Goal: Task Accomplishment & Management: Manage account settings

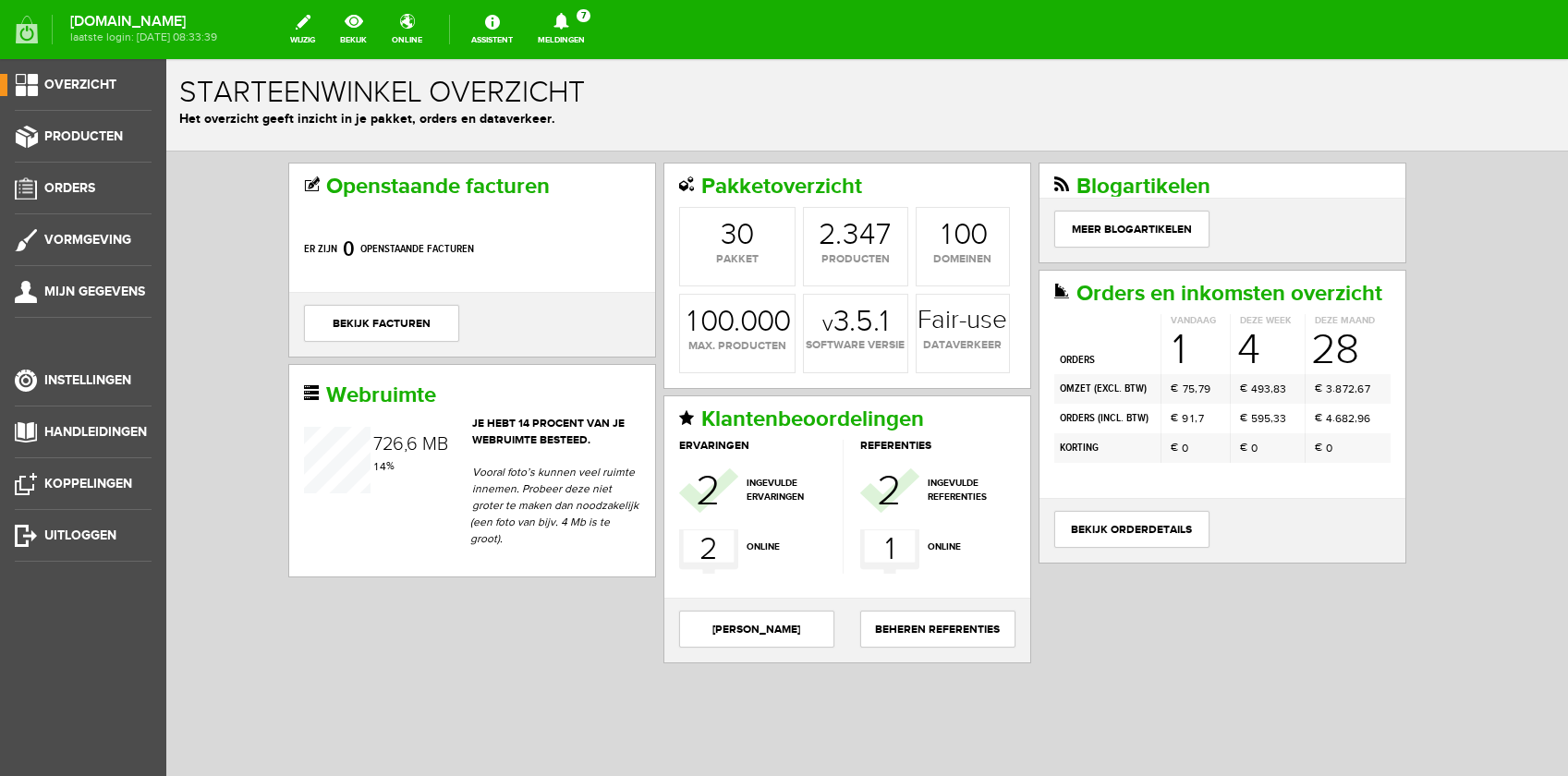
click at [691, 102] on h1 "Starteenwinkel overzicht" at bounding box center [866, 92] width 1375 height 32
click at [68, 195] on link "Orders" at bounding box center [75, 188] width 152 height 22
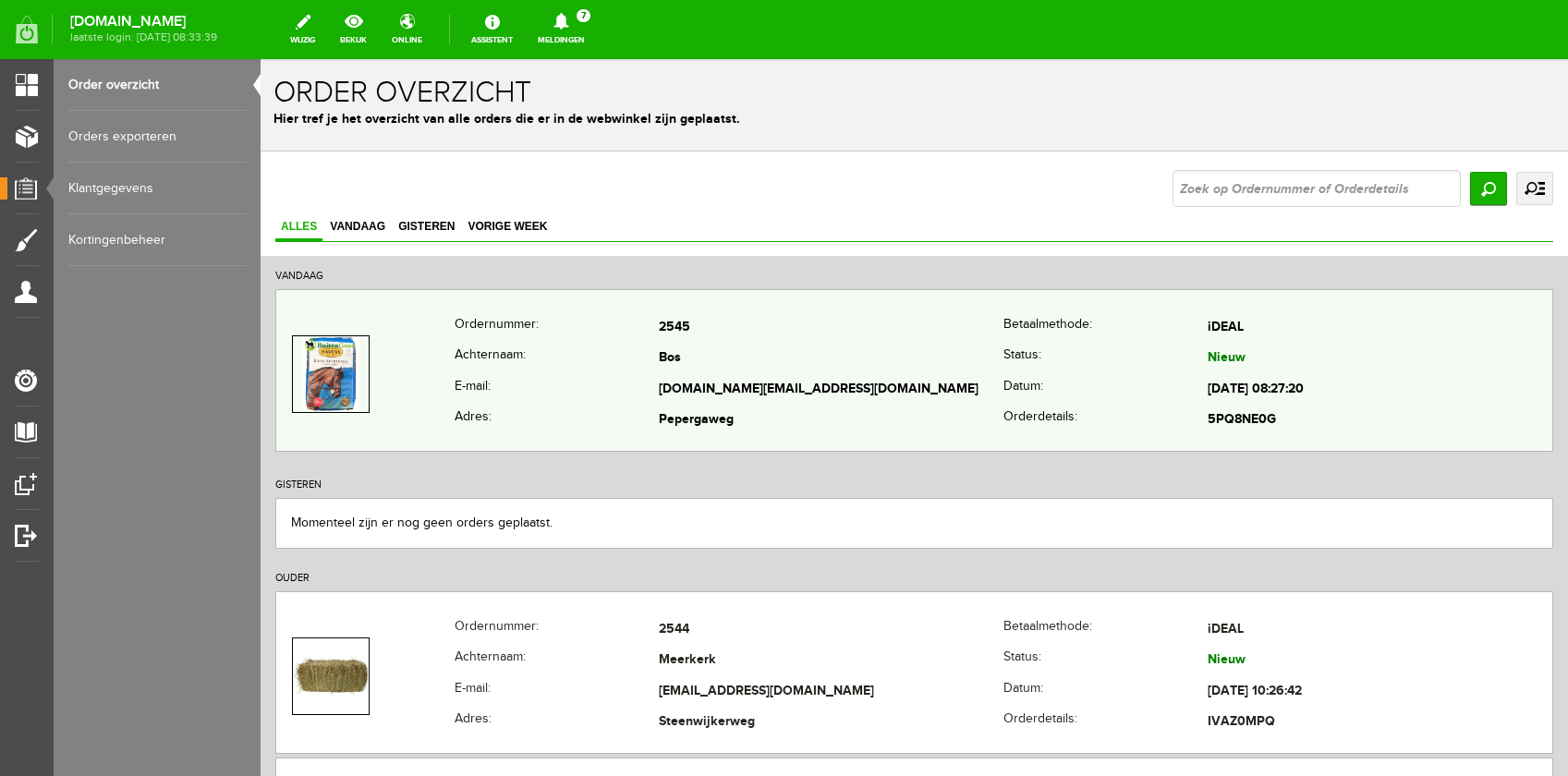
click at [917, 378] on td "[DOMAIN_NAME][EMAIL_ADDRESS][DOMAIN_NAME]" at bounding box center [831, 390] width 345 height 31
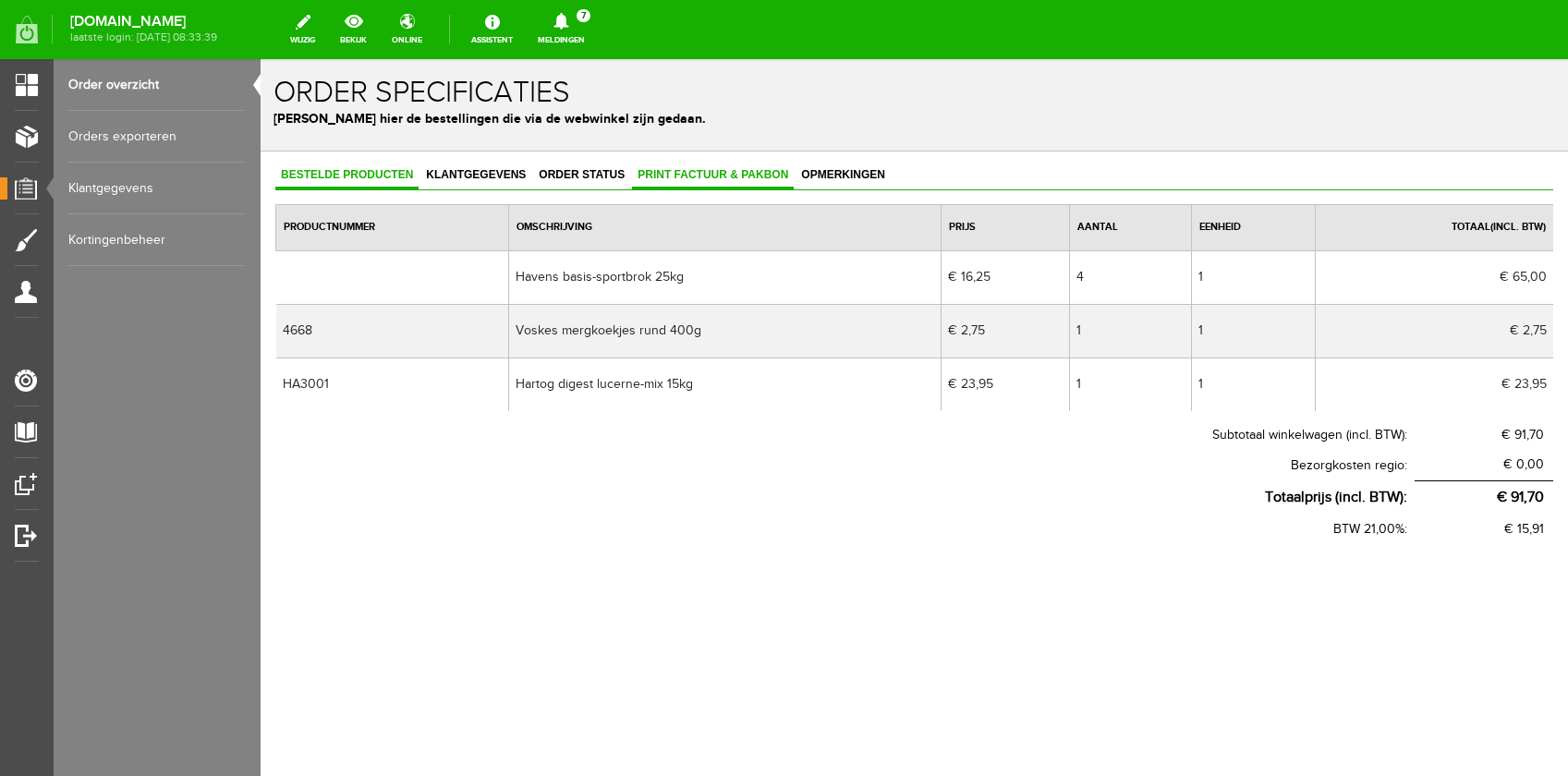
click at [685, 178] on span "Print factuur & pakbon" at bounding box center [713, 174] width 162 height 13
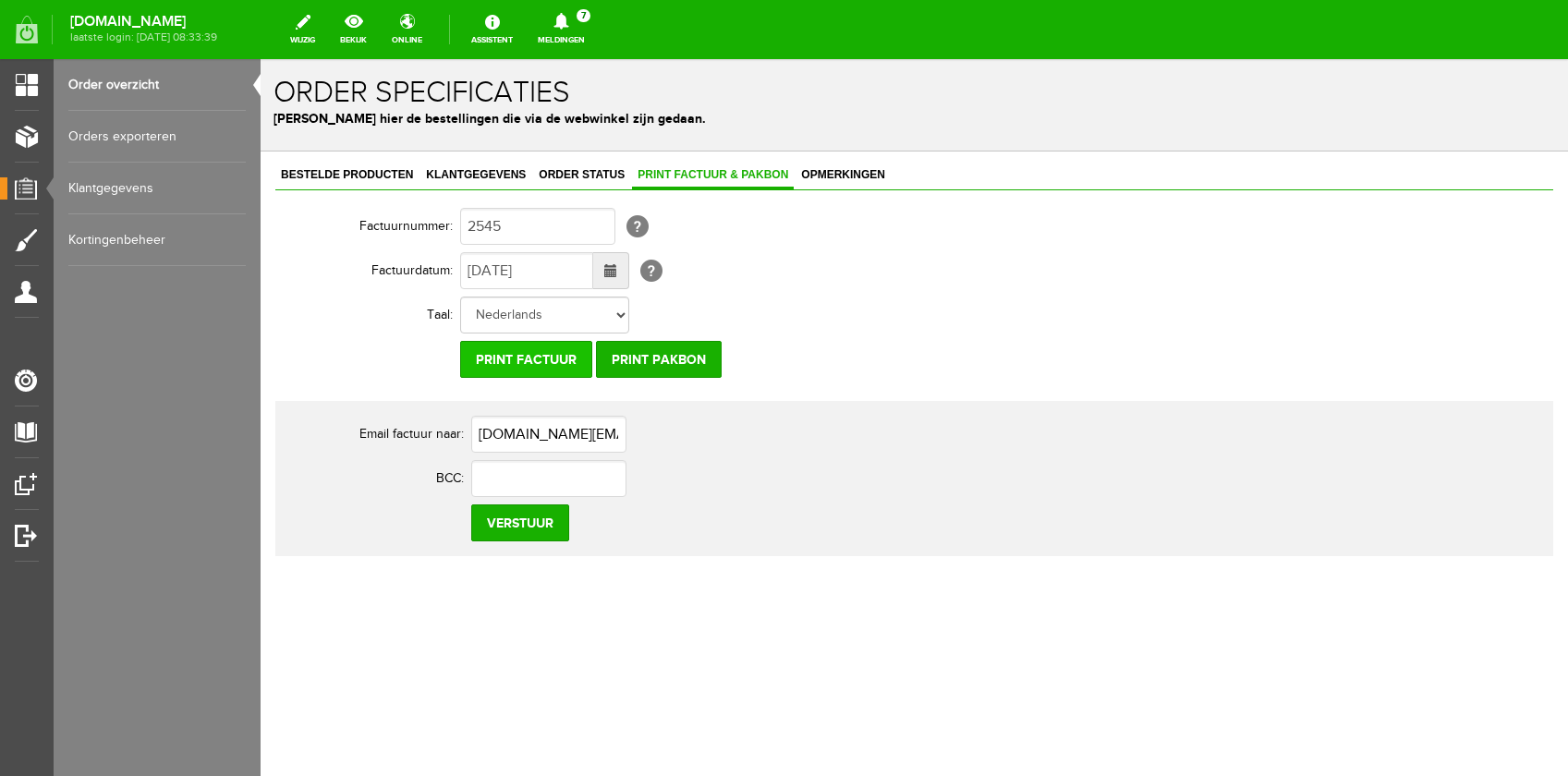
click at [528, 361] on input "Print factuur" at bounding box center [526, 359] width 132 height 37
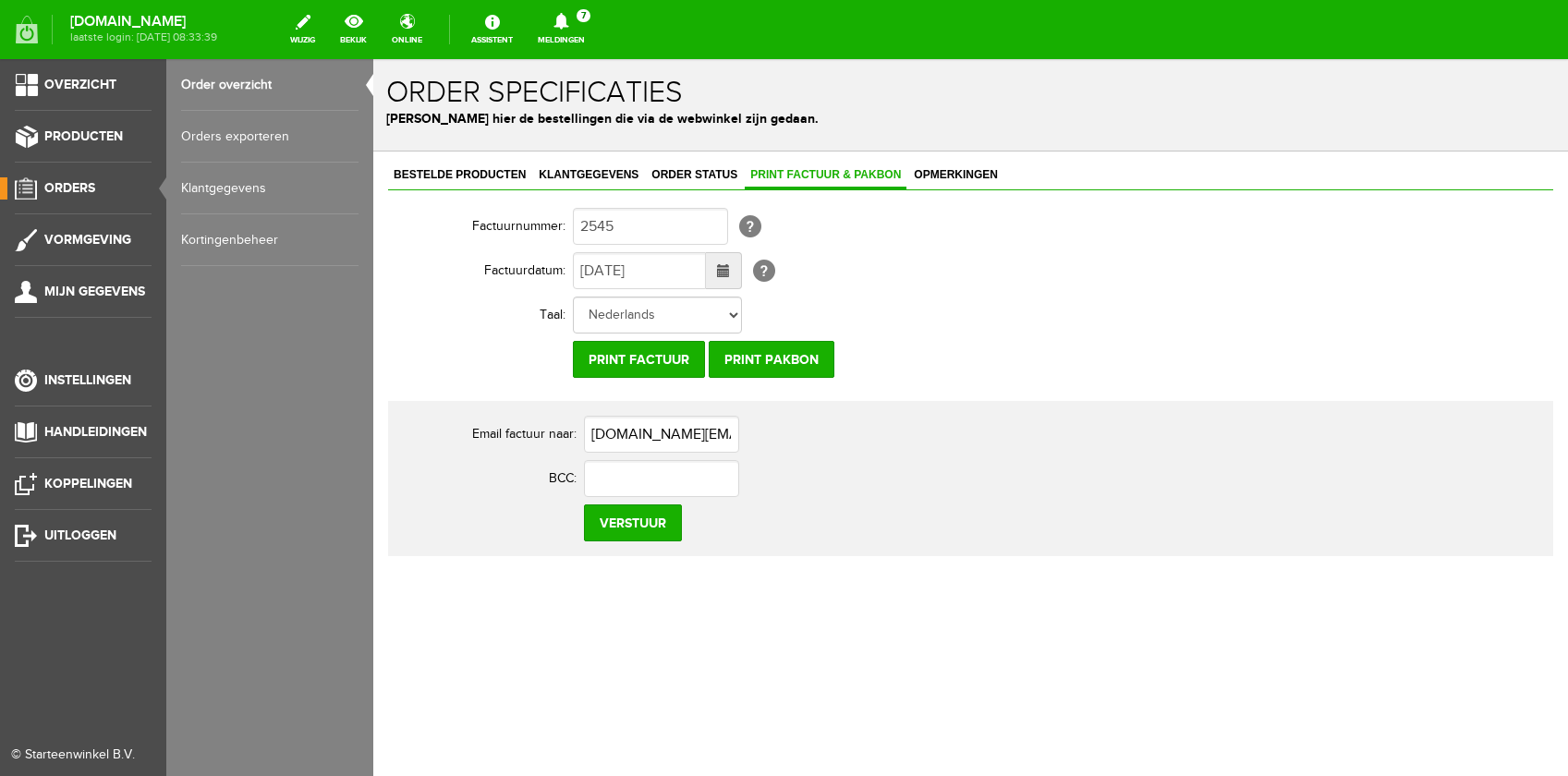
click at [57, 188] on span "Orders" at bounding box center [70, 188] width 51 height 15
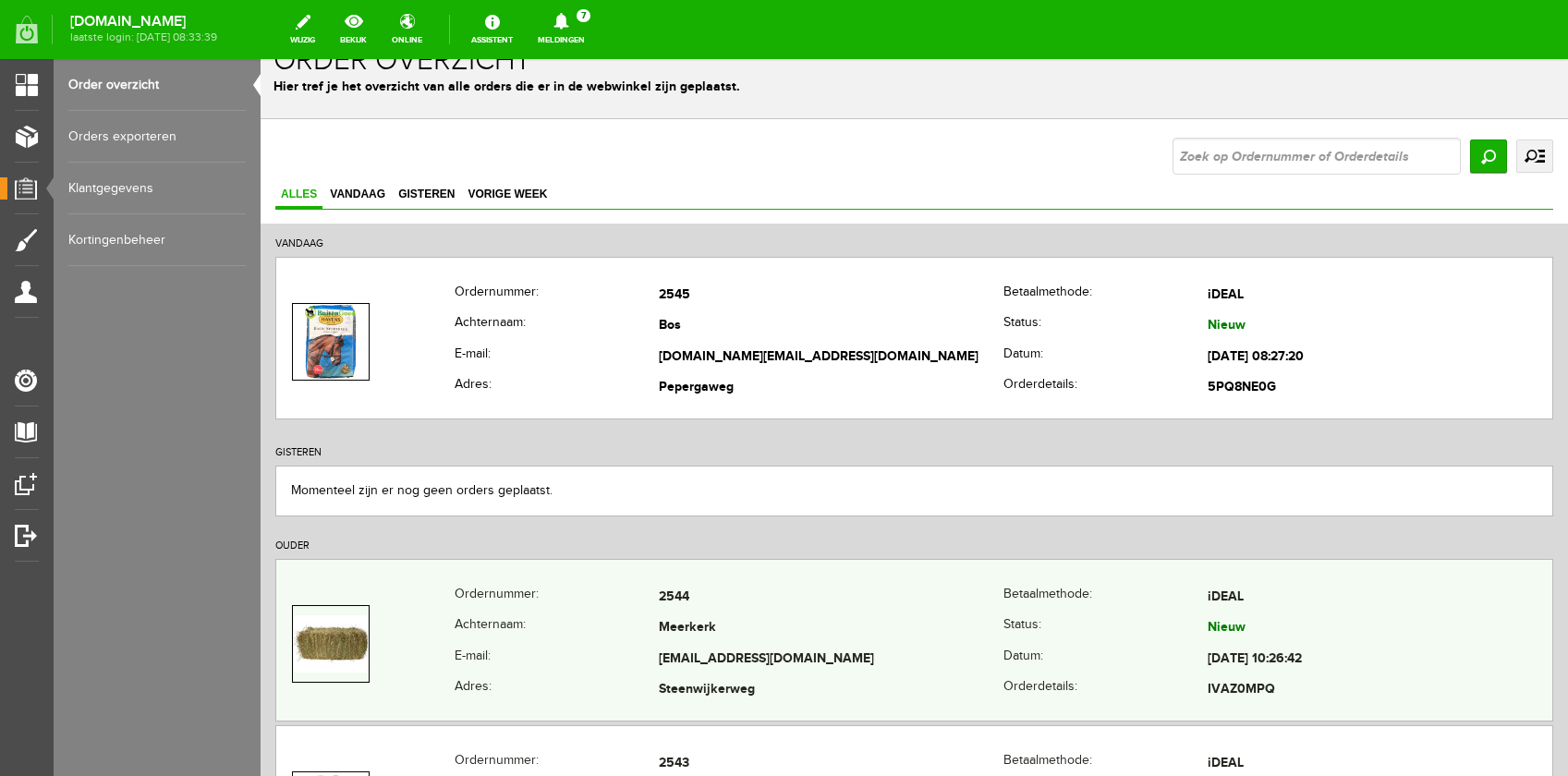
scroll to position [386, 0]
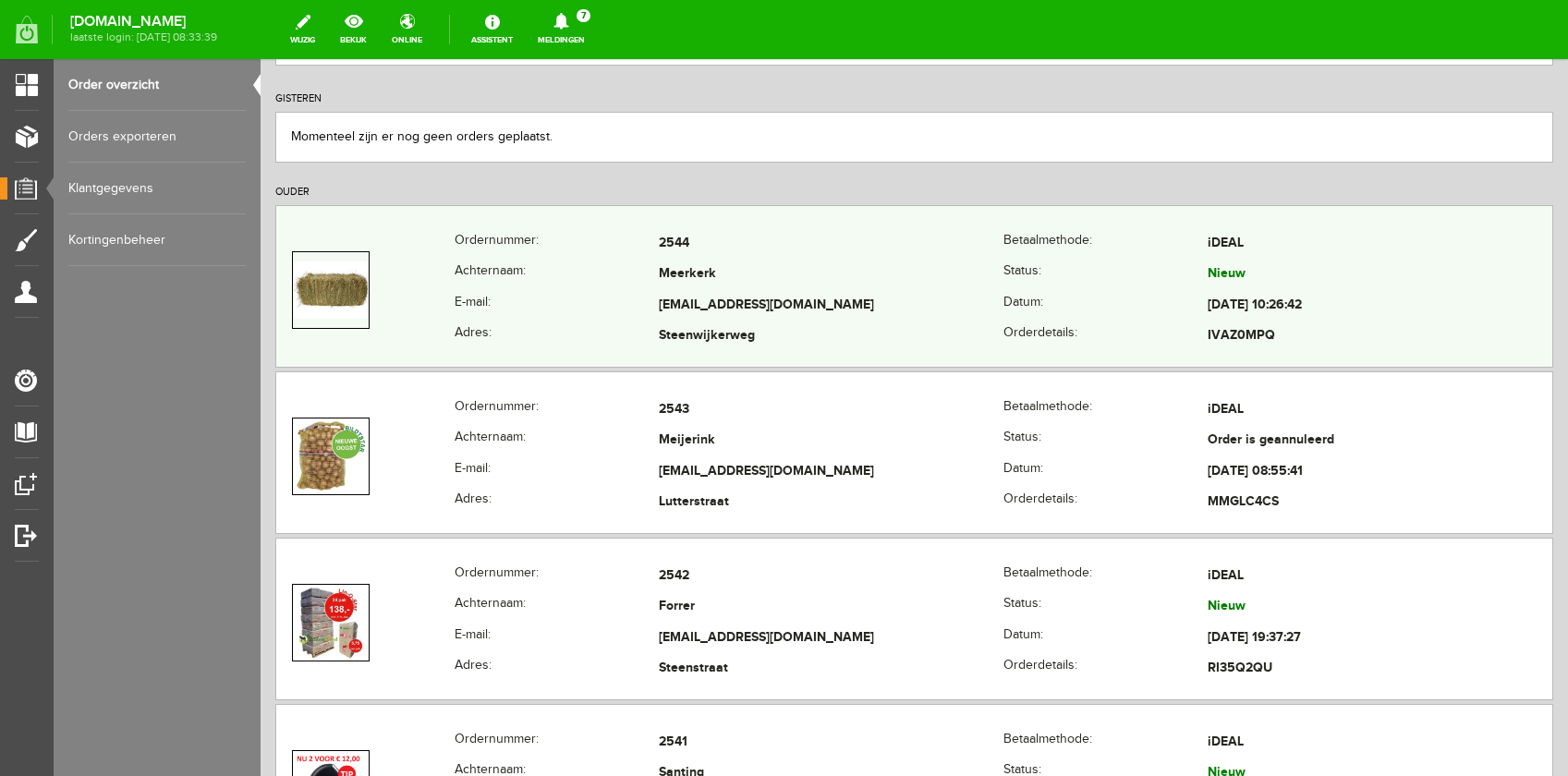
click at [590, 290] on th "E-mail:" at bounding box center [557, 305] width 204 height 31
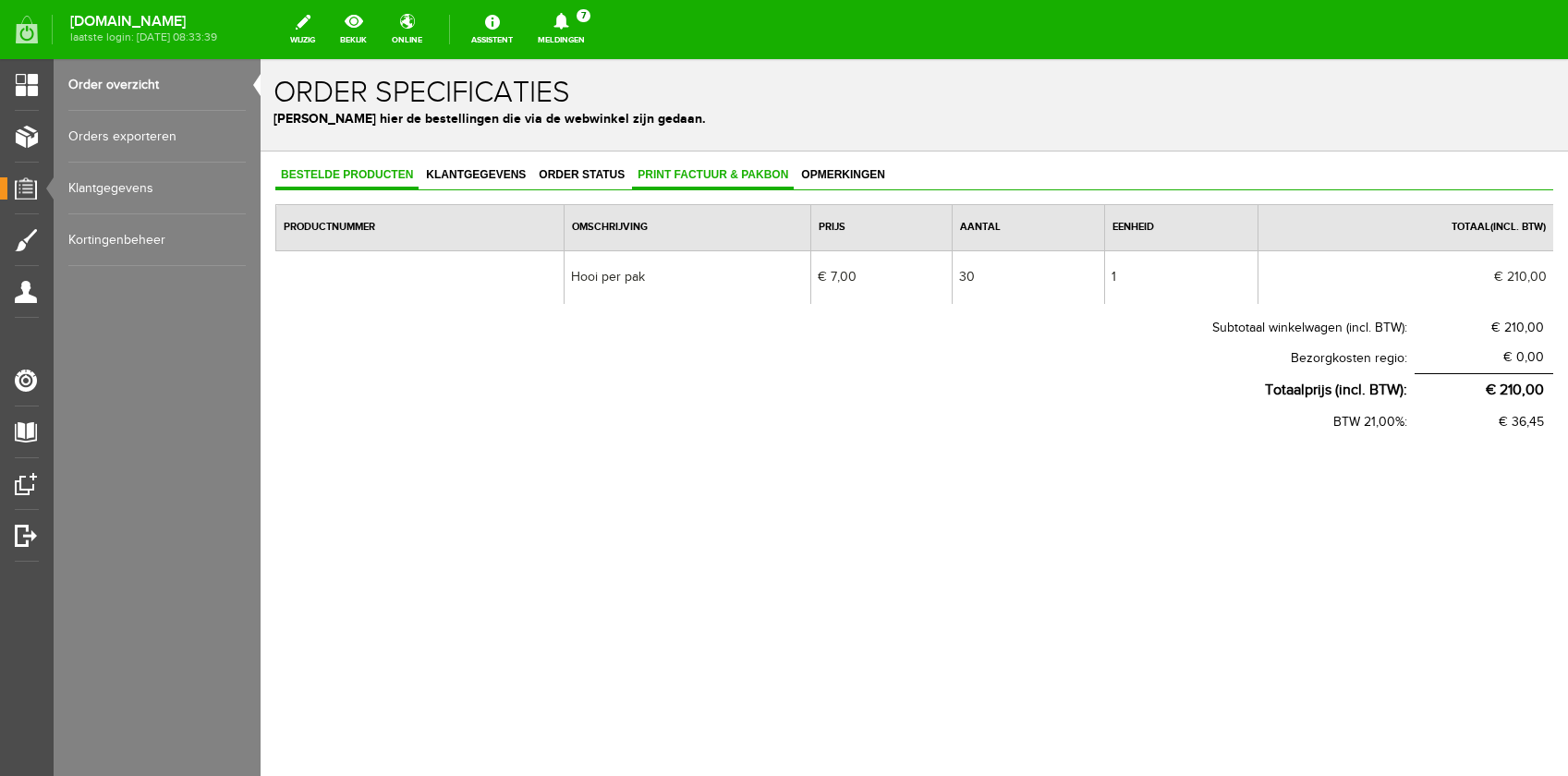
click at [656, 175] on span "Print factuur & pakbon" at bounding box center [713, 174] width 162 height 13
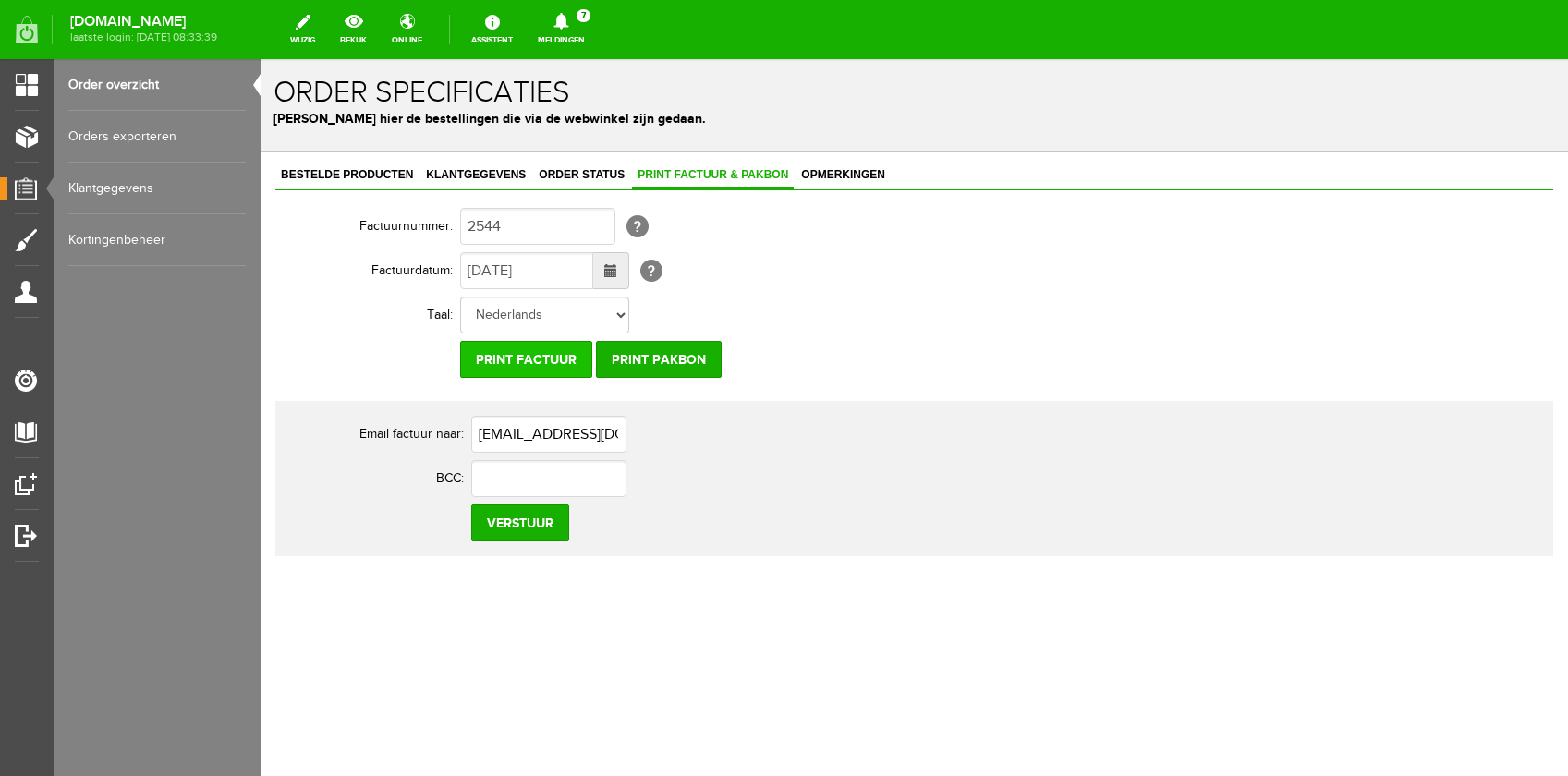
click at [502, 365] on input "Print factuur" at bounding box center [526, 359] width 132 height 37
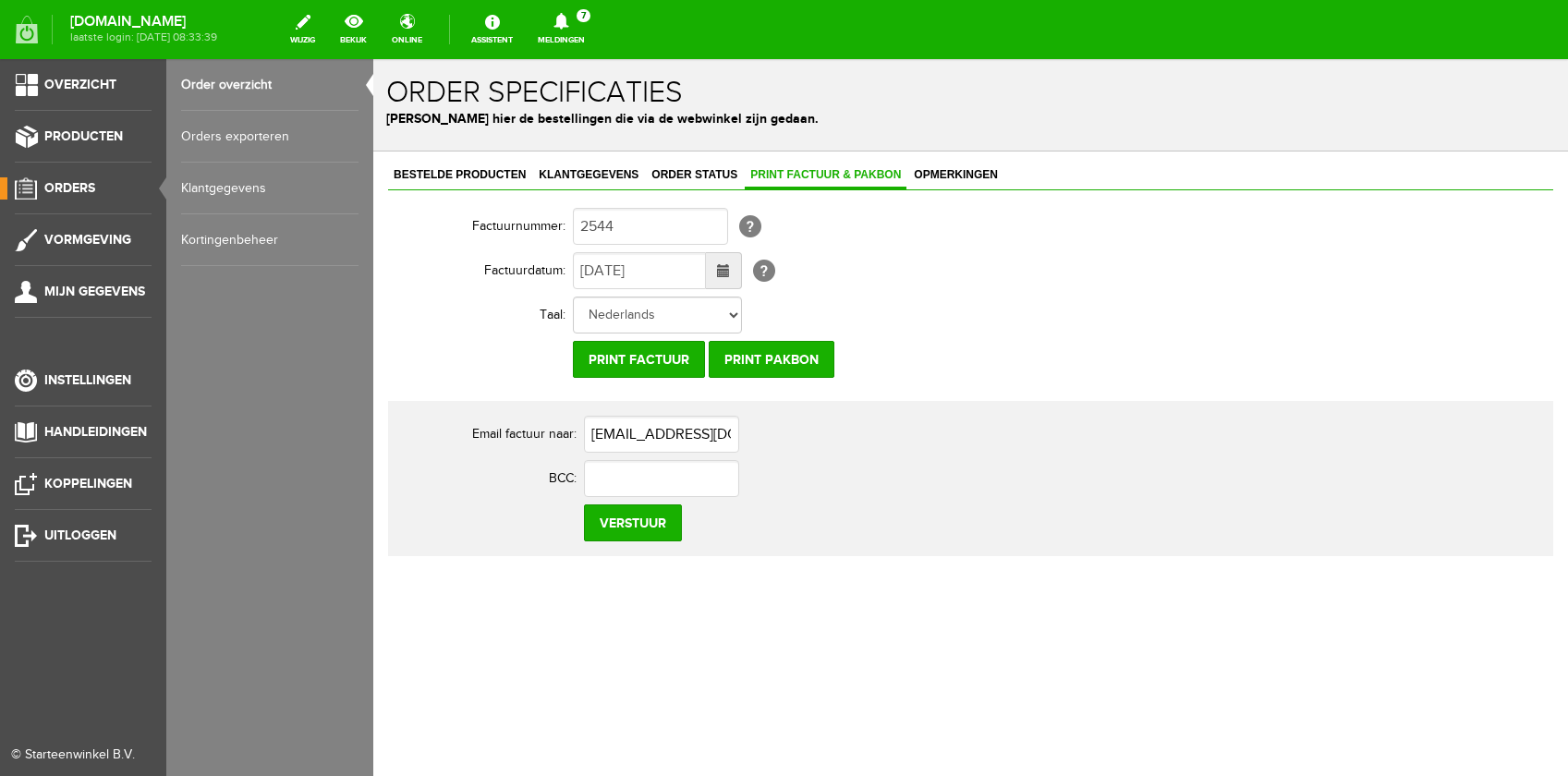
click at [57, 191] on span "Orders" at bounding box center [70, 188] width 51 height 15
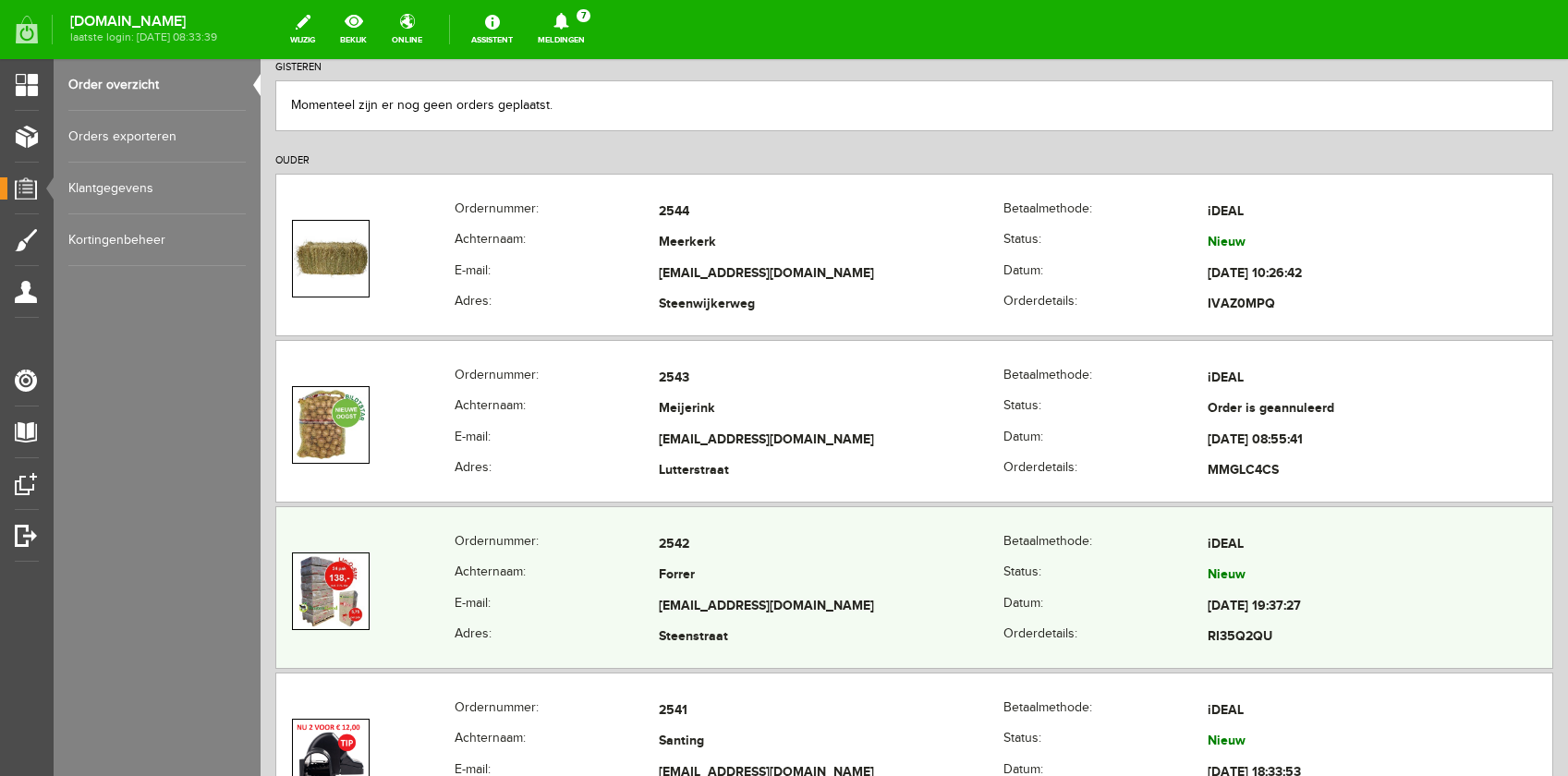
scroll to position [421, 0]
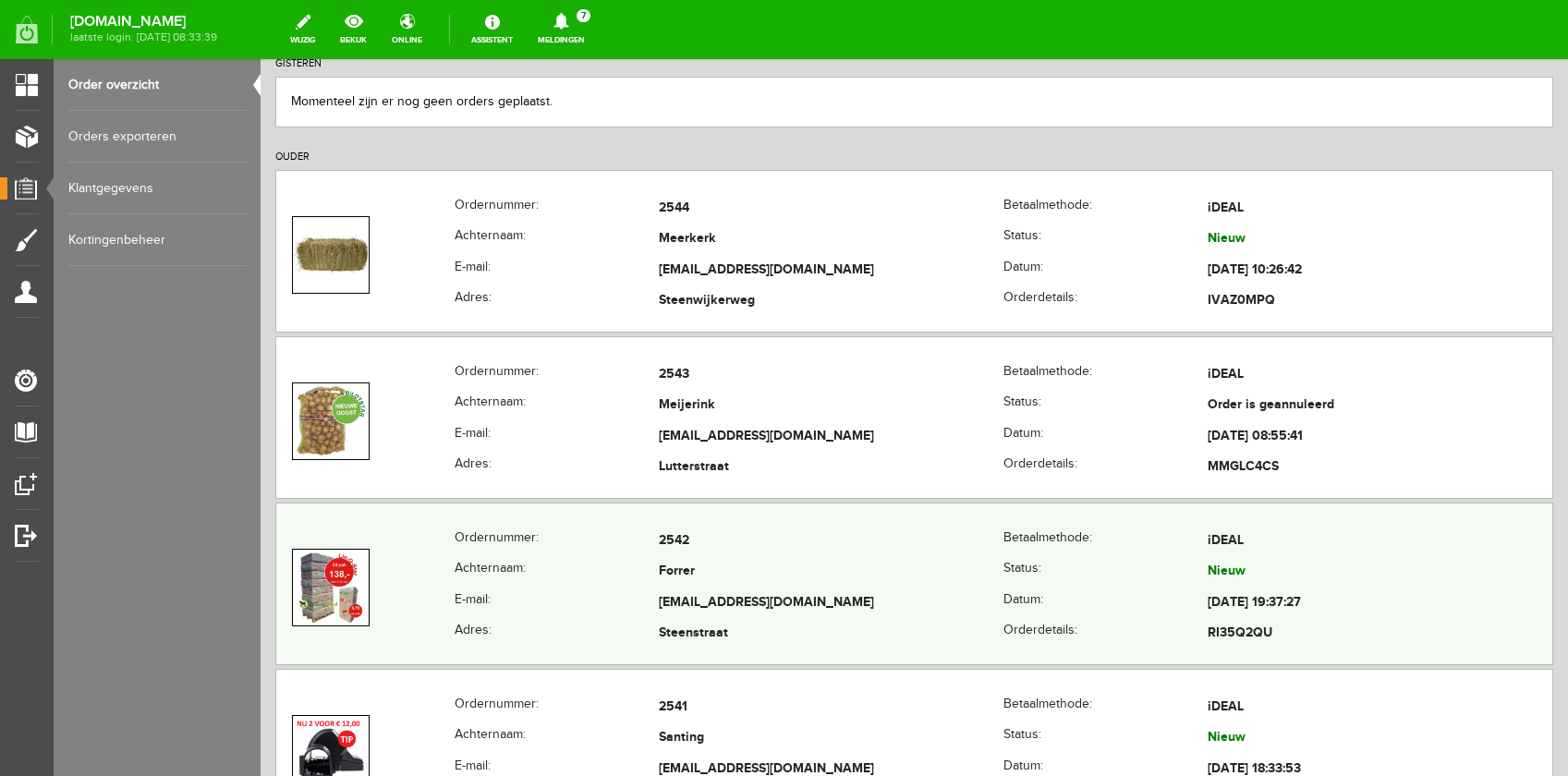
click at [626, 596] on th "E-mail:" at bounding box center [557, 602] width 204 height 31
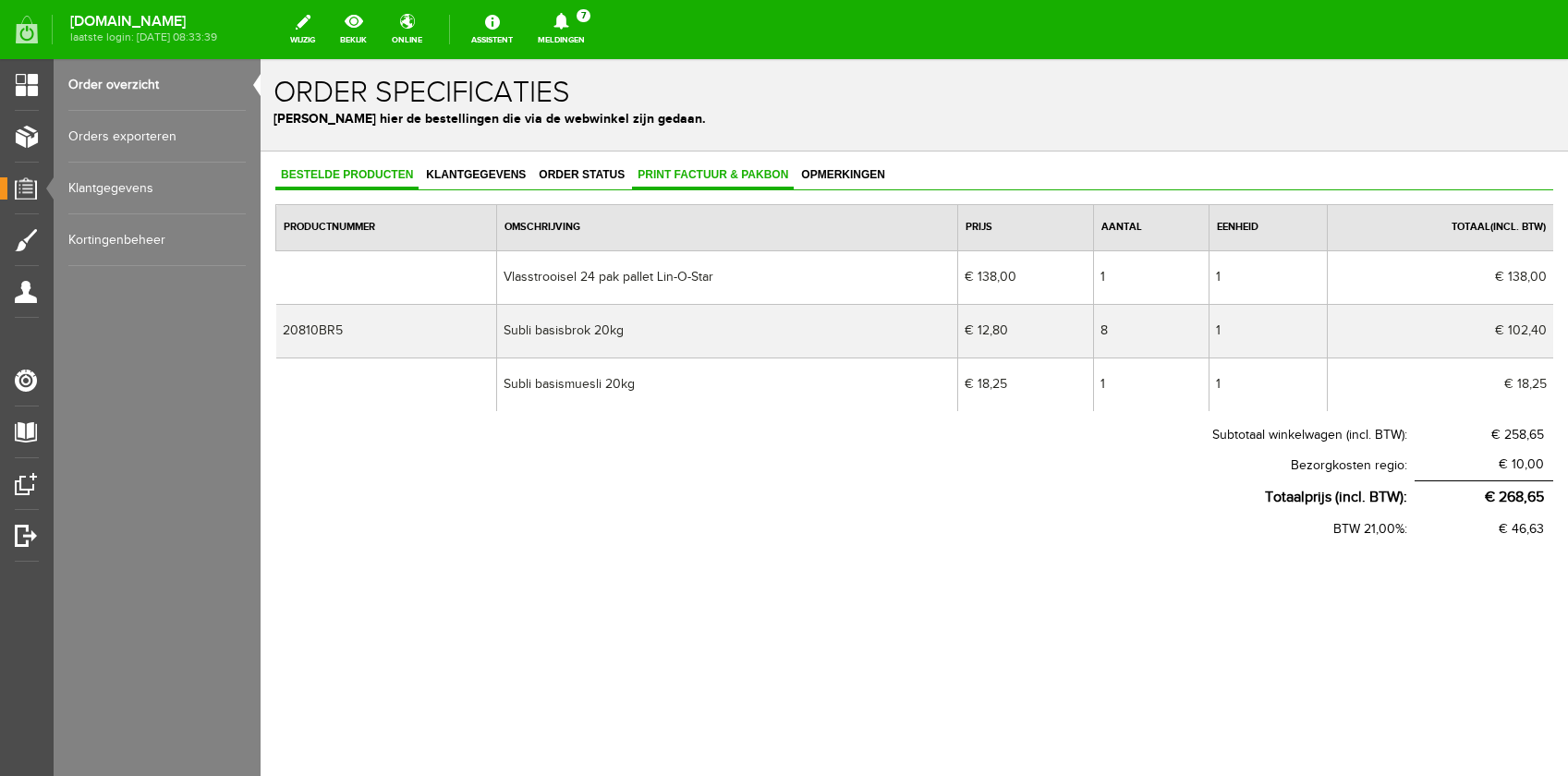
click at [681, 171] on span "Print factuur & pakbon" at bounding box center [713, 174] width 162 height 13
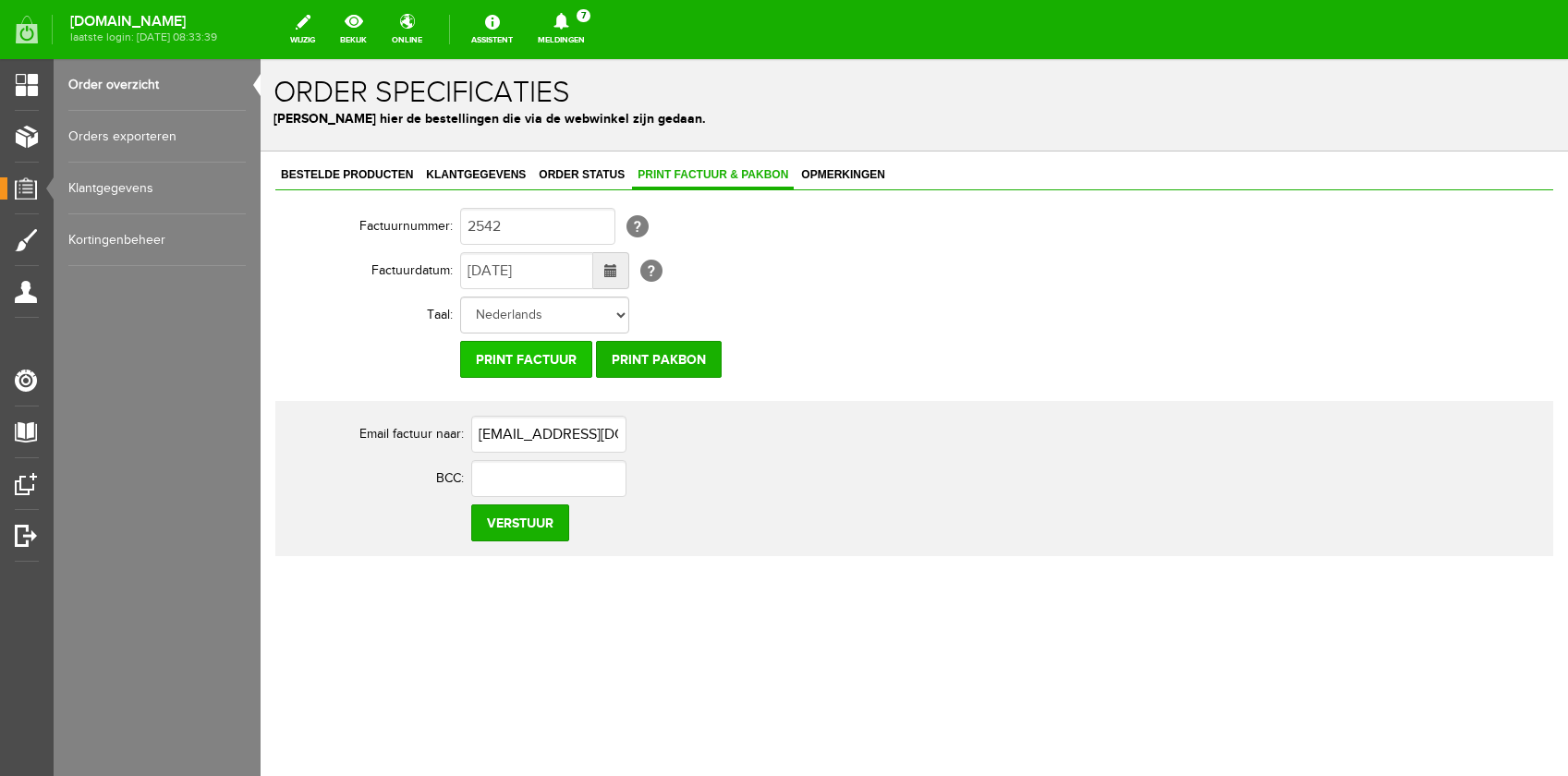
click at [502, 365] on input "Print factuur" at bounding box center [526, 359] width 132 height 37
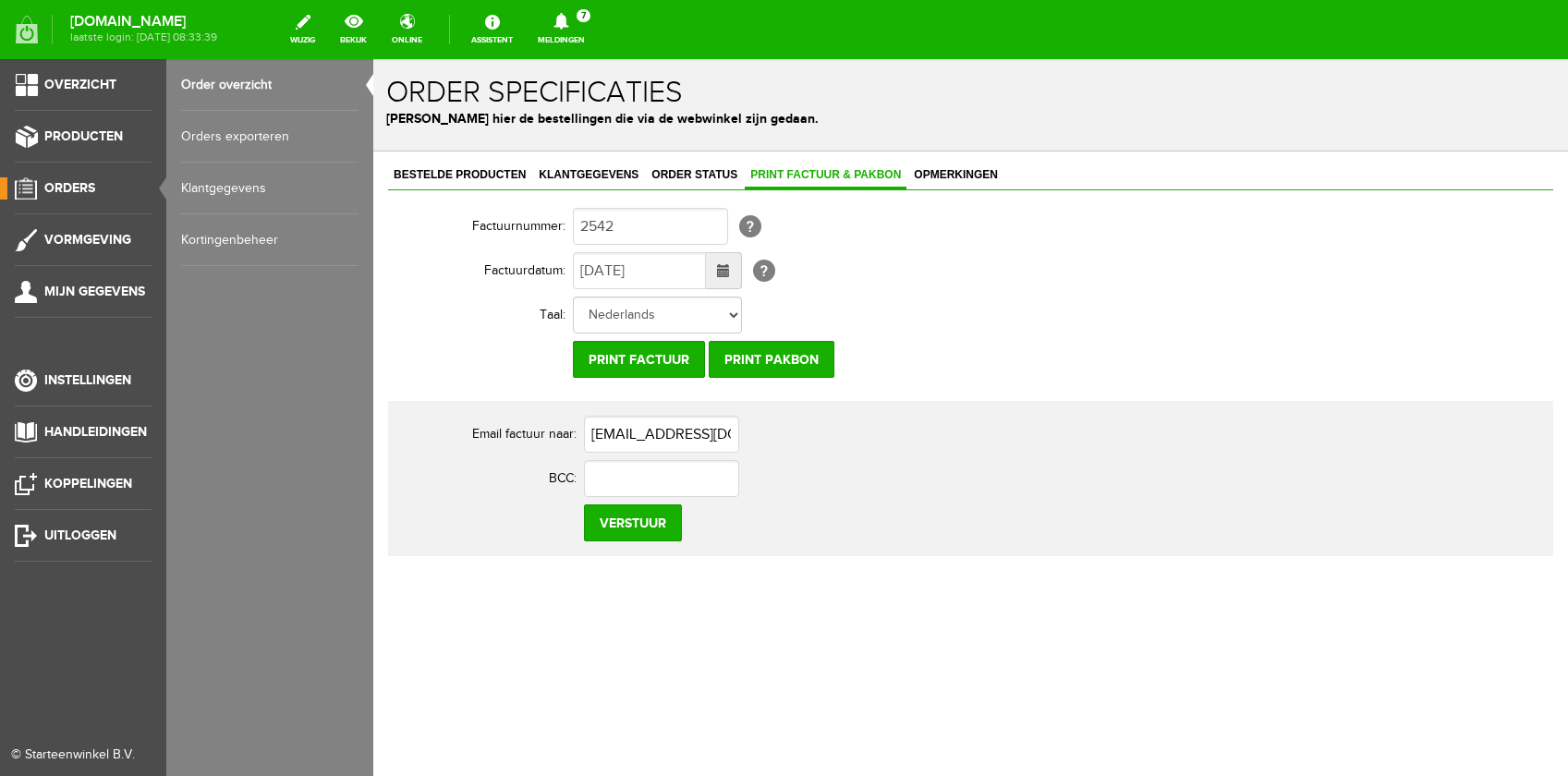
click at [69, 187] on span "Orders" at bounding box center [70, 188] width 51 height 15
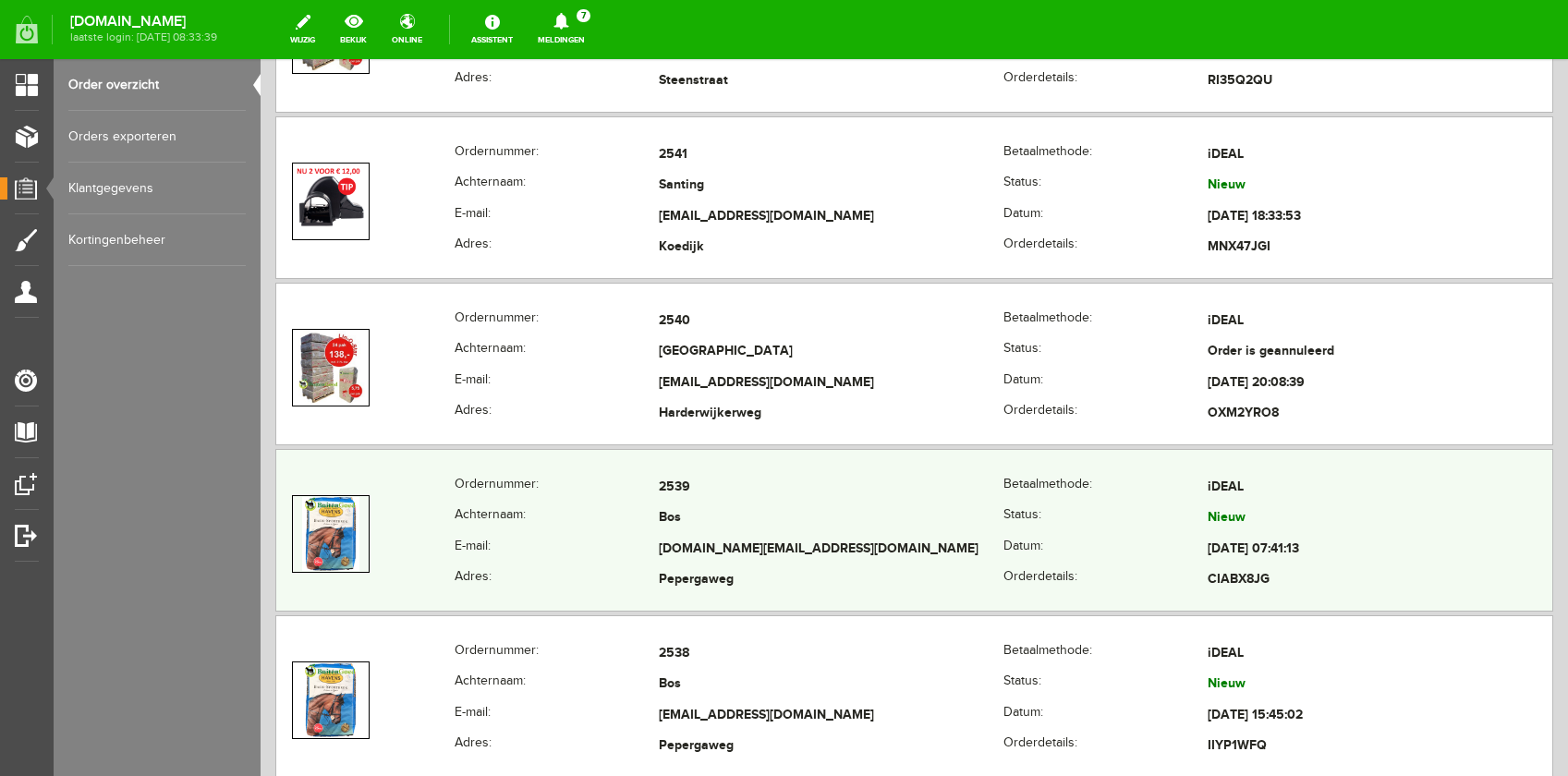
scroll to position [954, 0]
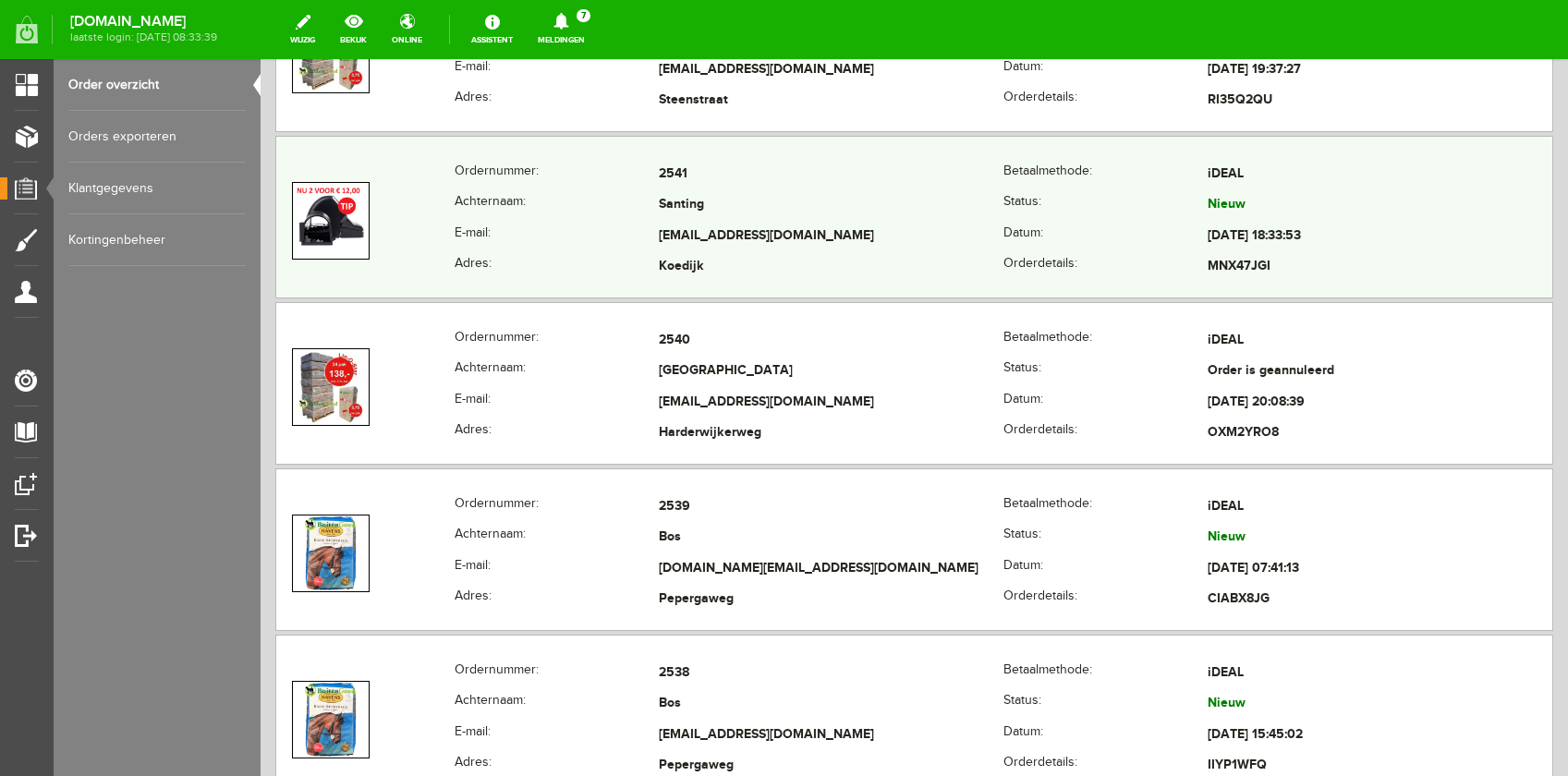
click at [610, 201] on th "Achternaam:" at bounding box center [557, 206] width 204 height 31
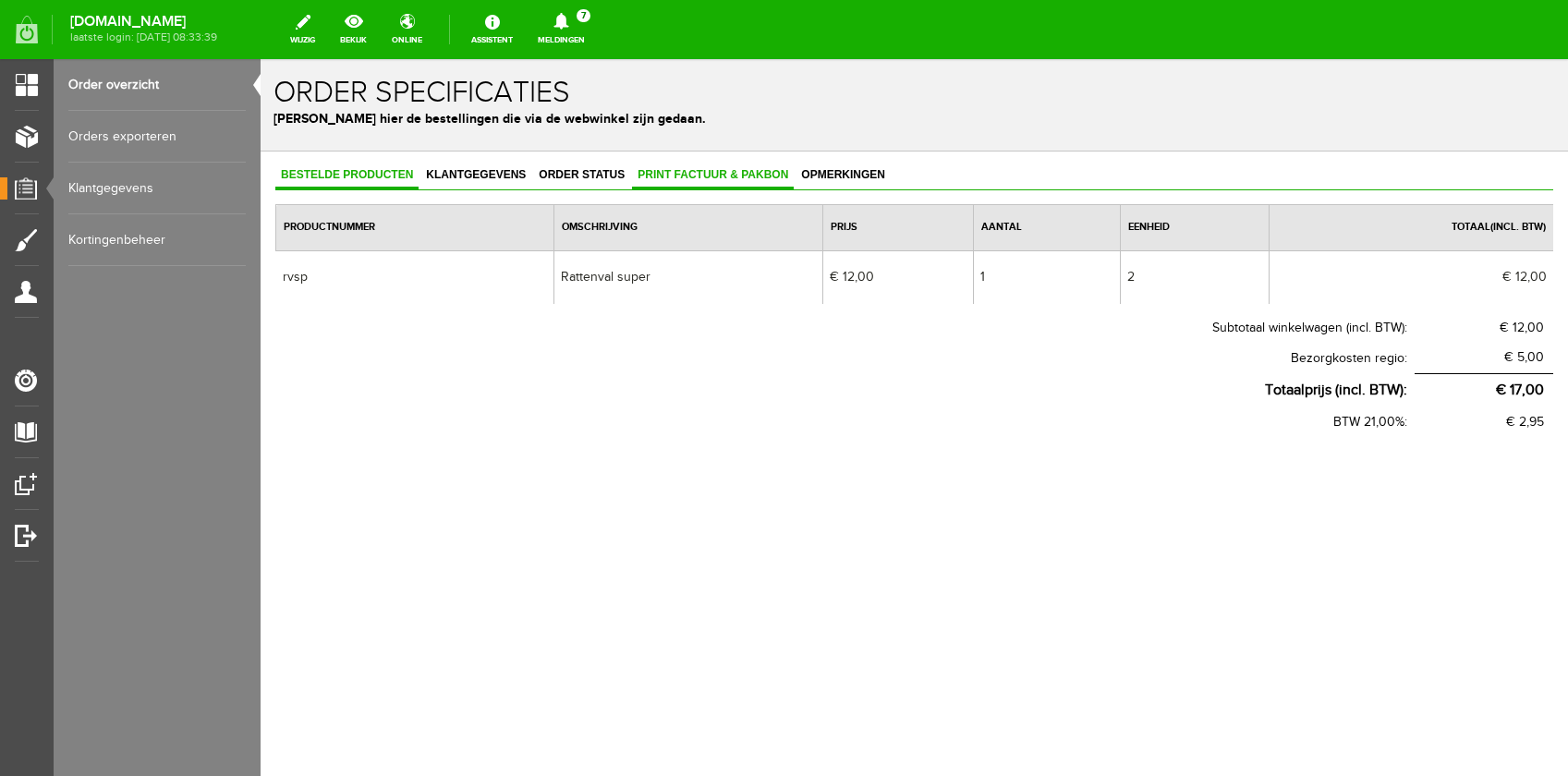
click at [662, 179] on span "Print factuur & pakbon" at bounding box center [713, 174] width 162 height 13
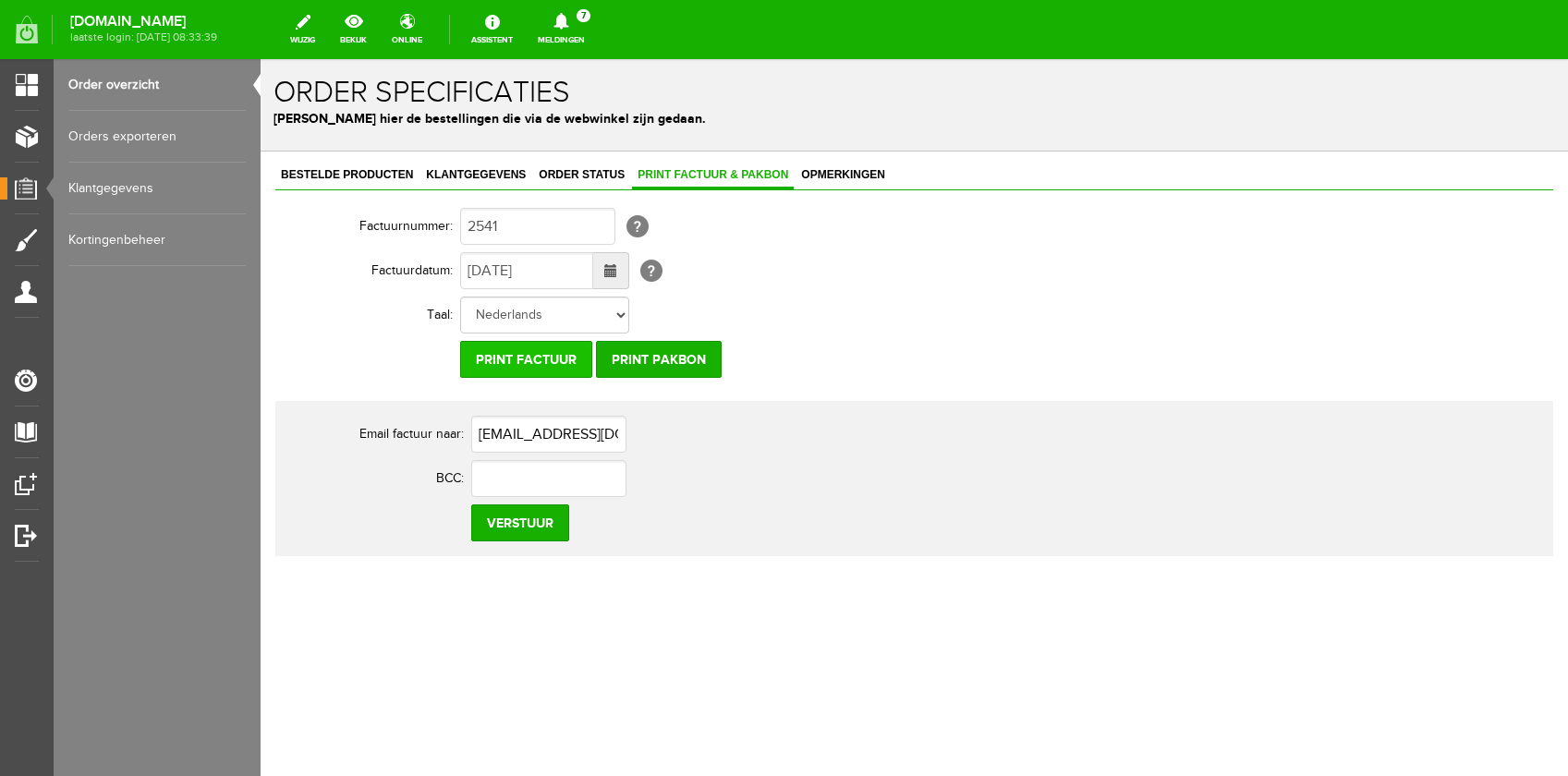
click at [519, 357] on input "Print factuur" at bounding box center [526, 359] width 132 height 37
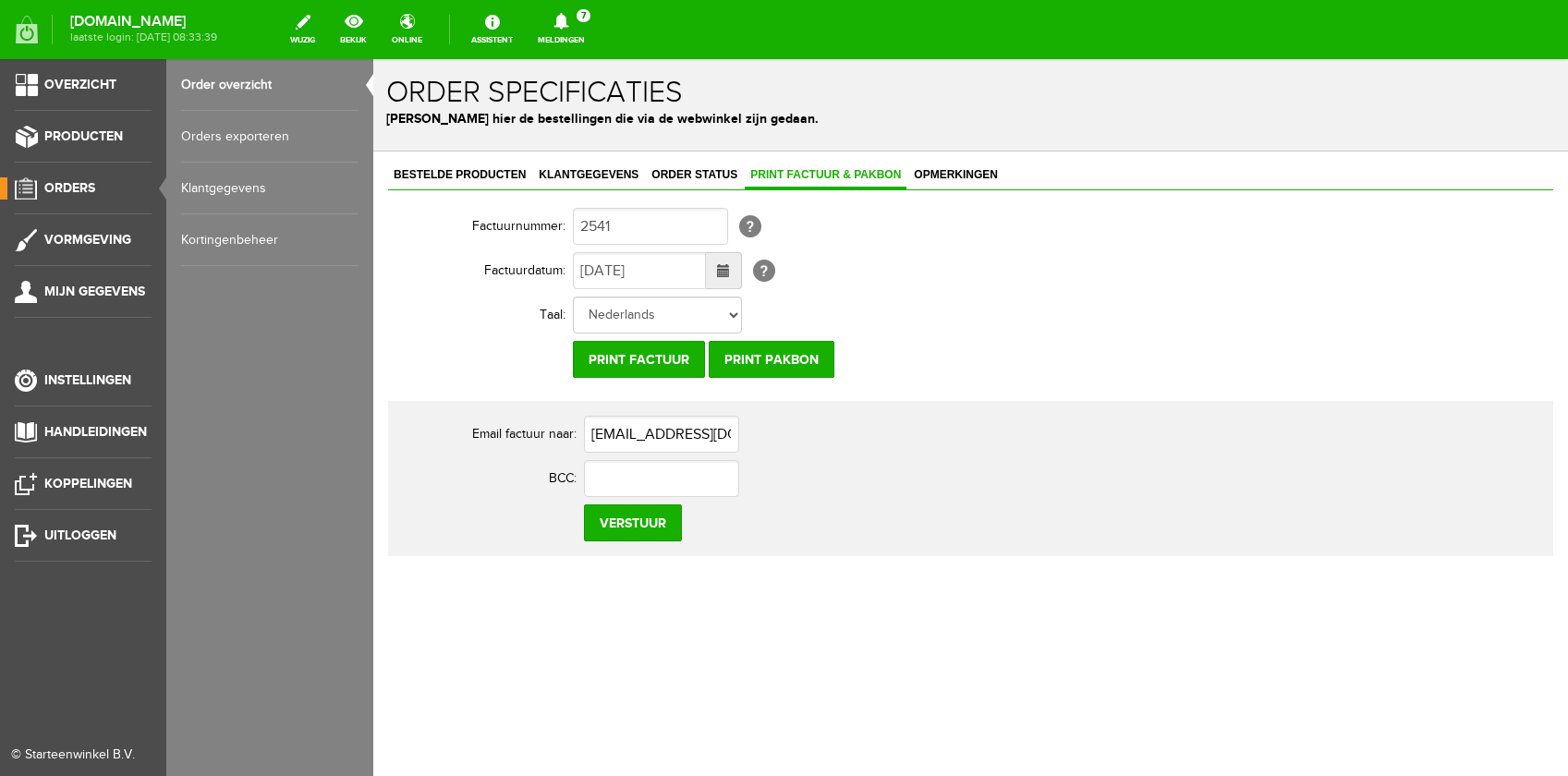
click at [79, 194] on span "Orders" at bounding box center [70, 188] width 51 height 15
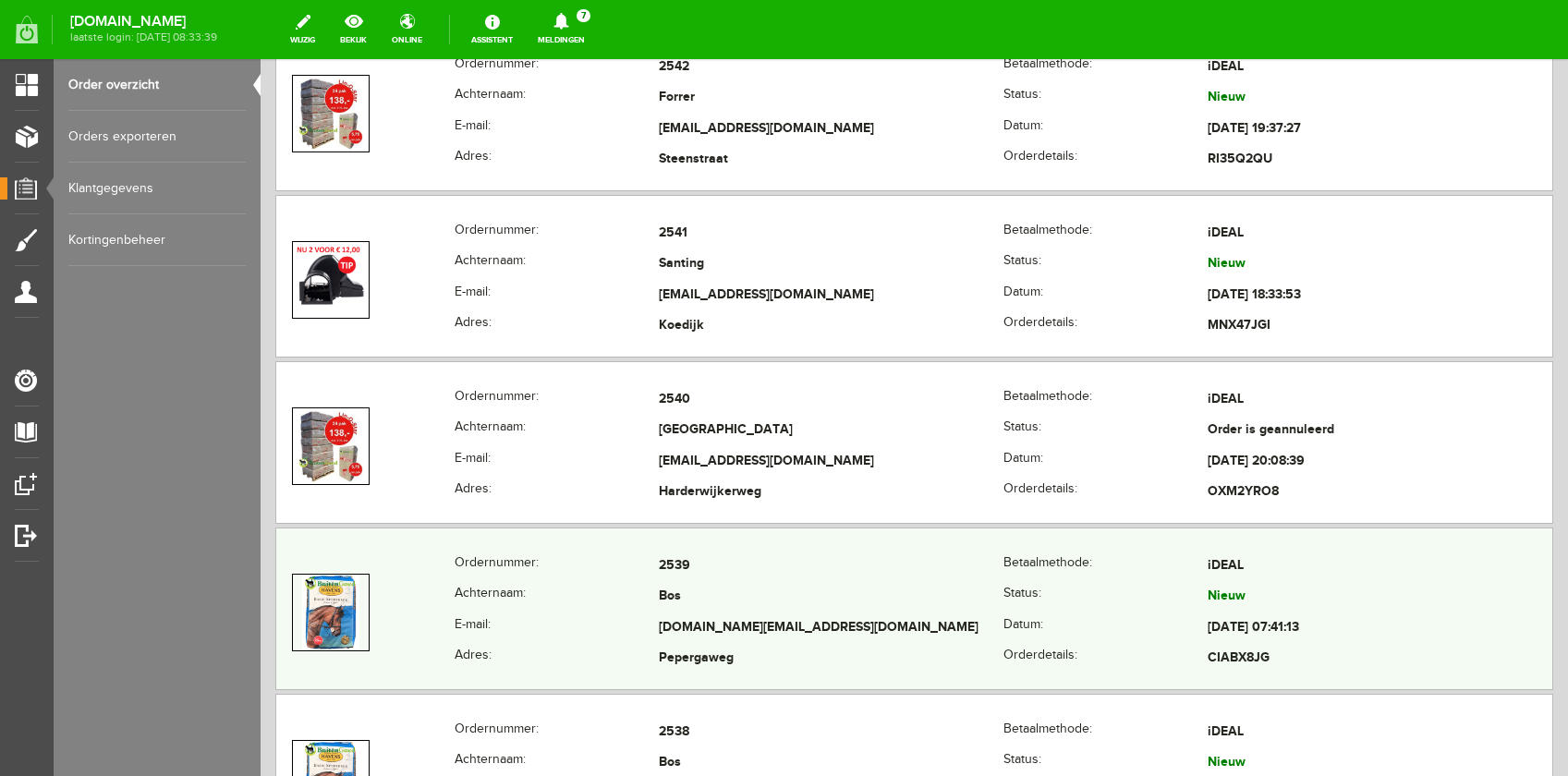
scroll to position [919, 0]
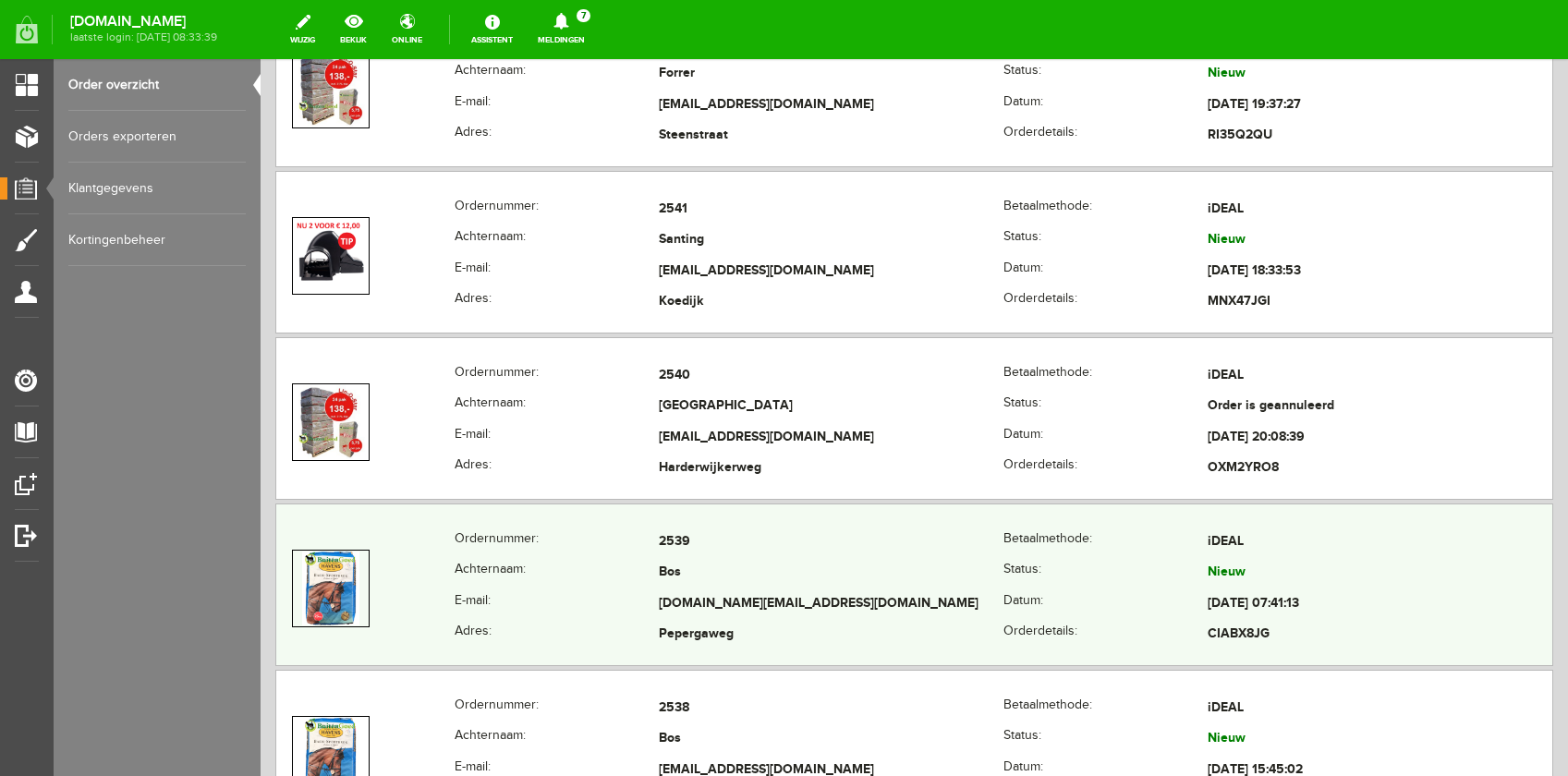
click at [866, 577] on td "Bos" at bounding box center [831, 573] width 345 height 31
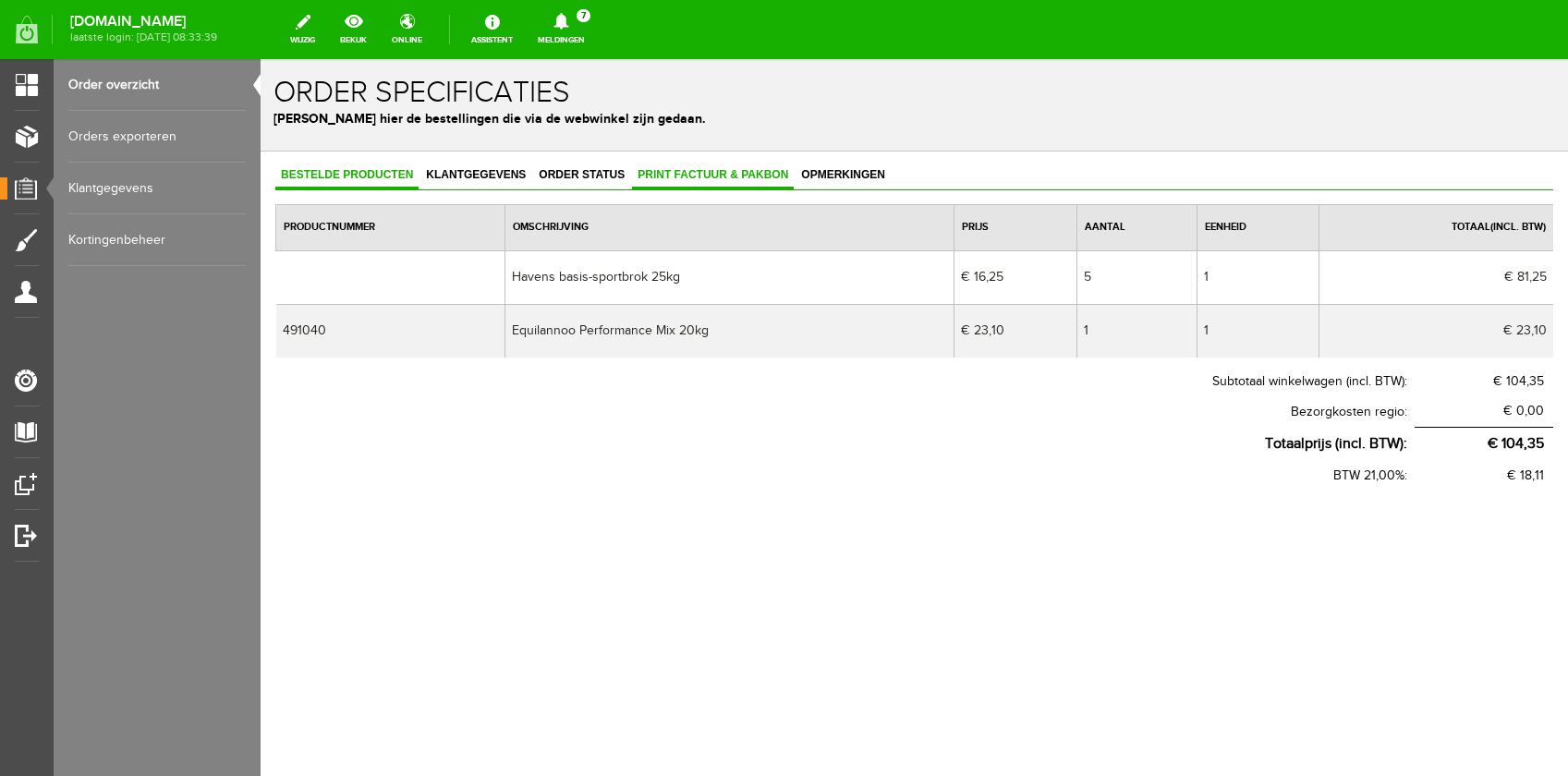
click at [697, 178] on span "Print factuur & pakbon" at bounding box center [713, 174] width 162 height 13
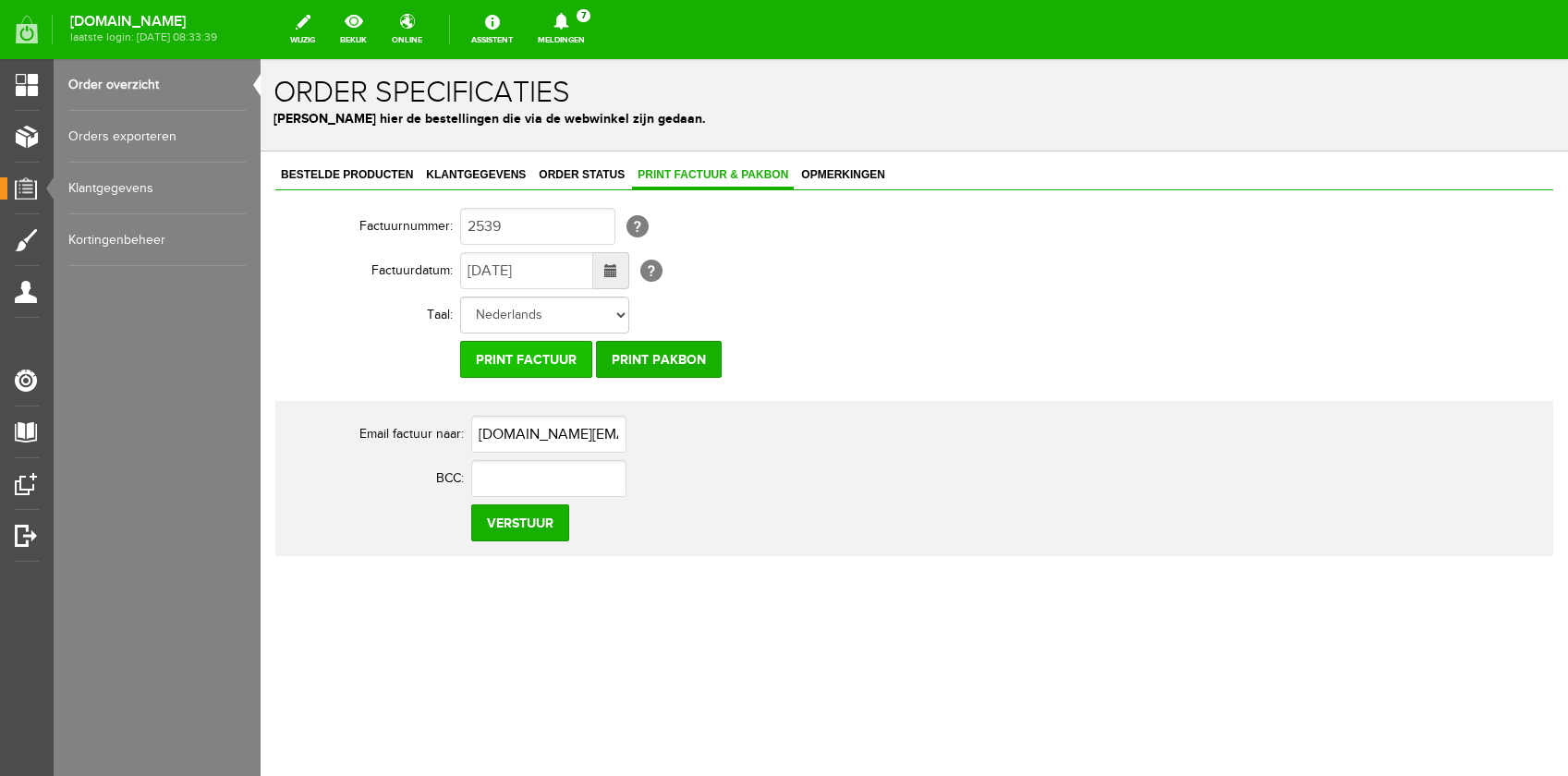
click at [526, 365] on input "Print factuur" at bounding box center [526, 359] width 132 height 37
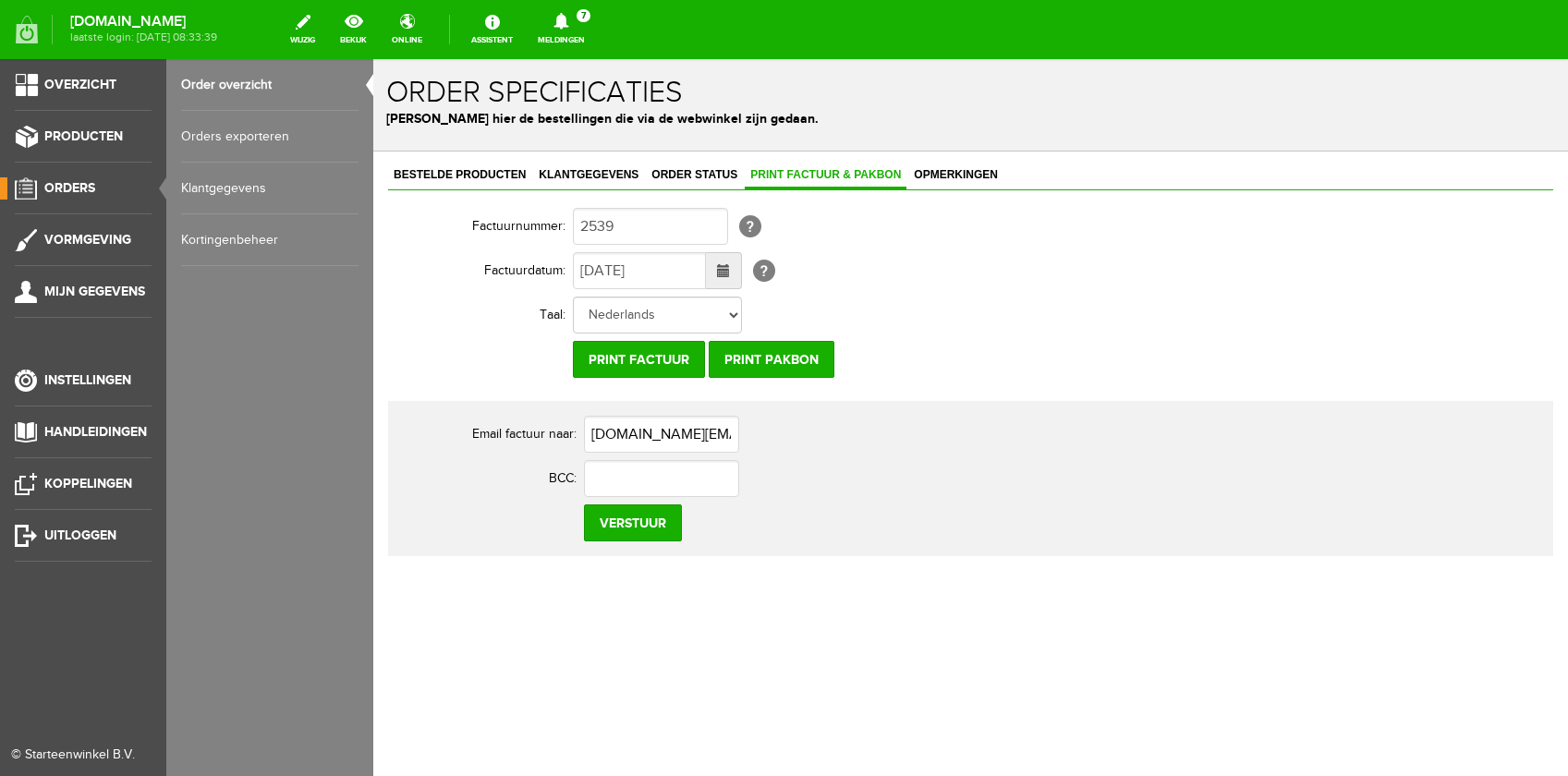
click at [76, 194] on span "Orders" at bounding box center [70, 188] width 51 height 15
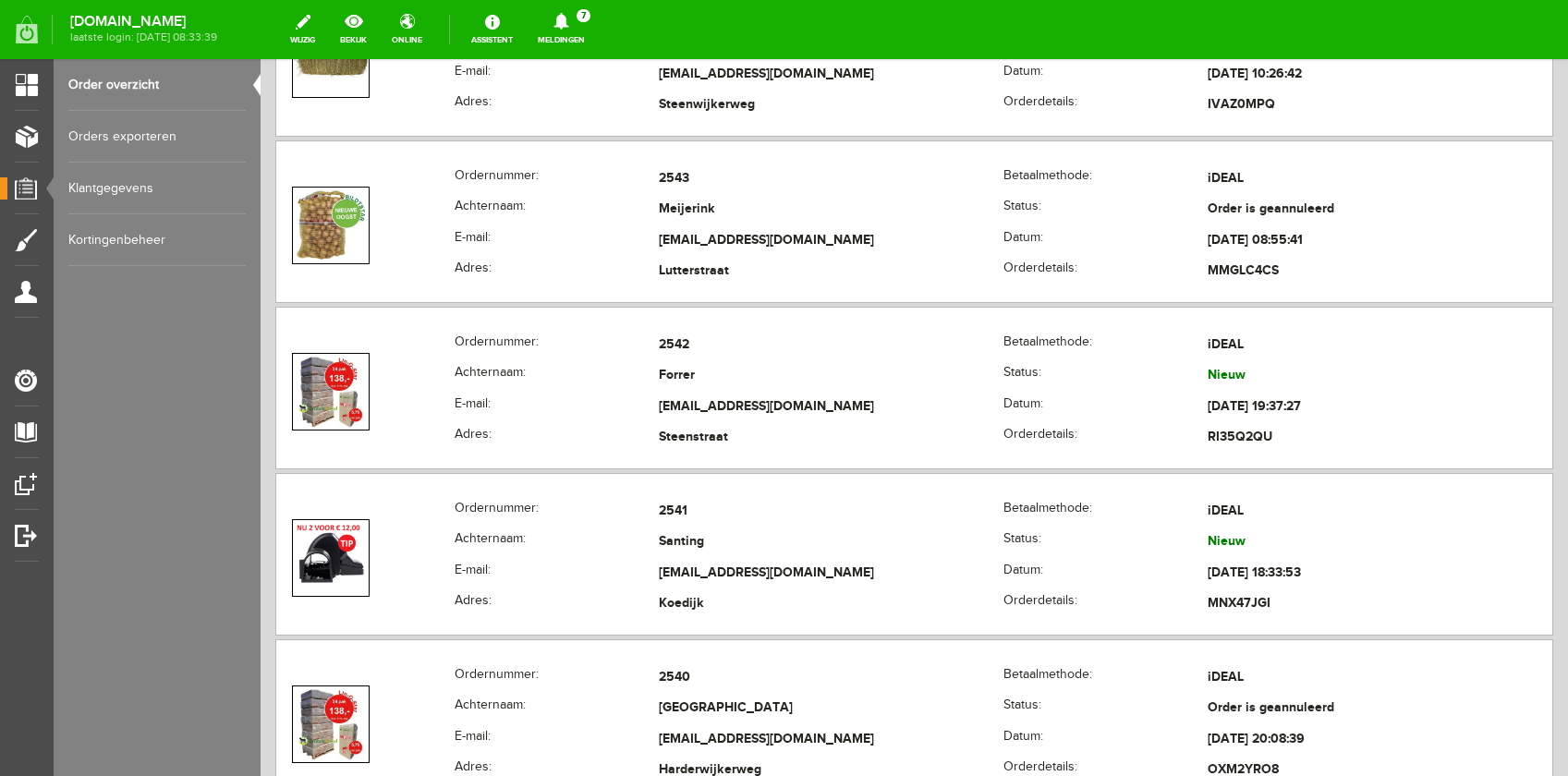
scroll to position [1154, 0]
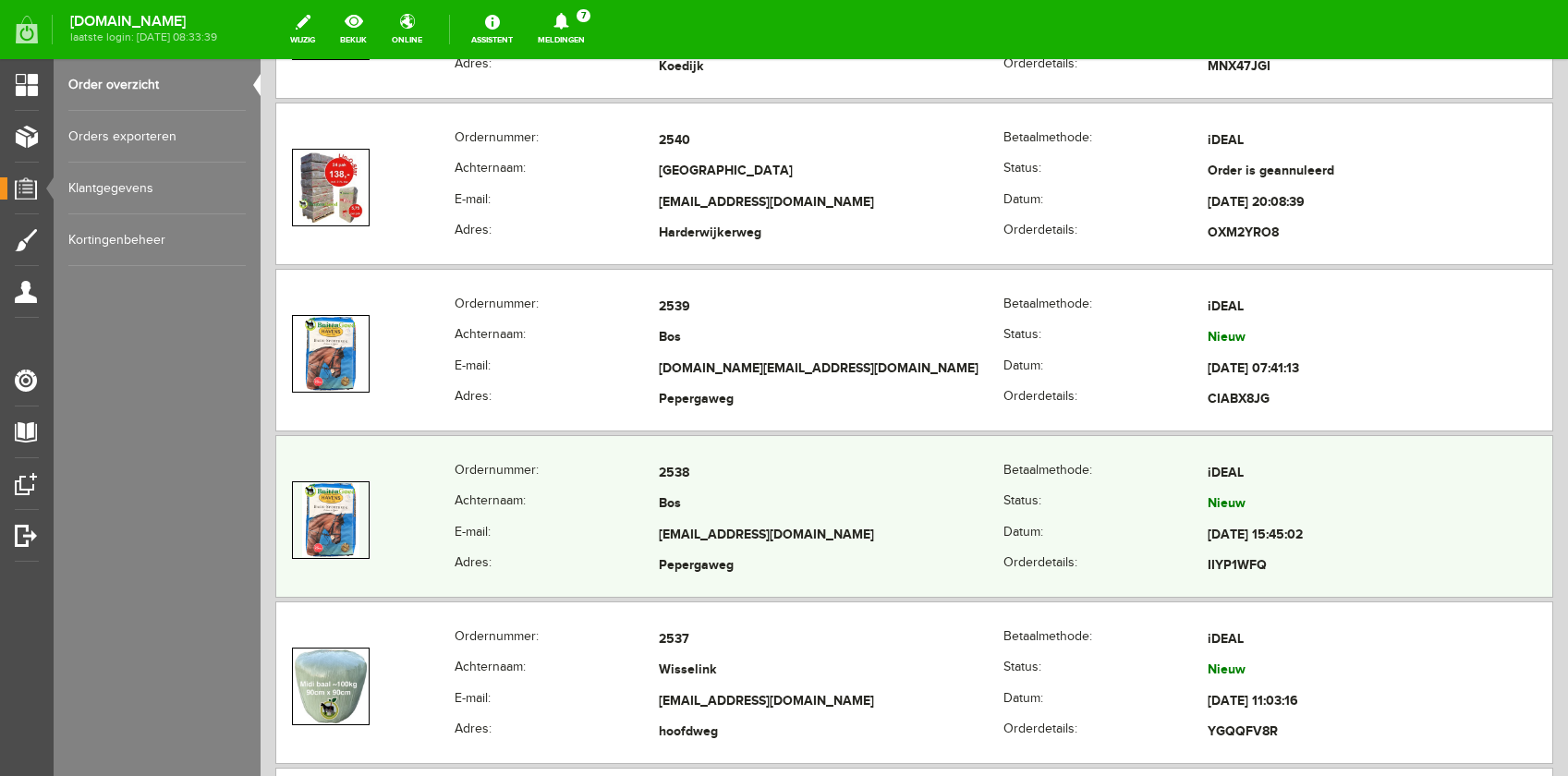
click at [888, 556] on td "Pepergaweg" at bounding box center [831, 567] width 345 height 31
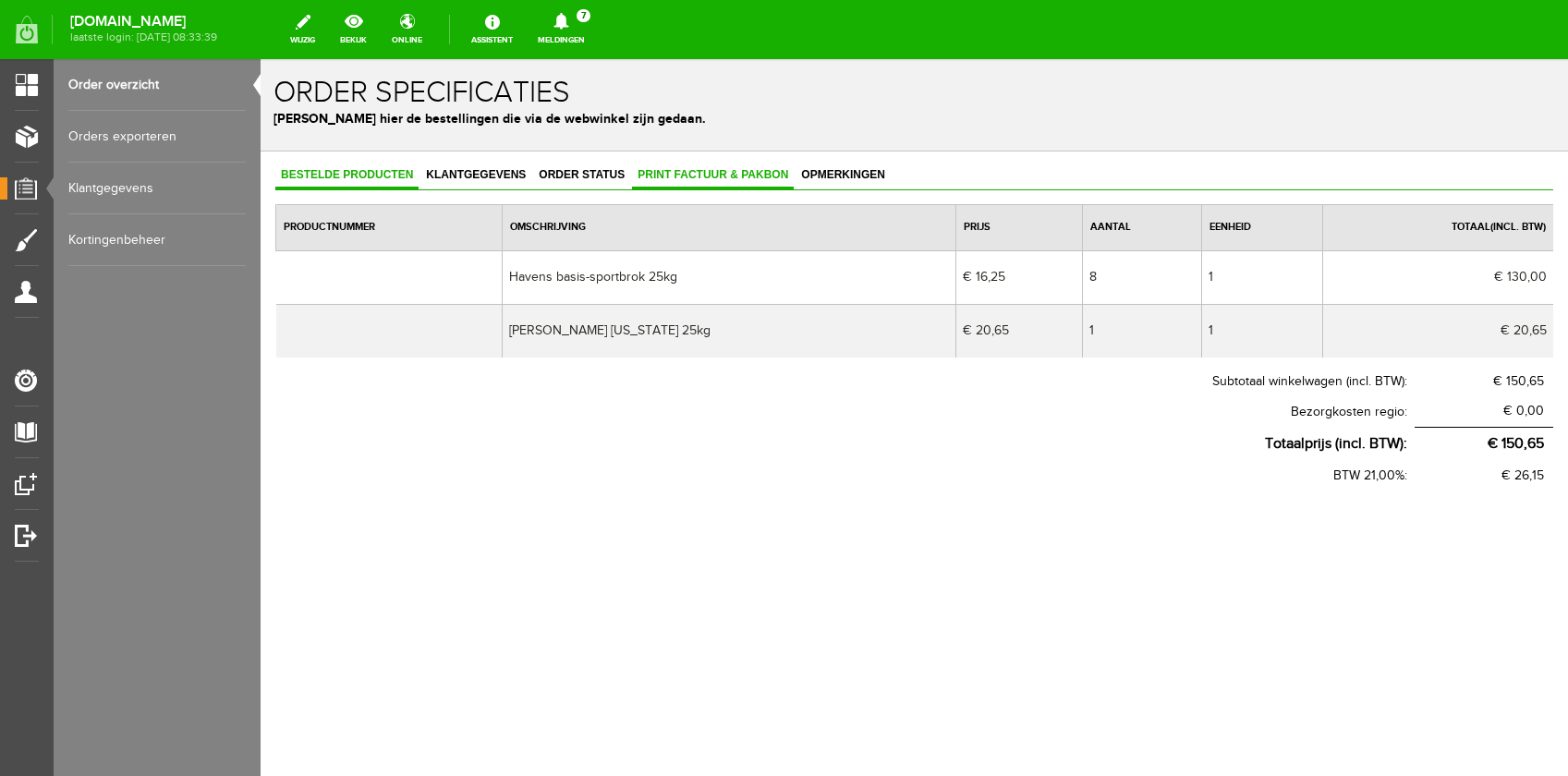
click at [682, 182] on link "Print factuur & pakbon" at bounding box center [713, 176] width 162 height 27
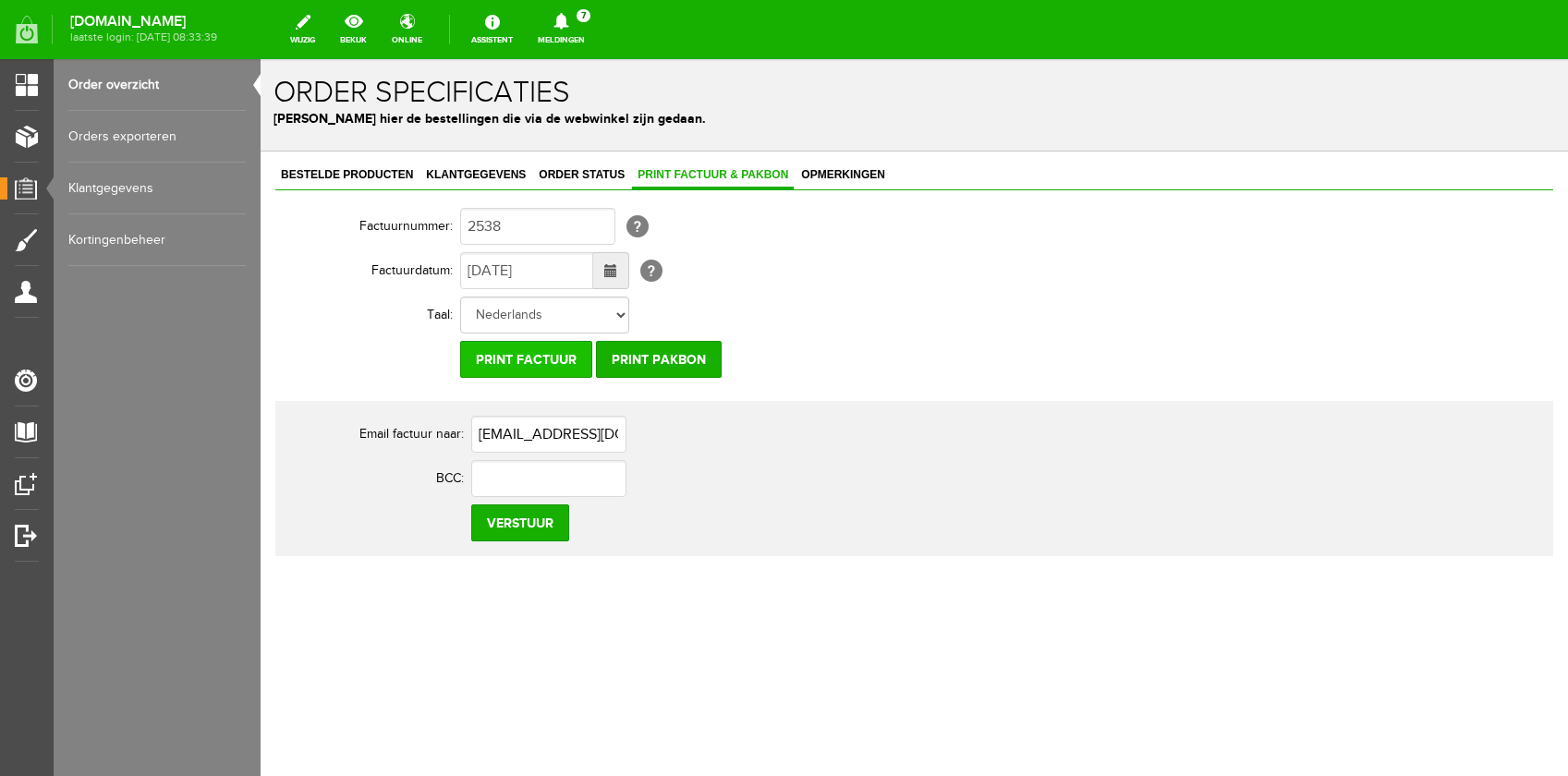
click at [538, 362] on input "Print factuur" at bounding box center [526, 359] width 132 height 37
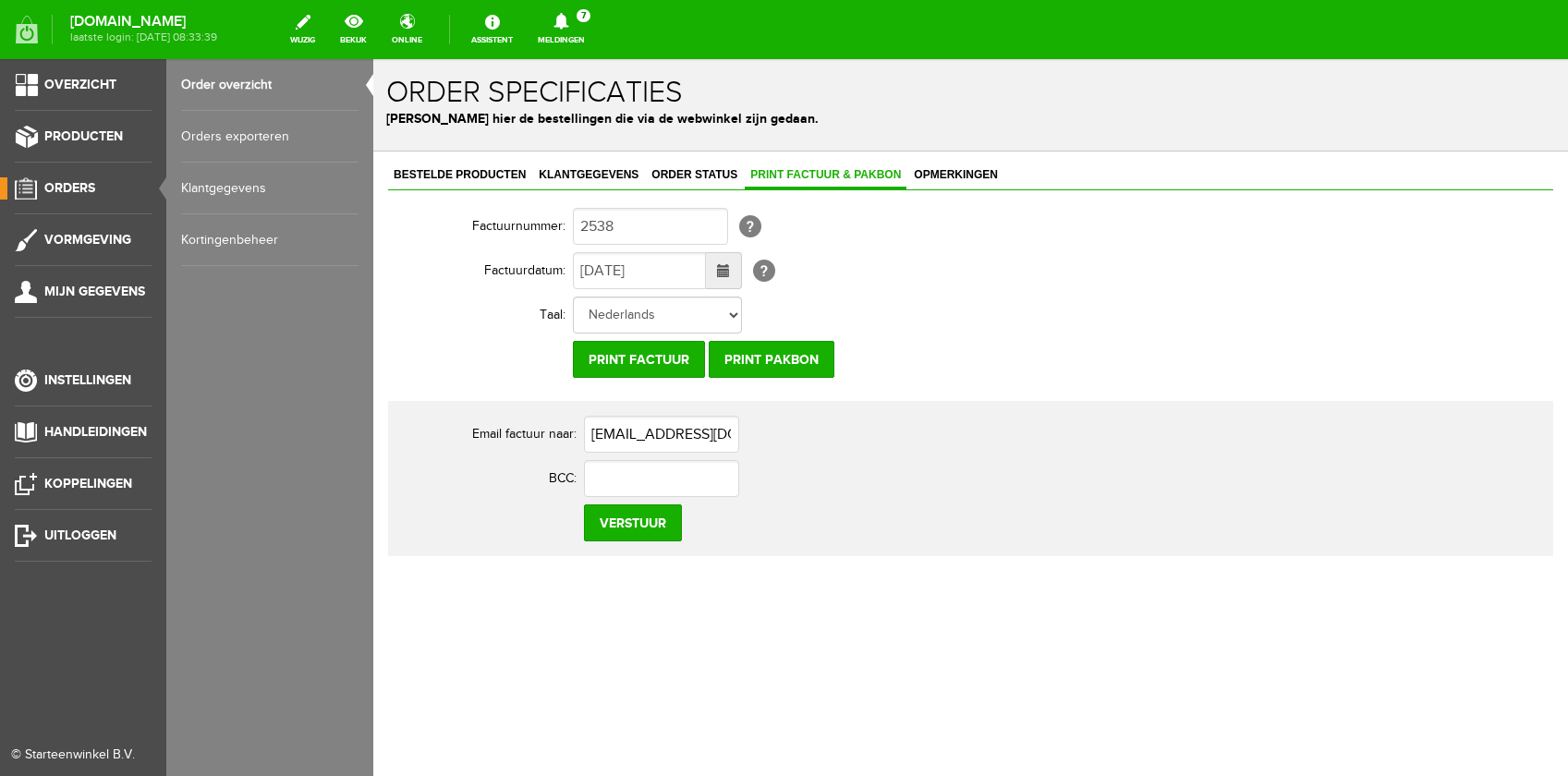
click at [101, 192] on link "Orders" at bounding box center [75, 188] width 152 height 22
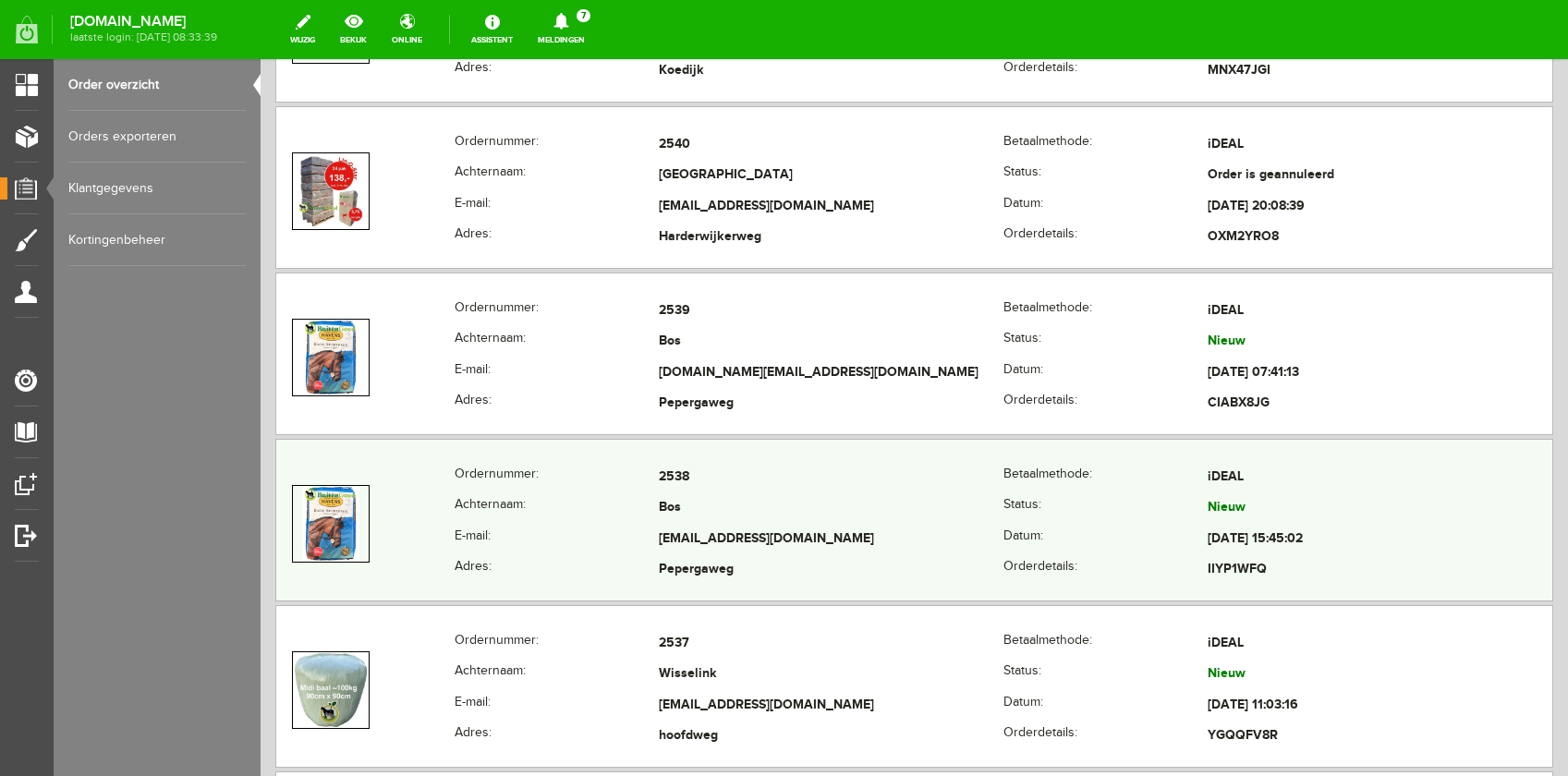
scroll to position [1323, 0]
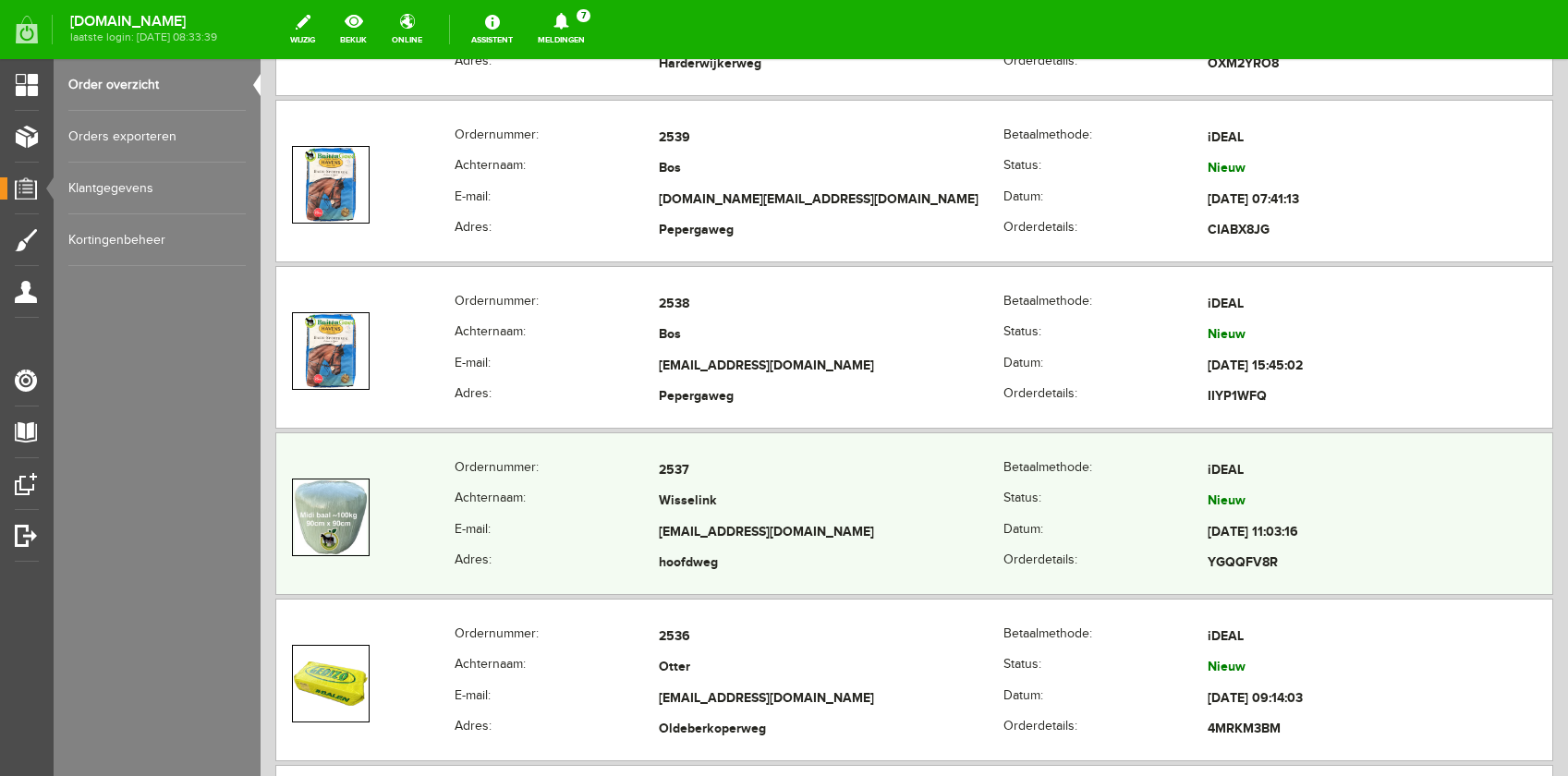
click at [589, 518] on th "E-mail:" at bounding box center [557, 533] width 204 height 31
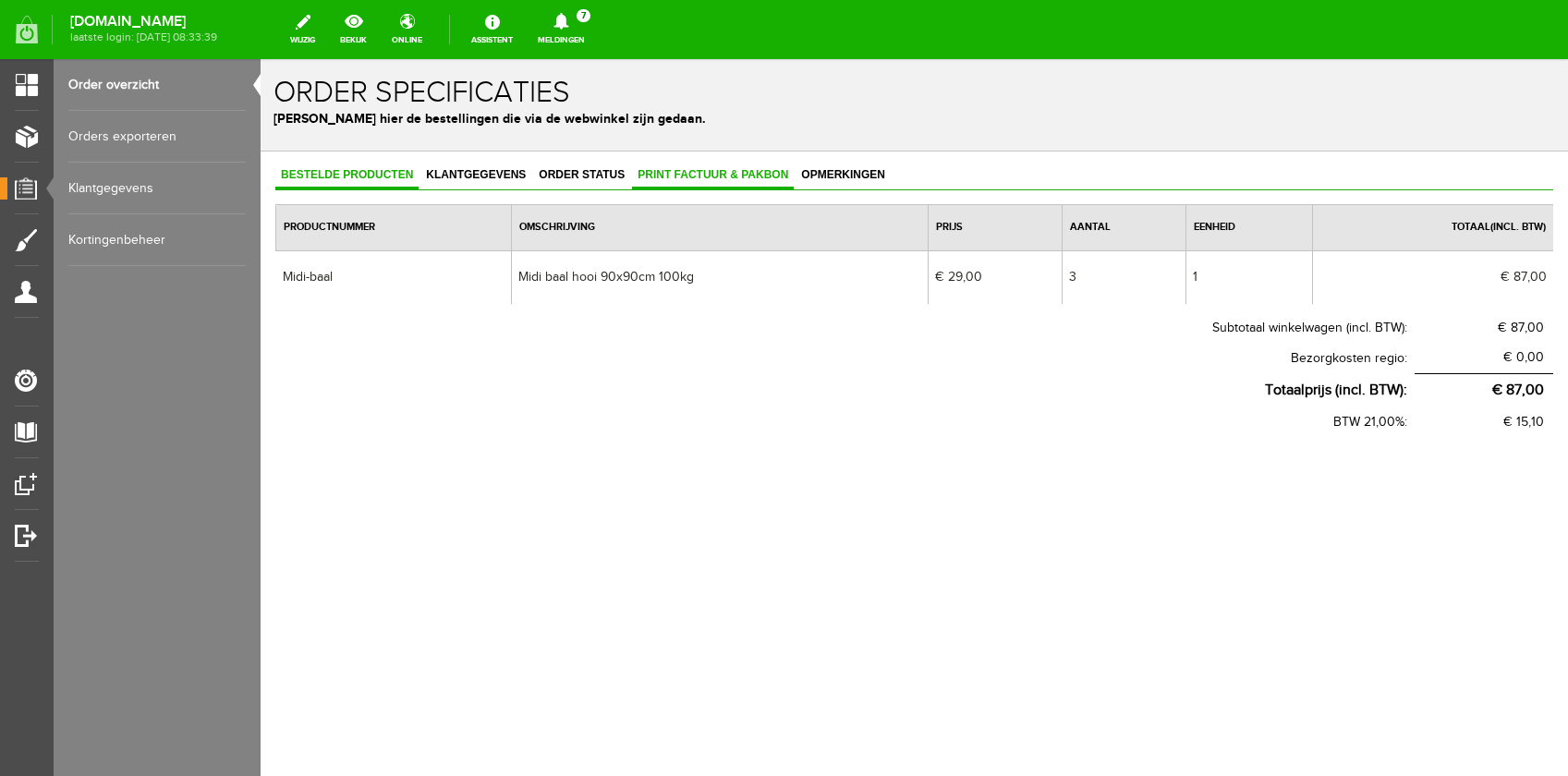
click at [703, 174] on span "Print factuur & pakbon" at bounding box center [713, 174] width 162 height 13
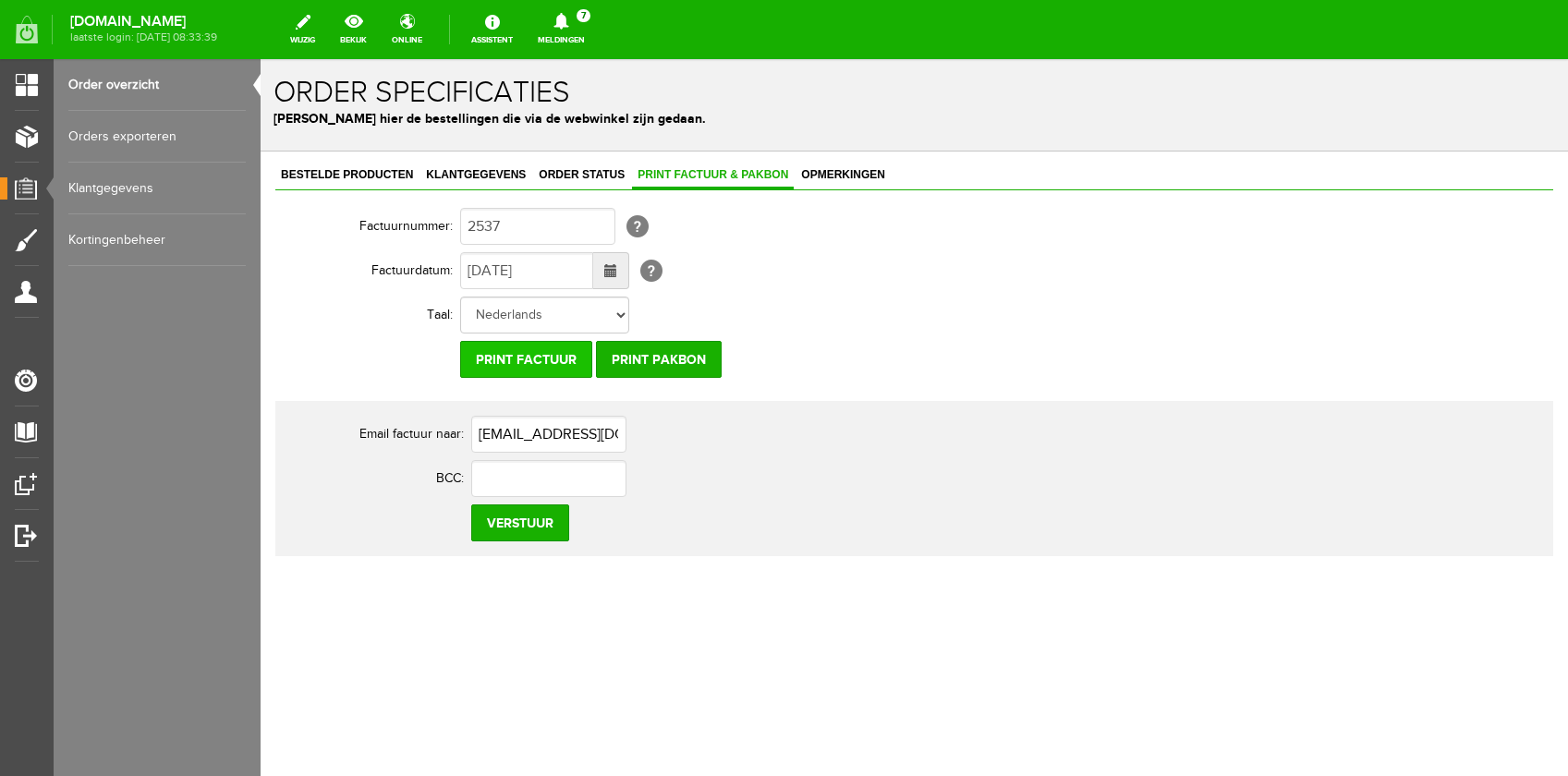
click at [495, 365] on input "Print factuur" at bounding box center [526, 359] width 132 height 37
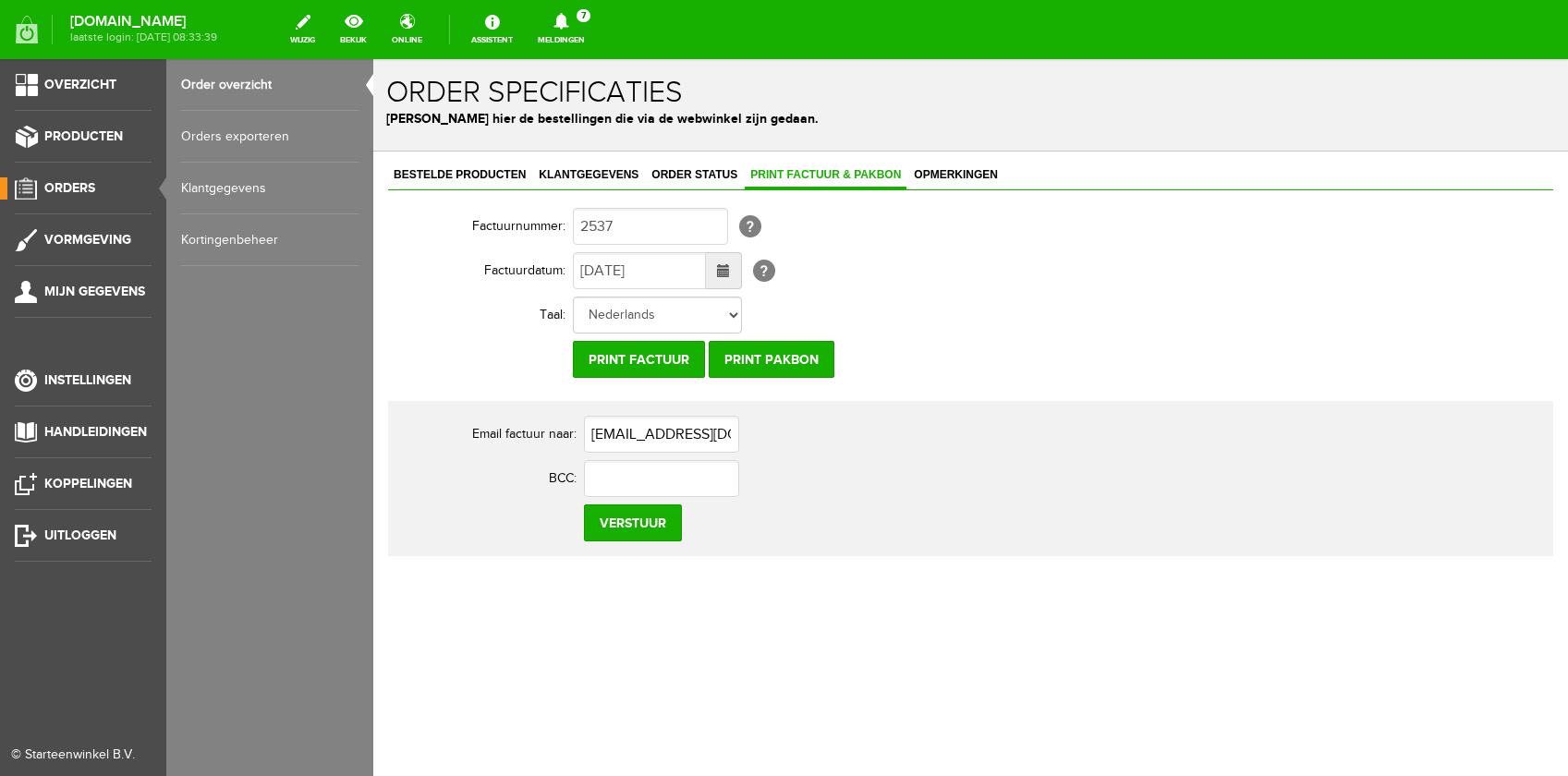
click at [81, 196] on link "Orders" at bounding box center [75, 188] width 152 height 22
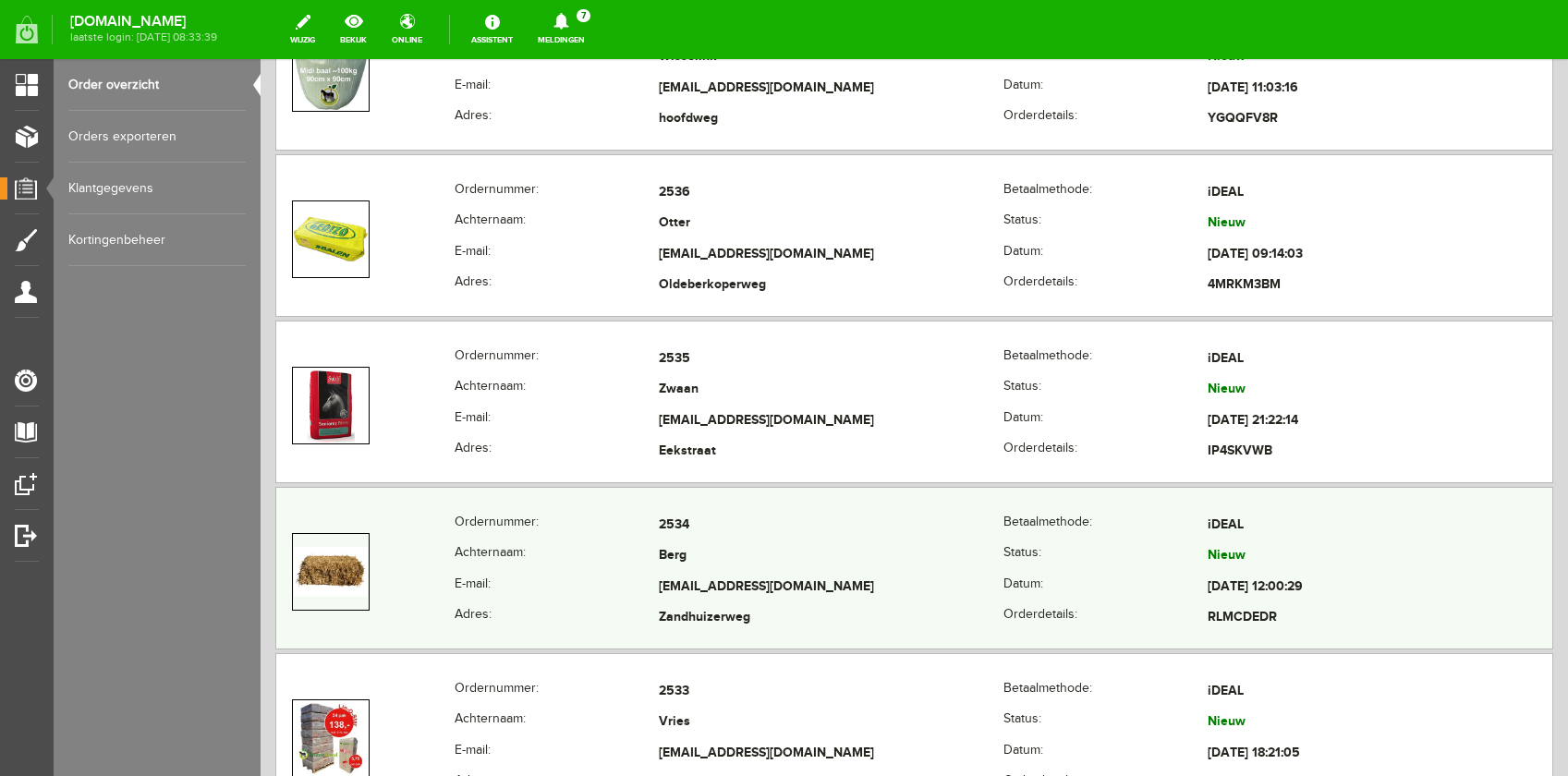
scroll to position [1764, 0]
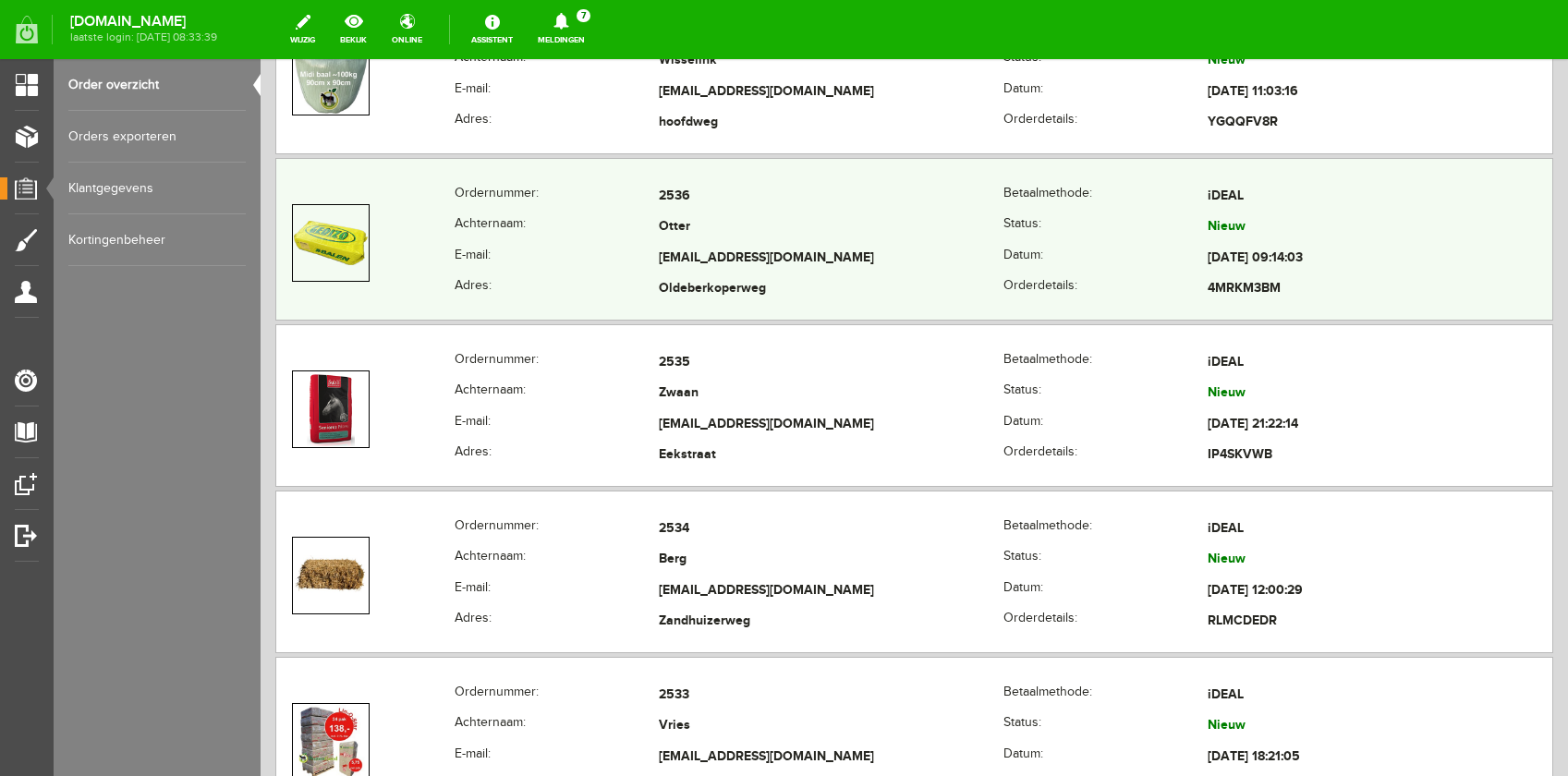
click at [841, 223] on td "Otter" at bounding box center [831, 228] width 345 height 31
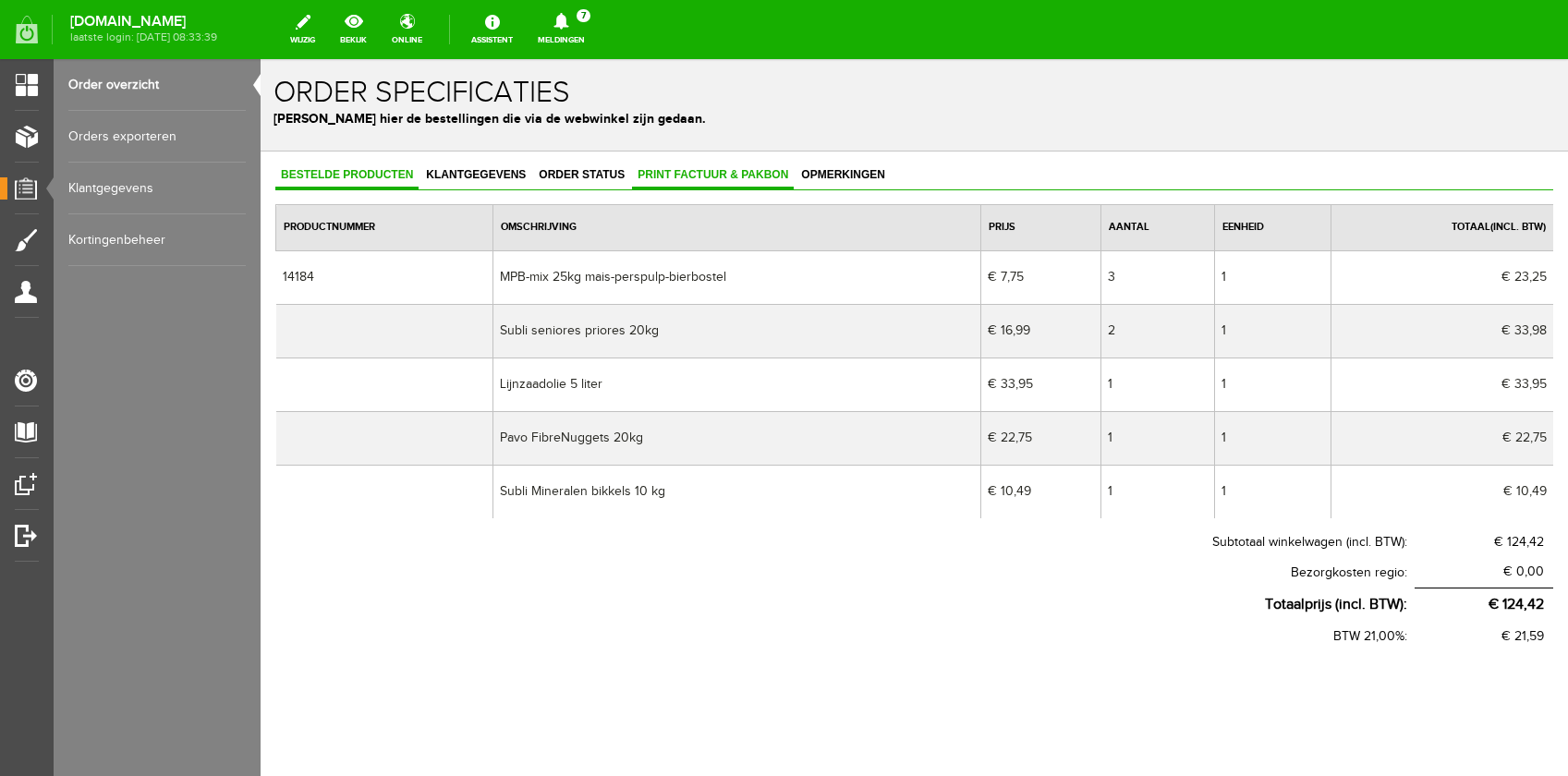
click at [684, 174] on span "Print factuur & pakbon" at bounding box center [713, 174] width 162 height 13
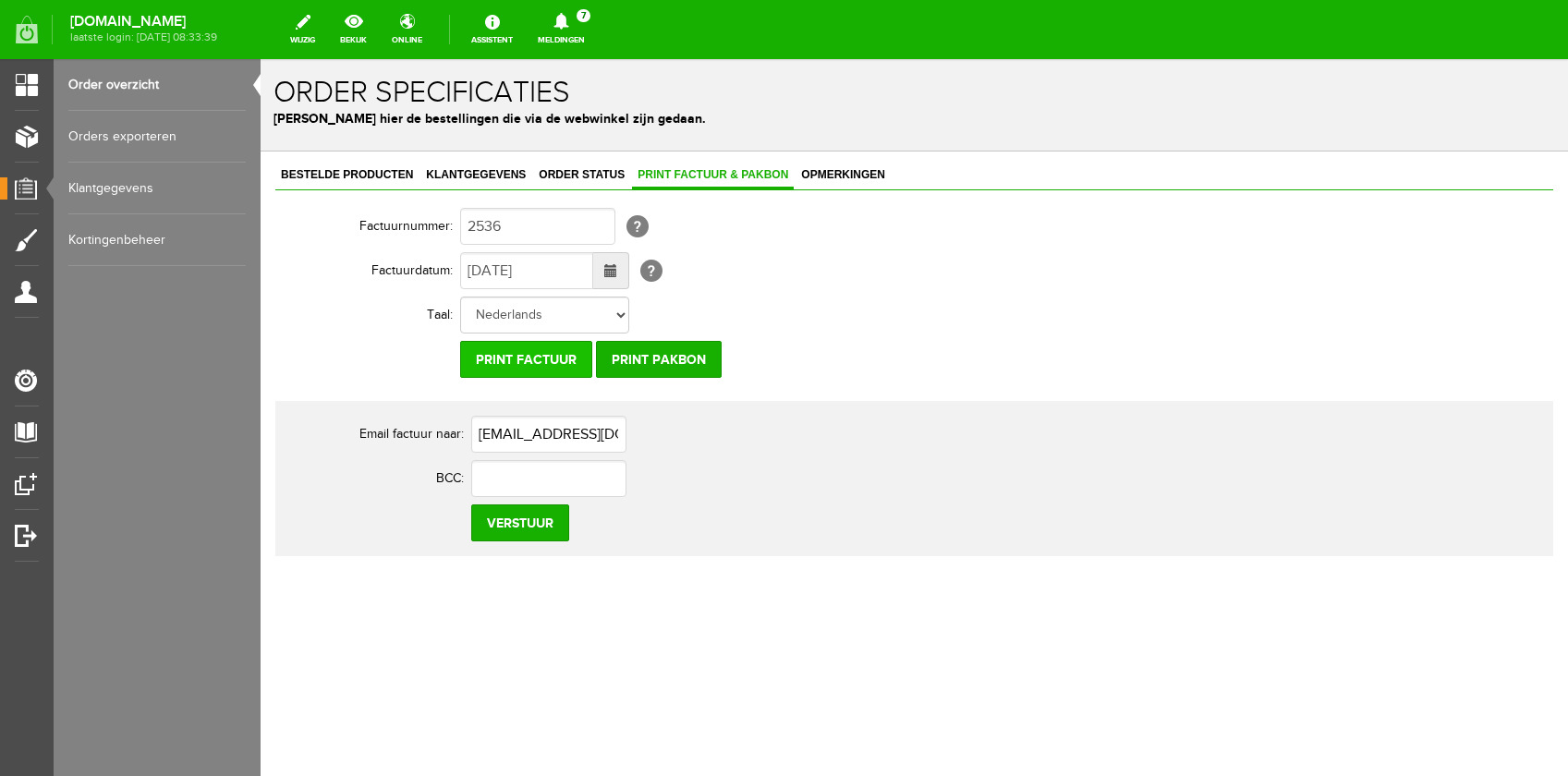
click at [546, 364] on input "Print factuur" at bounding box center [526, 359] width 132 height 37
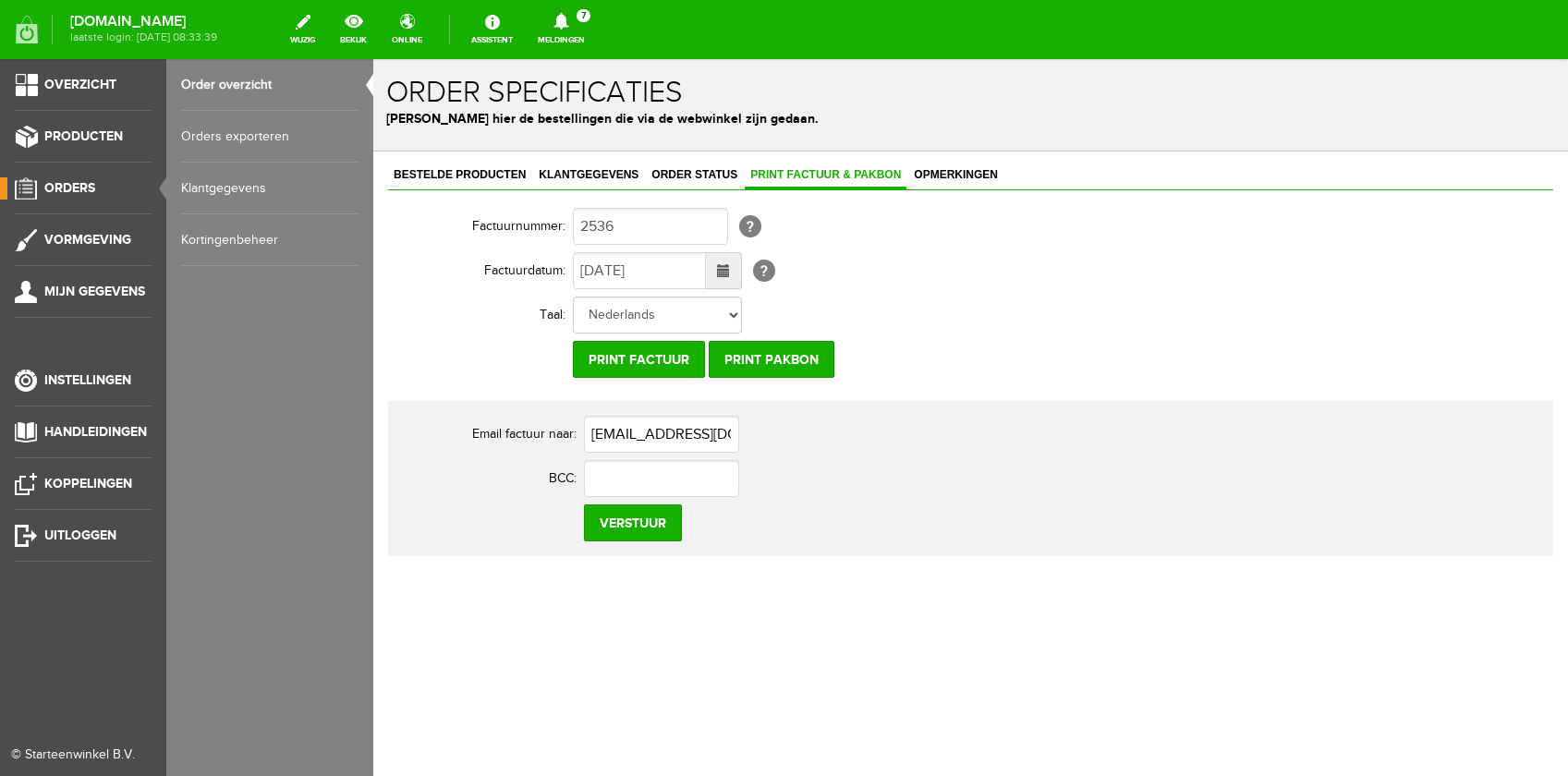
click at [79, 189] on span "Orders" at bounding box center [70, 188] width 51 height 15
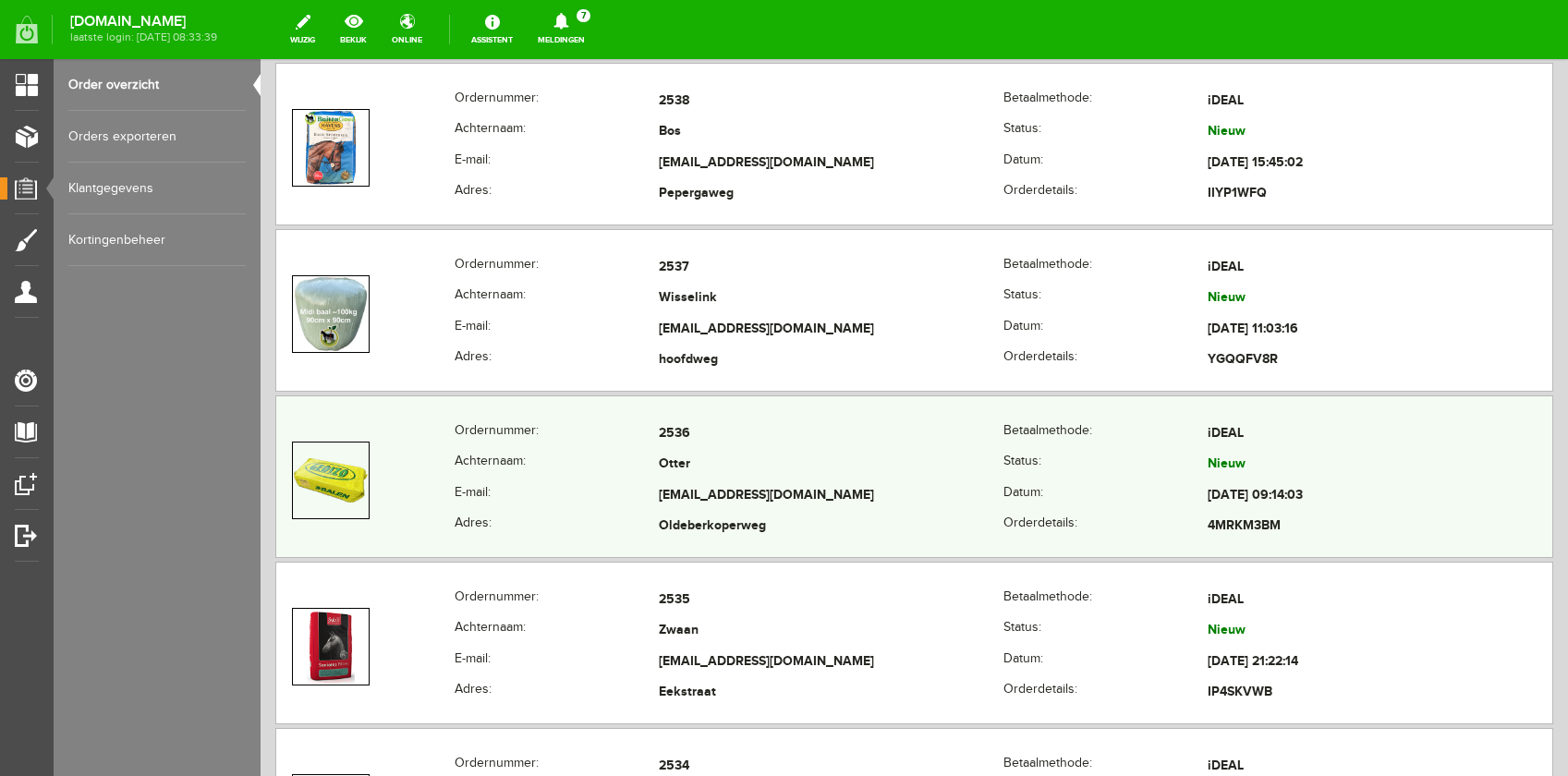
scroll to position [1683, 0]
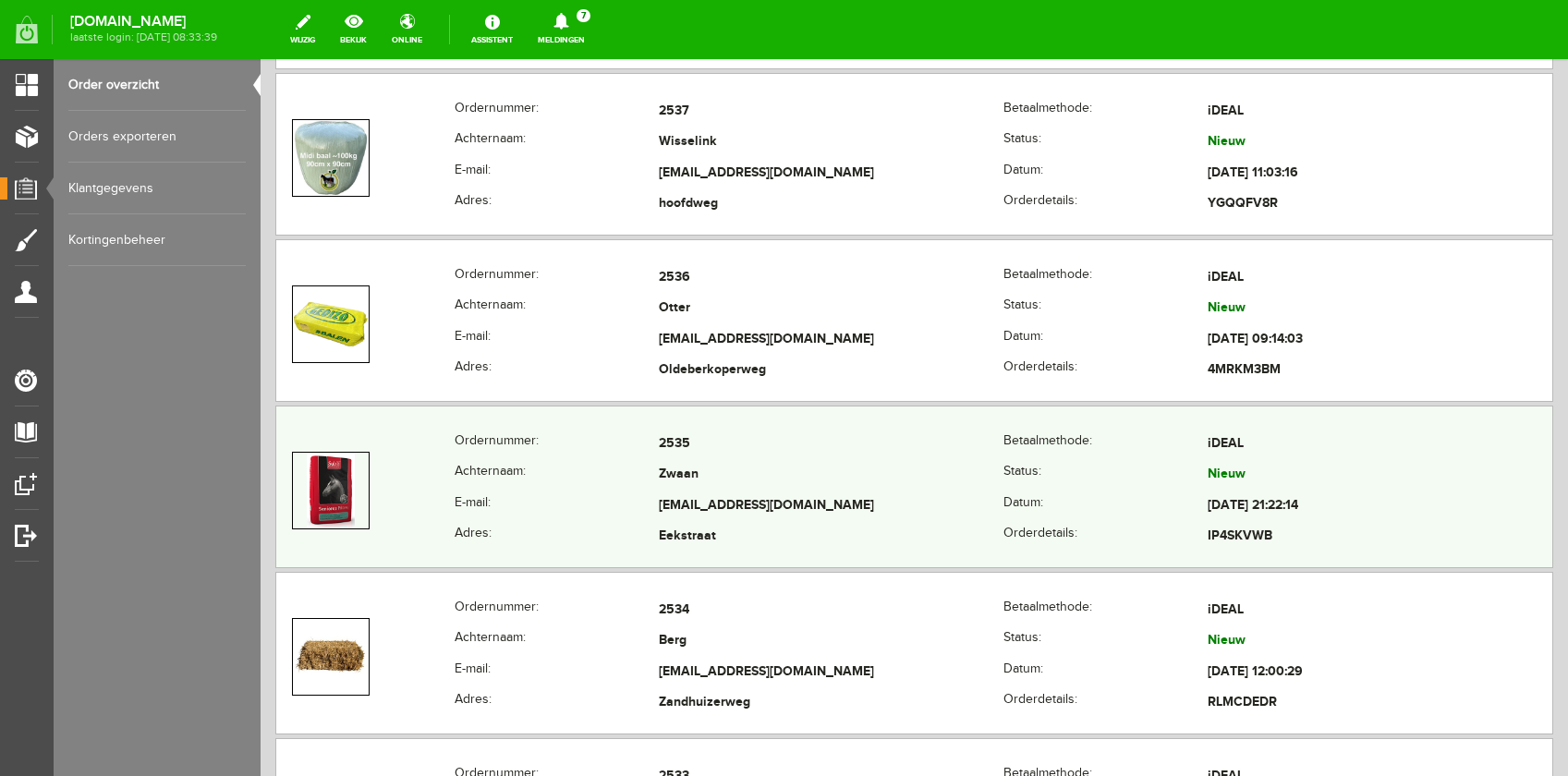
click at [607, 491] on th "E-mail:" at bounding box center [557, 506] width 204 height 31
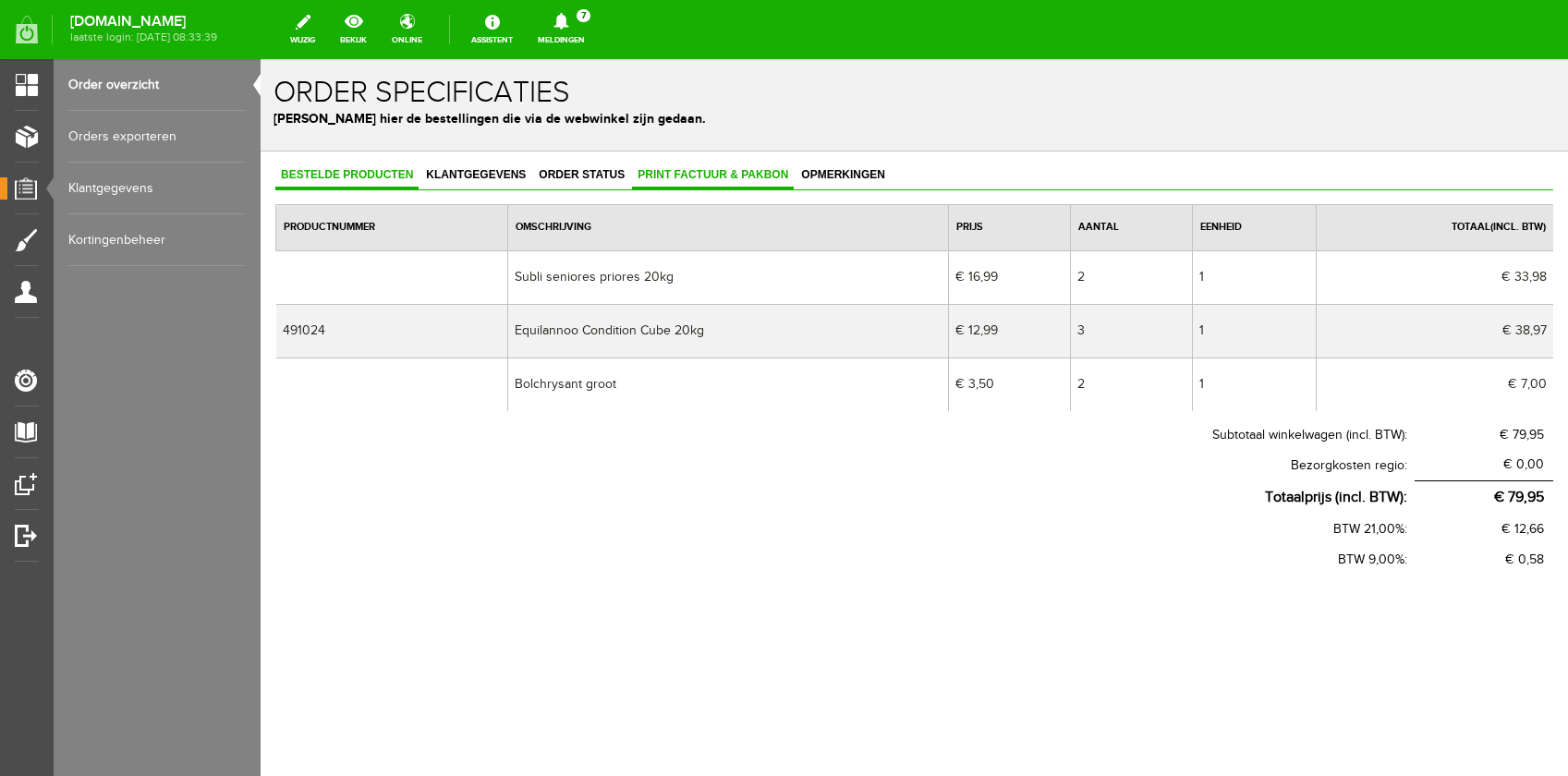
click at [650, 181] on link "Print factuur & pakbon" at bounding box center [713, 176] width 162 height 27
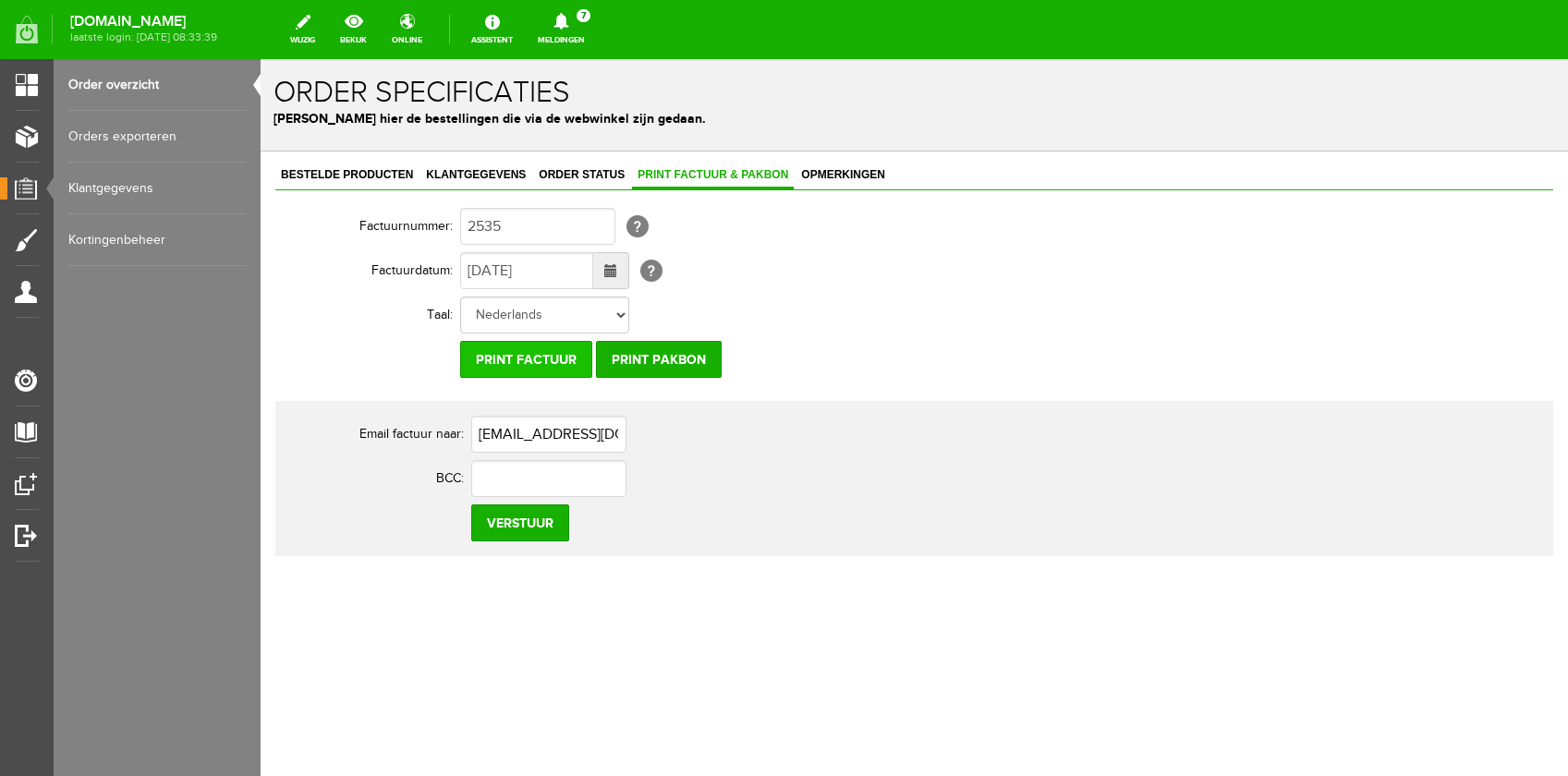
click at [531, 369] on input "Print factuur" at bounding box center [526, 359] width 132 height 37
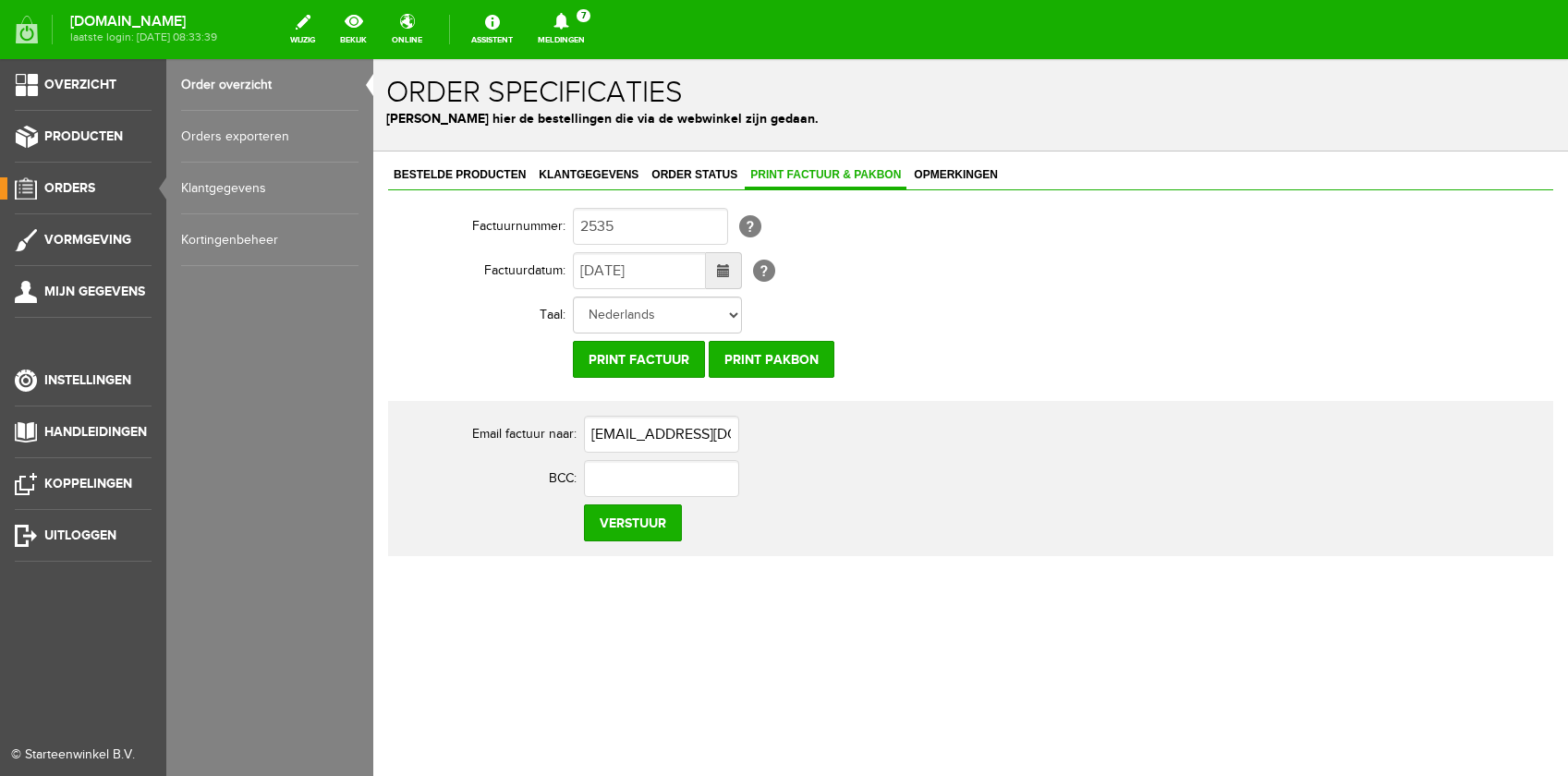
click at [85, 203] on li "Orders" at bounding box center [83, 195] width 136 height 37
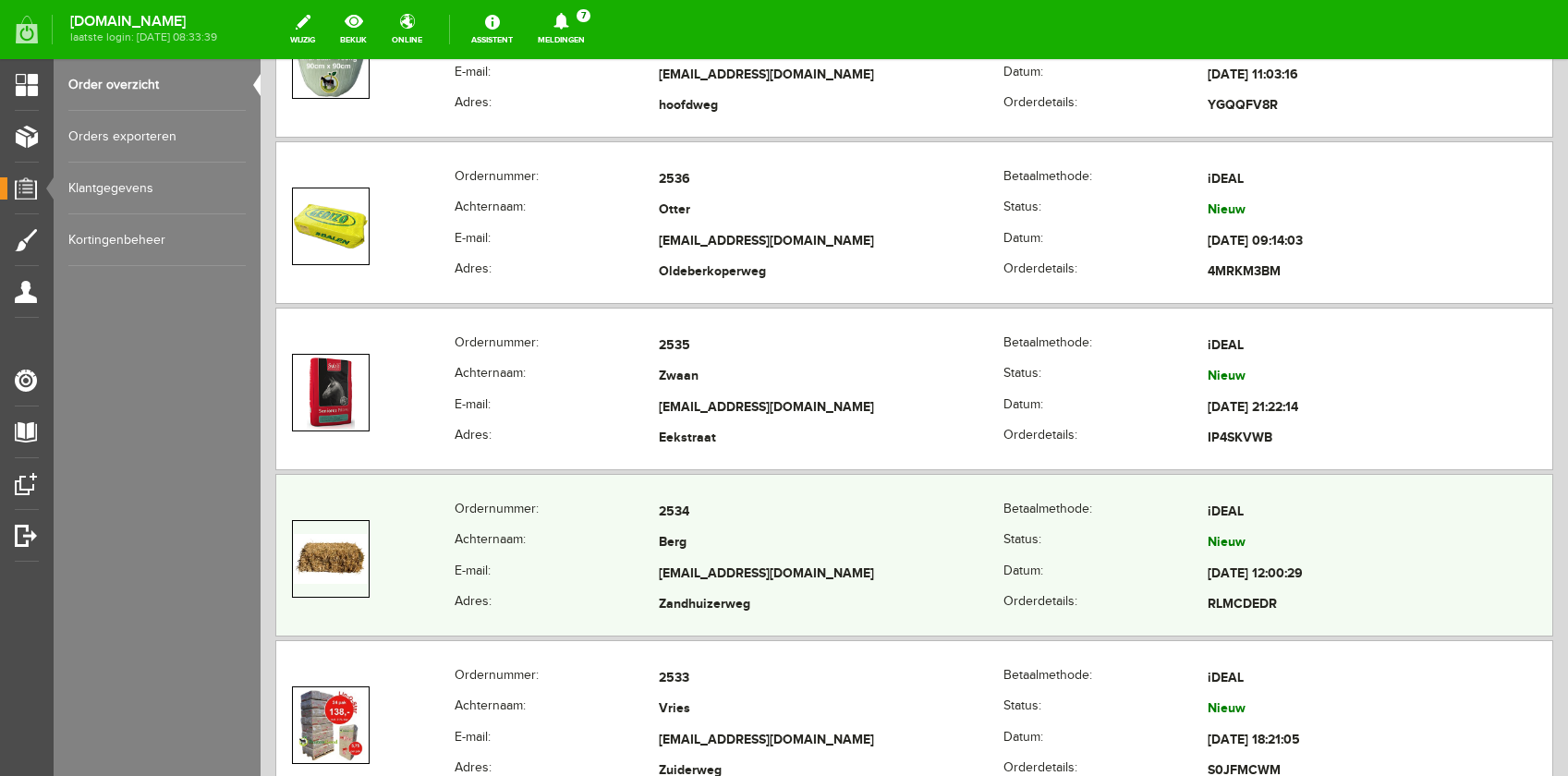
scroll to position [2143, 0]
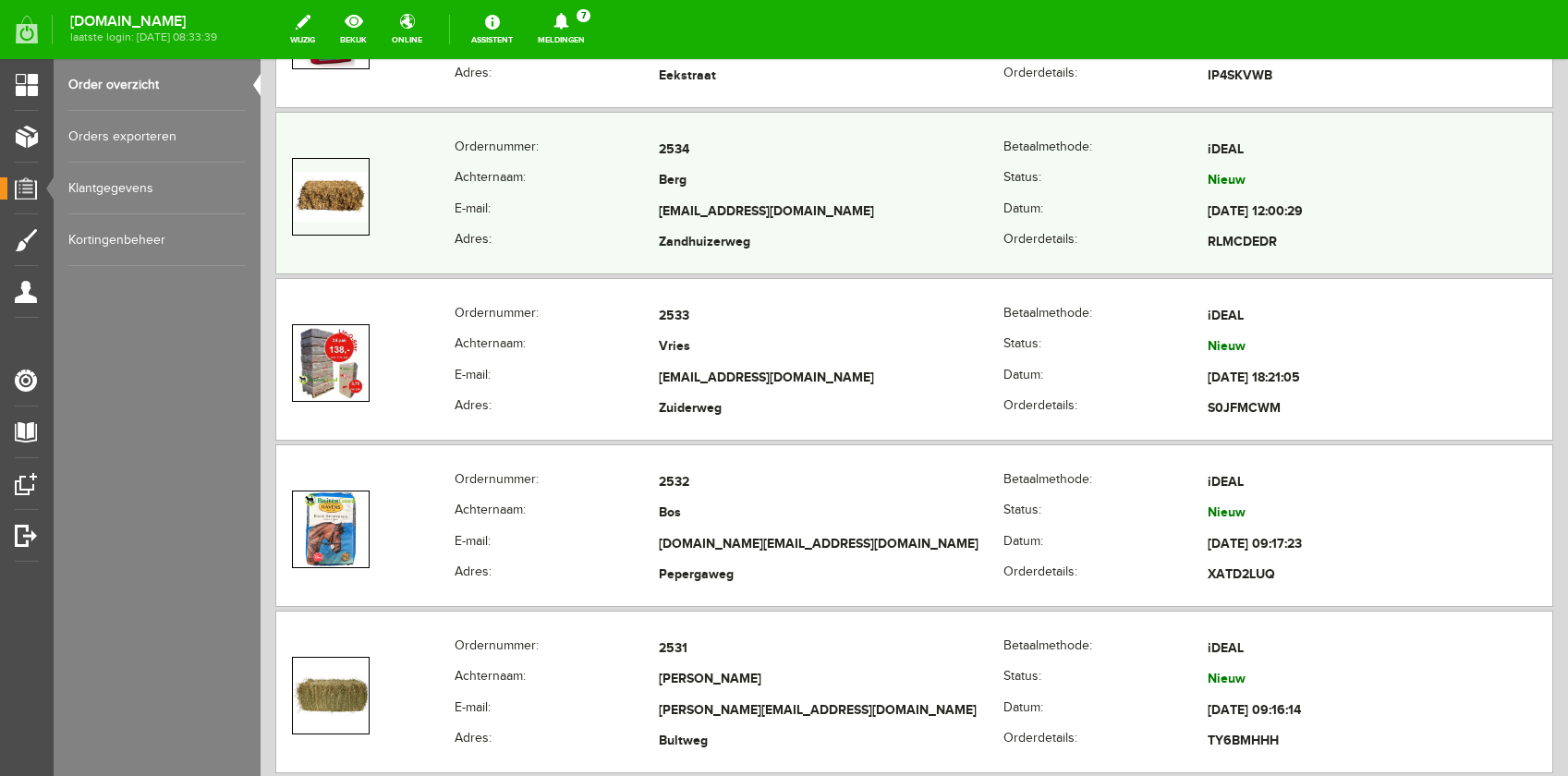
click at [607, 196] on th "E-mail:" at bounding box center [557, 212] width 204 height 31
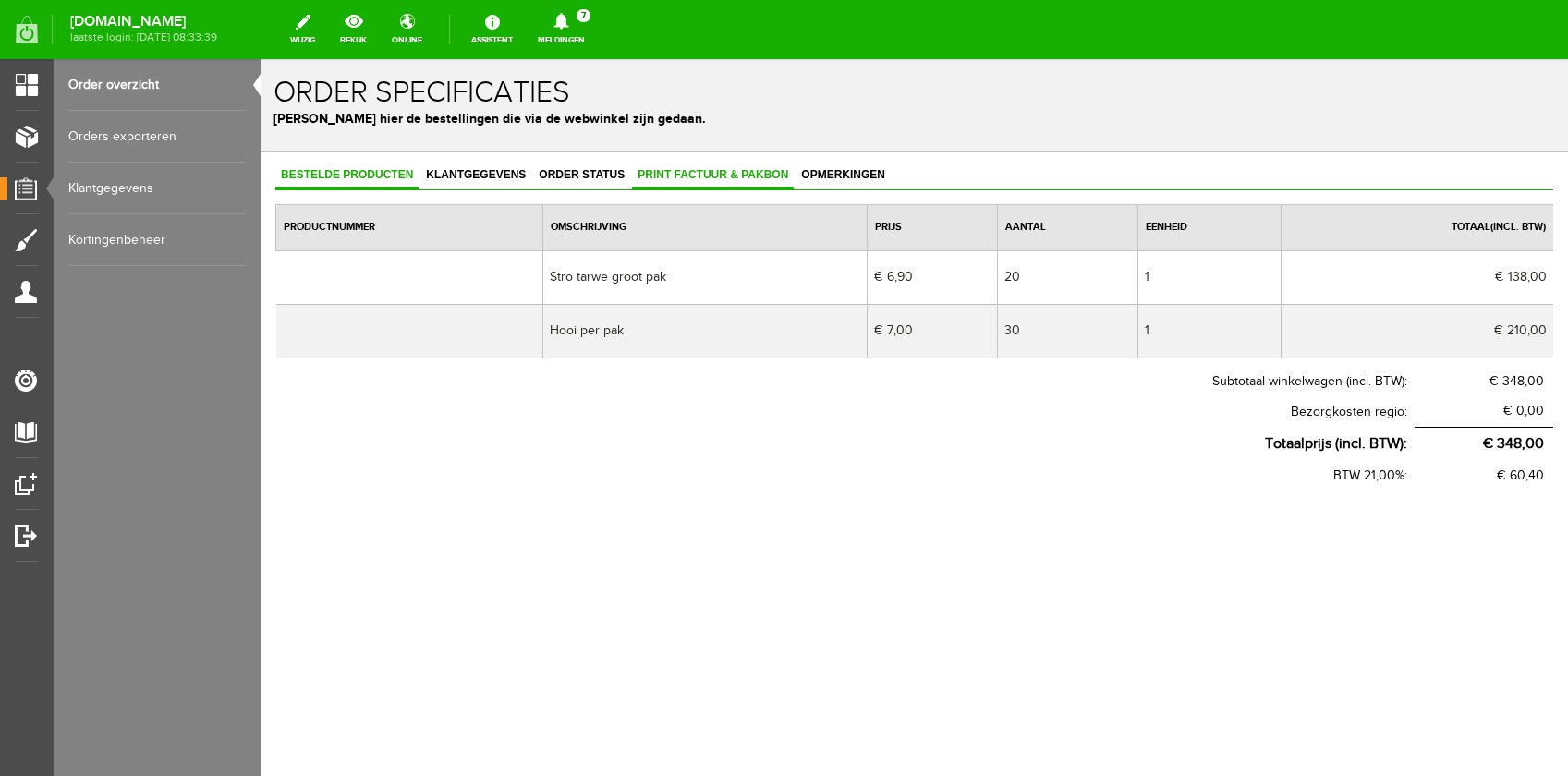
click at [678, 172] on span "Print factuur & pakbon" at bounding box center [713, 174] width 162 height 13
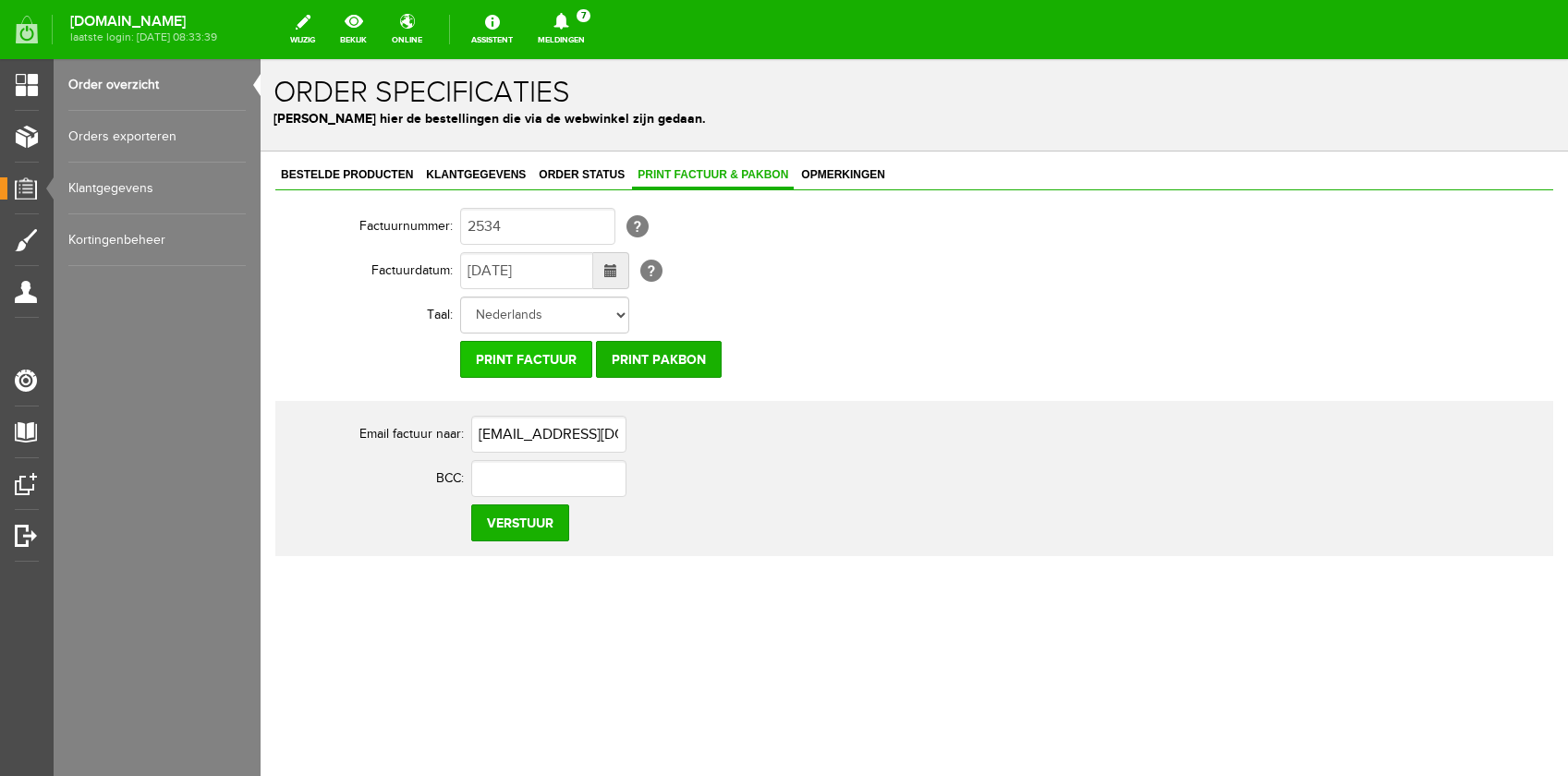
click at [503, 362] on input "Print factuur" at bounding box center [526, 359] width 132 height 37
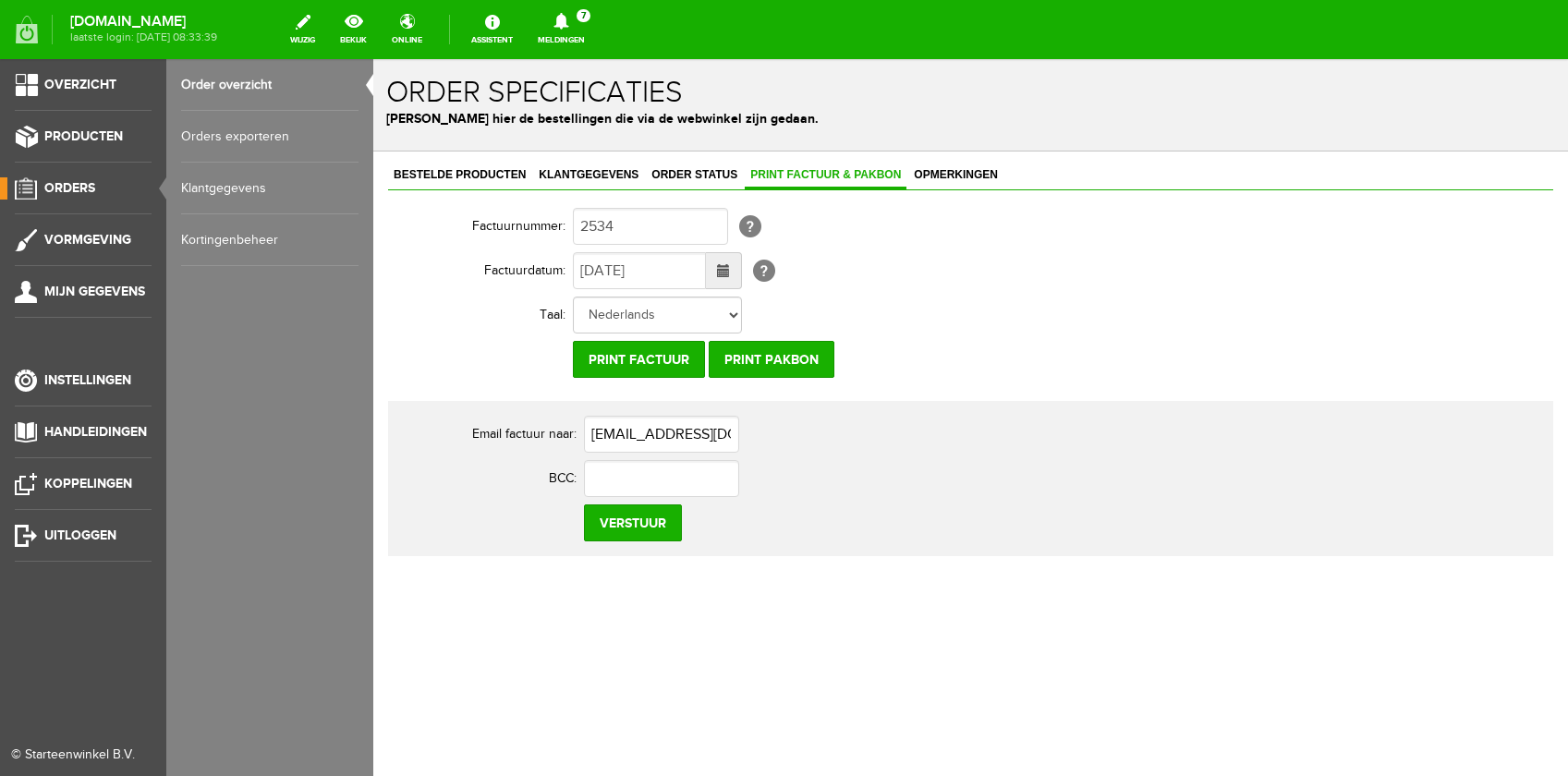
click at [81, 196] on link "Orders" at bounding box center [75, 188] width 152 height 22
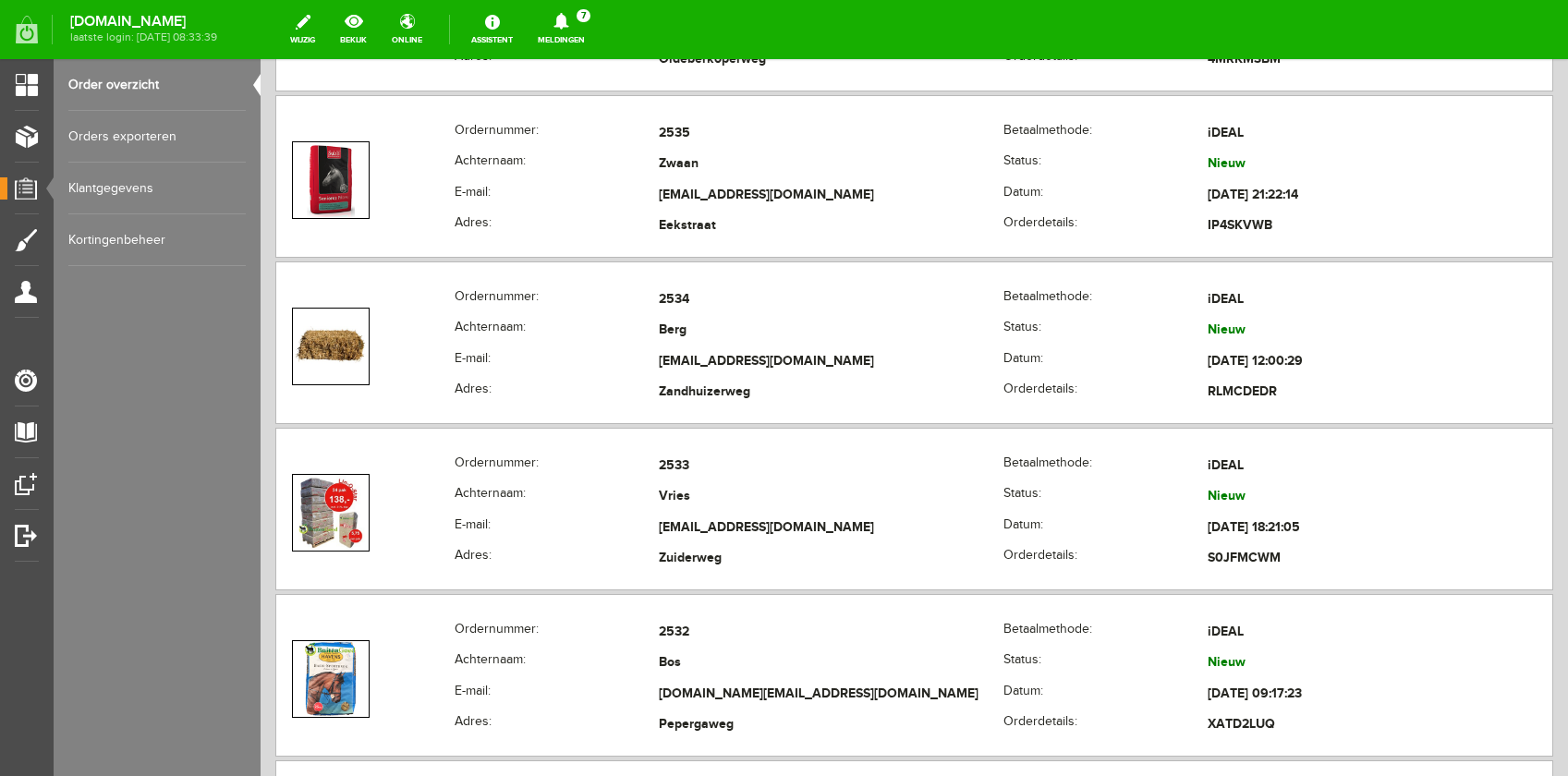
scroll to position [2182, 0]
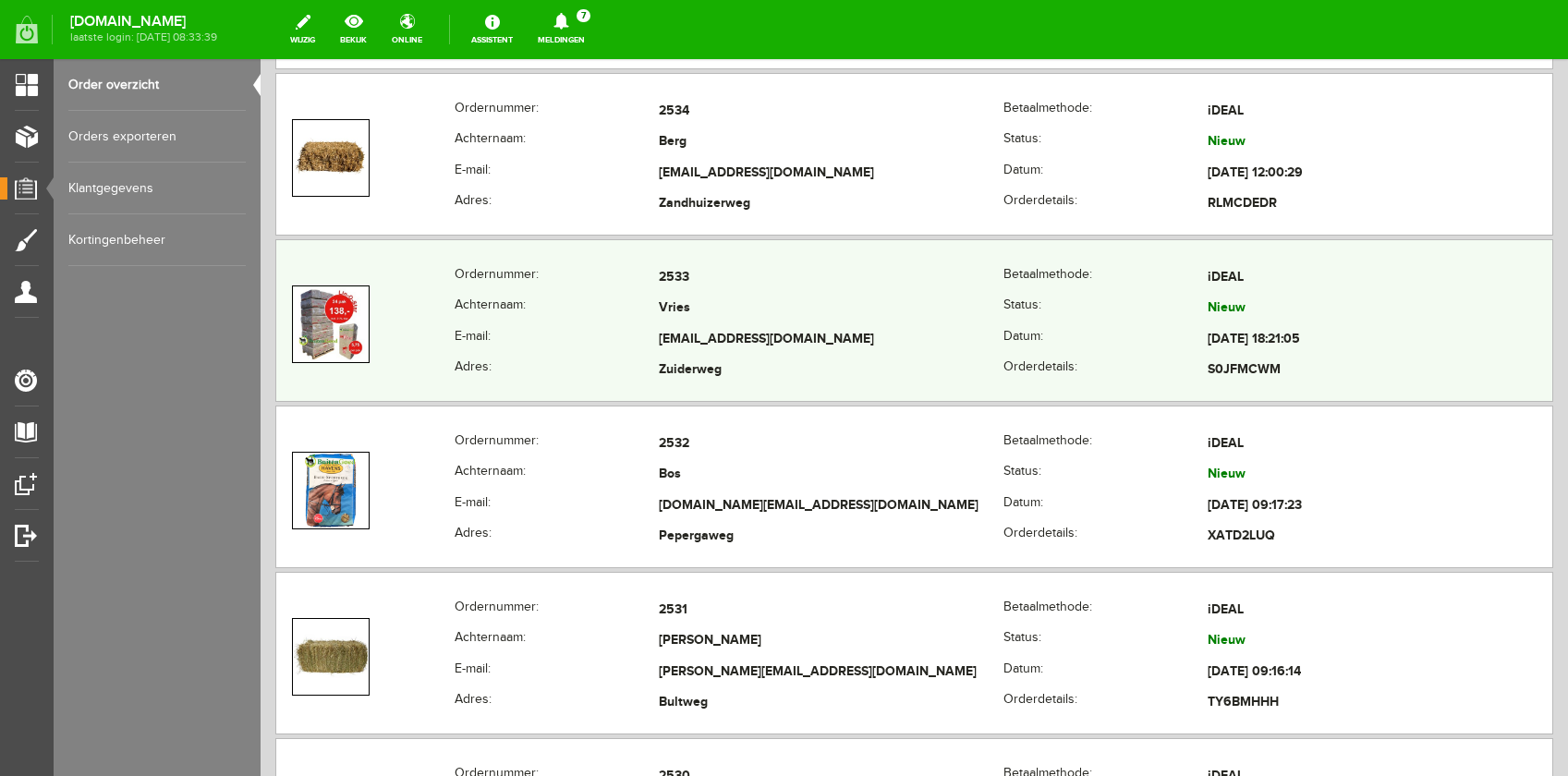
click at [619, 339] on th "E-mail:" at bounding box center [557, 339] width 204 height 31
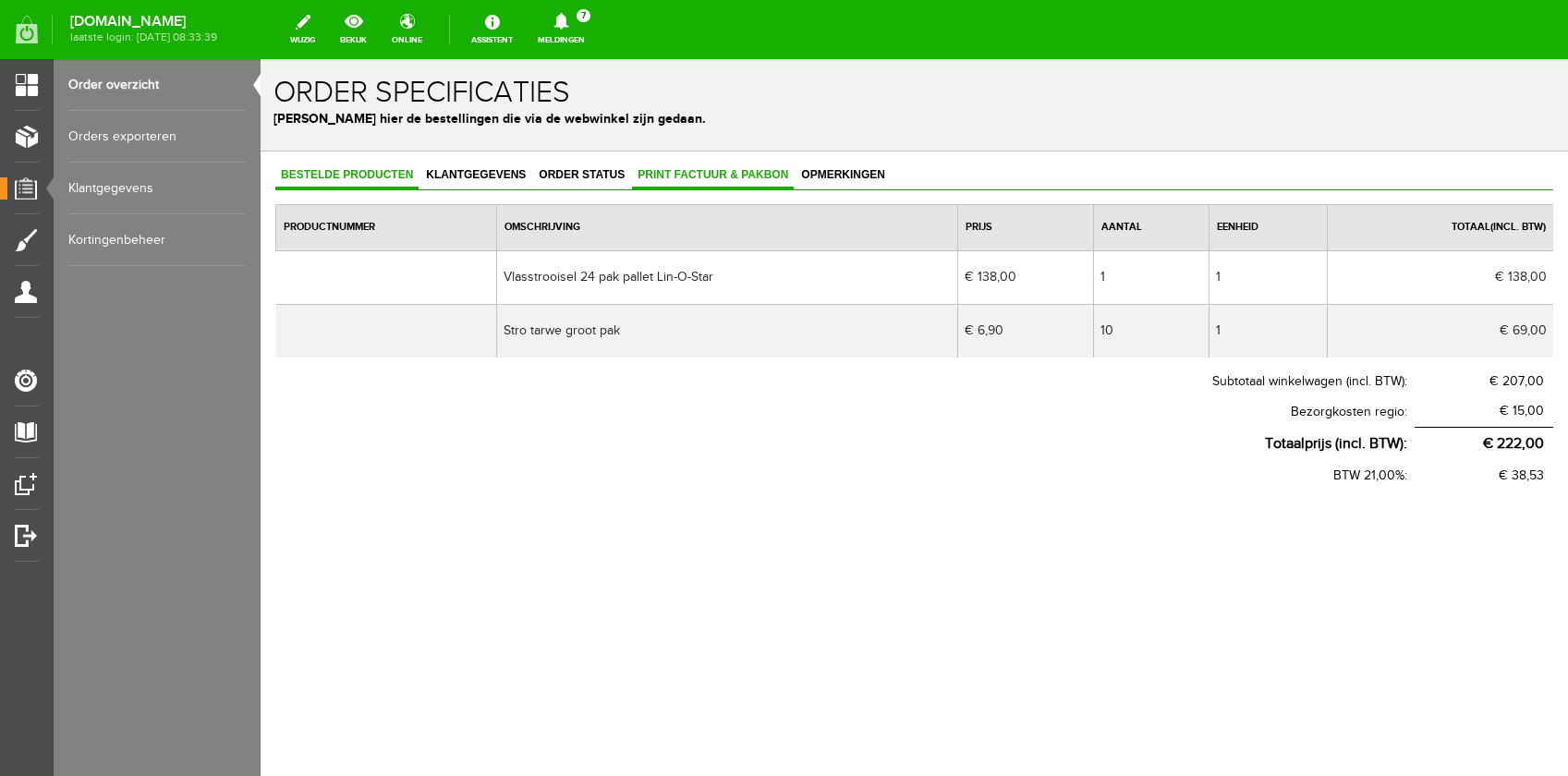
click at [679, 178] on span "Print factuur & pakbon" at bounding box center [713, 174] width 162 height 13
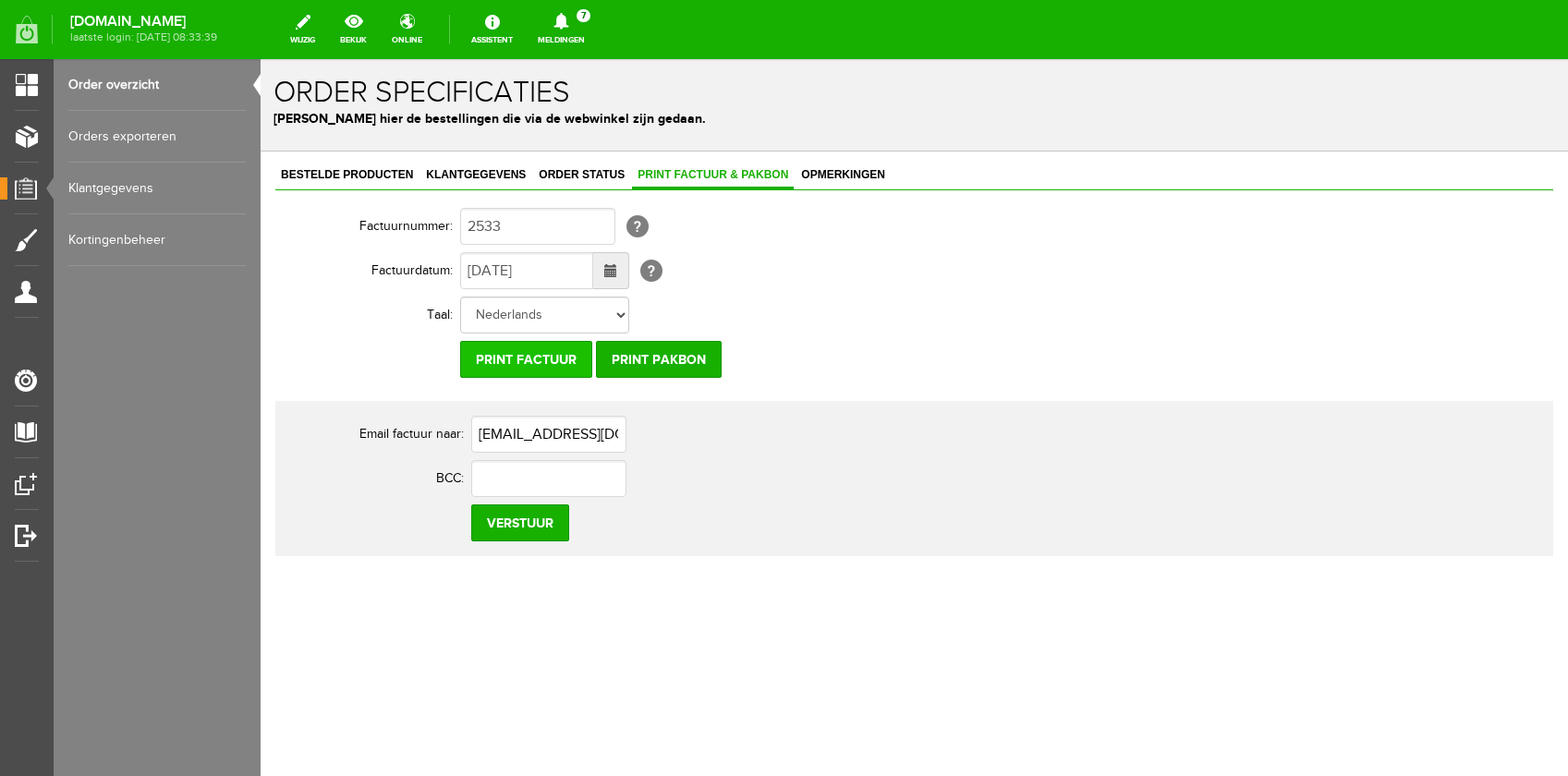
click at [517, 352] on input "Print factuur" at bounding box center [526, 359] width 132 height 37
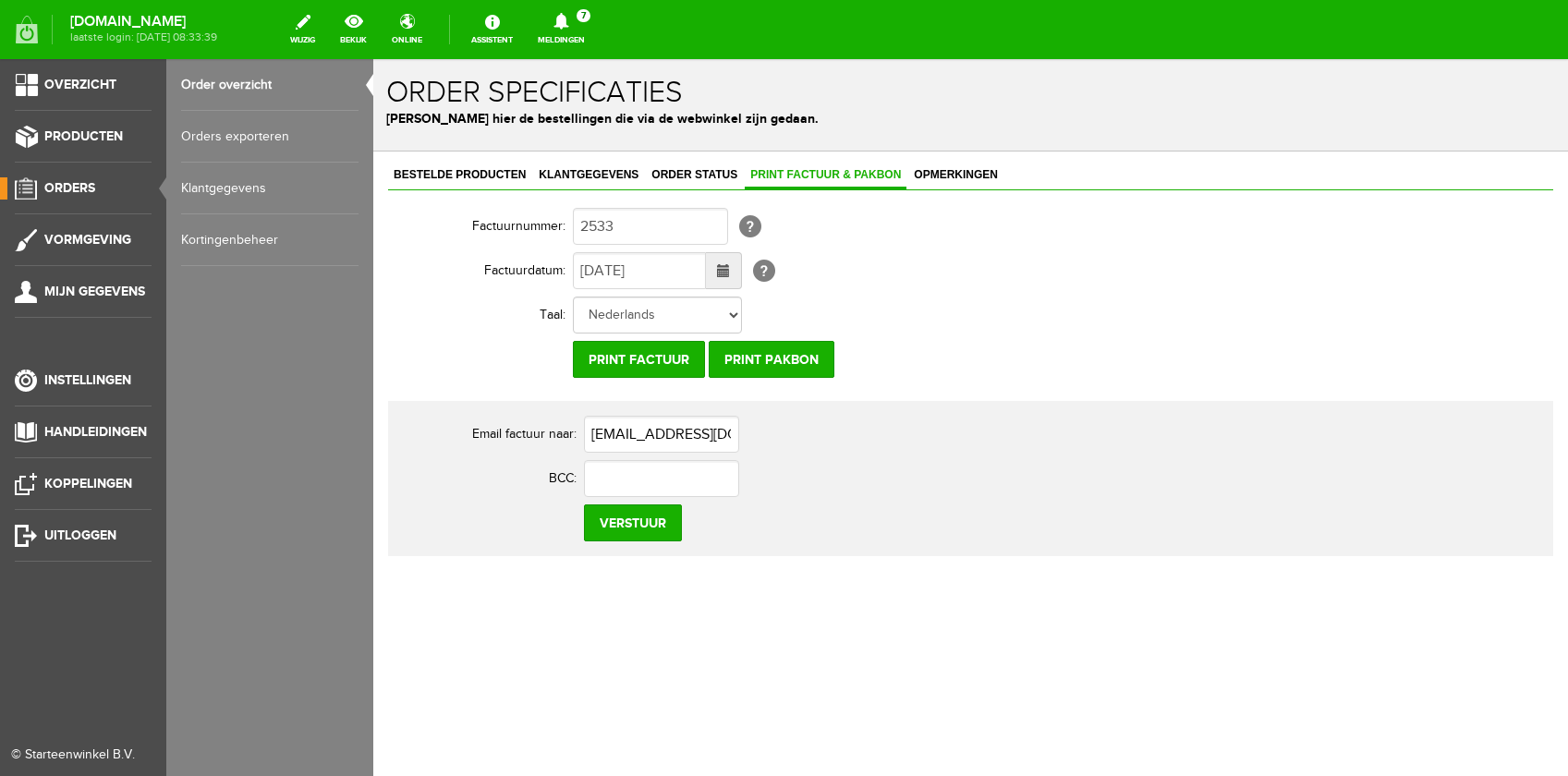
click at [77, 192] on span "Orders" at bounding box center [70, 188] width 51 height 15
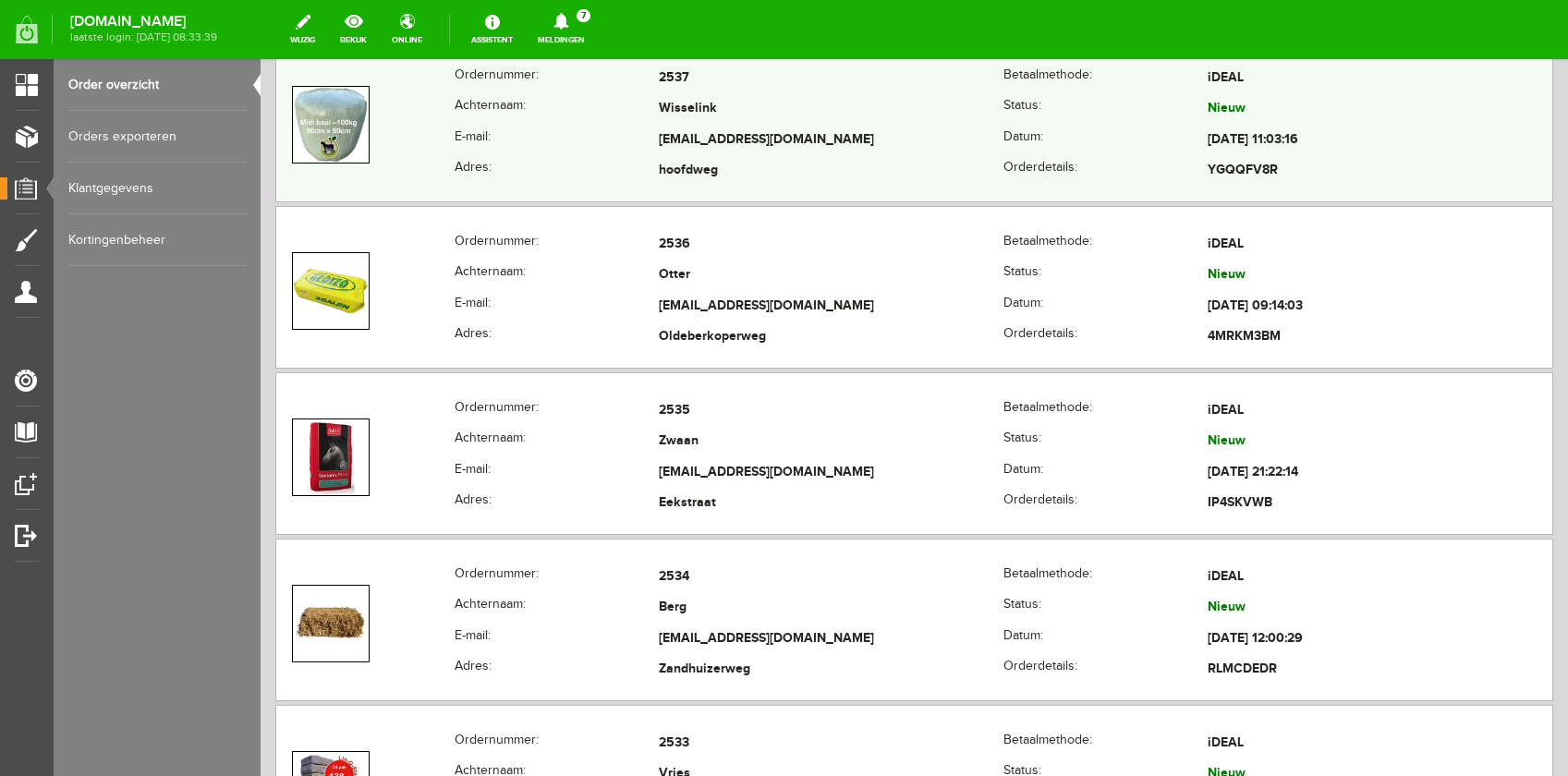
scroll to position [2157, 0]
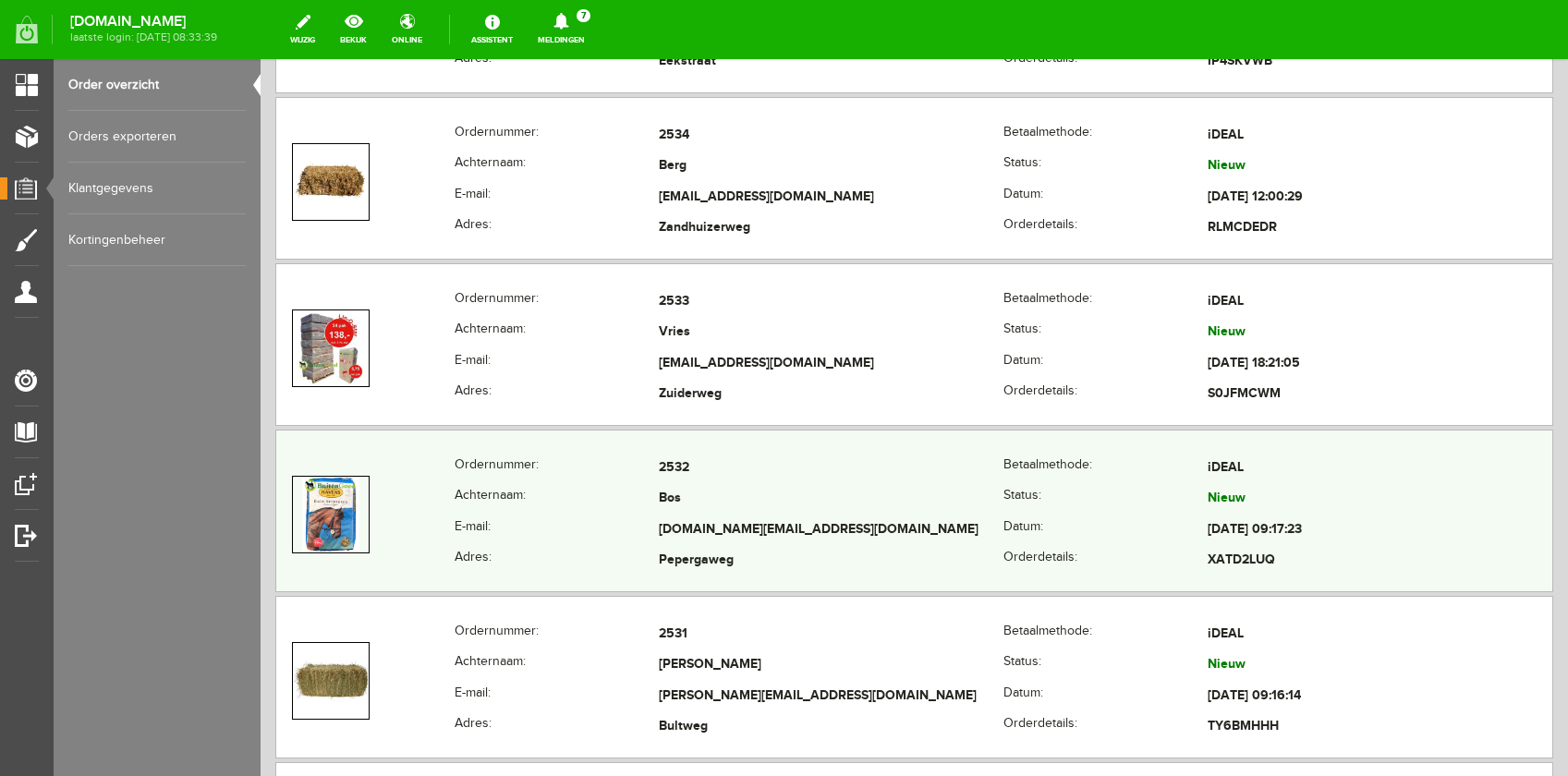
click at [636, 520] on th "E-mail:" at bounding box center [557, 530] width 204 height 31
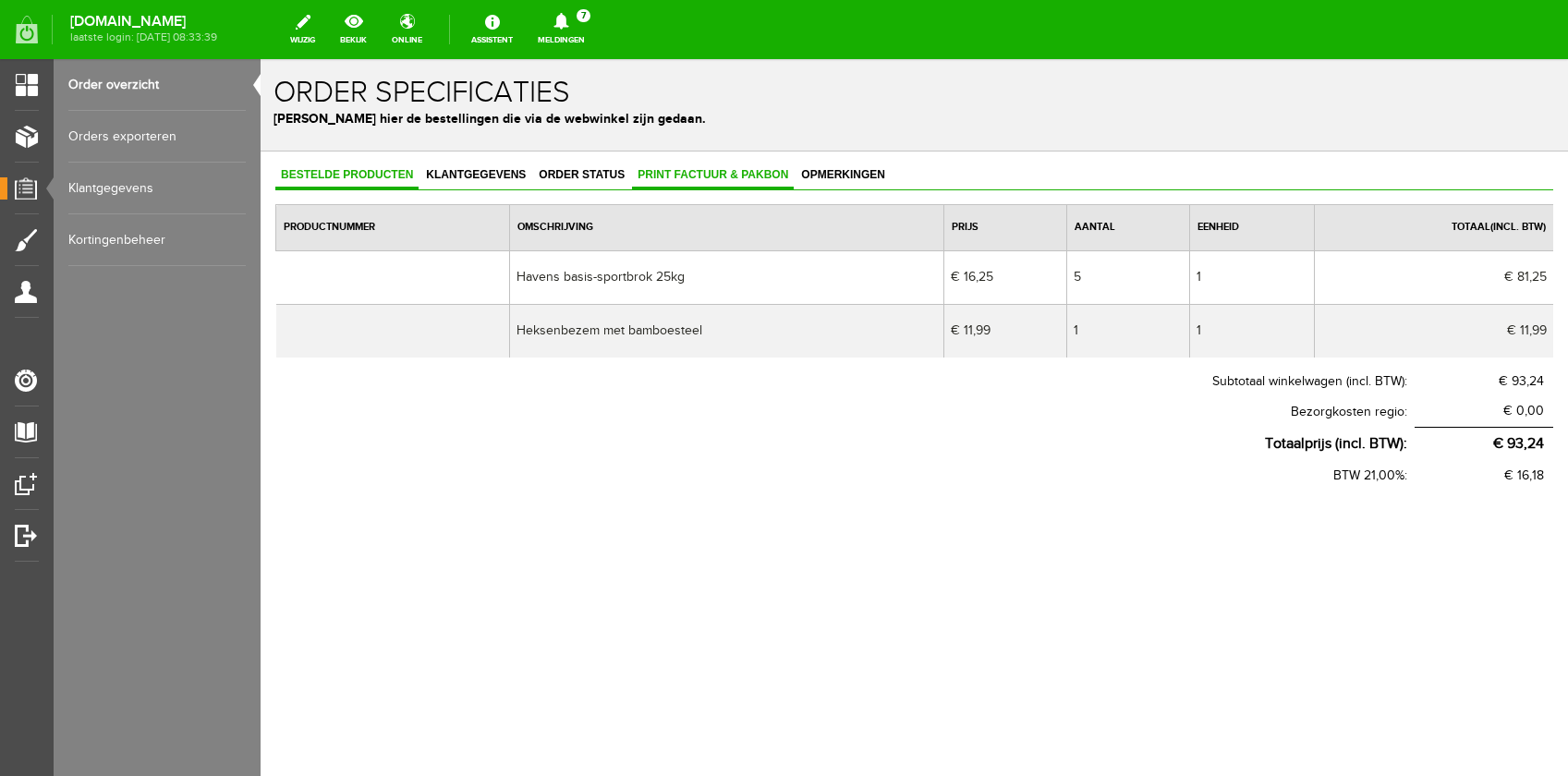
click at [659, 172] on span "Print factuur & pakbon" at bounding box center [713, 174] width 162 height 13
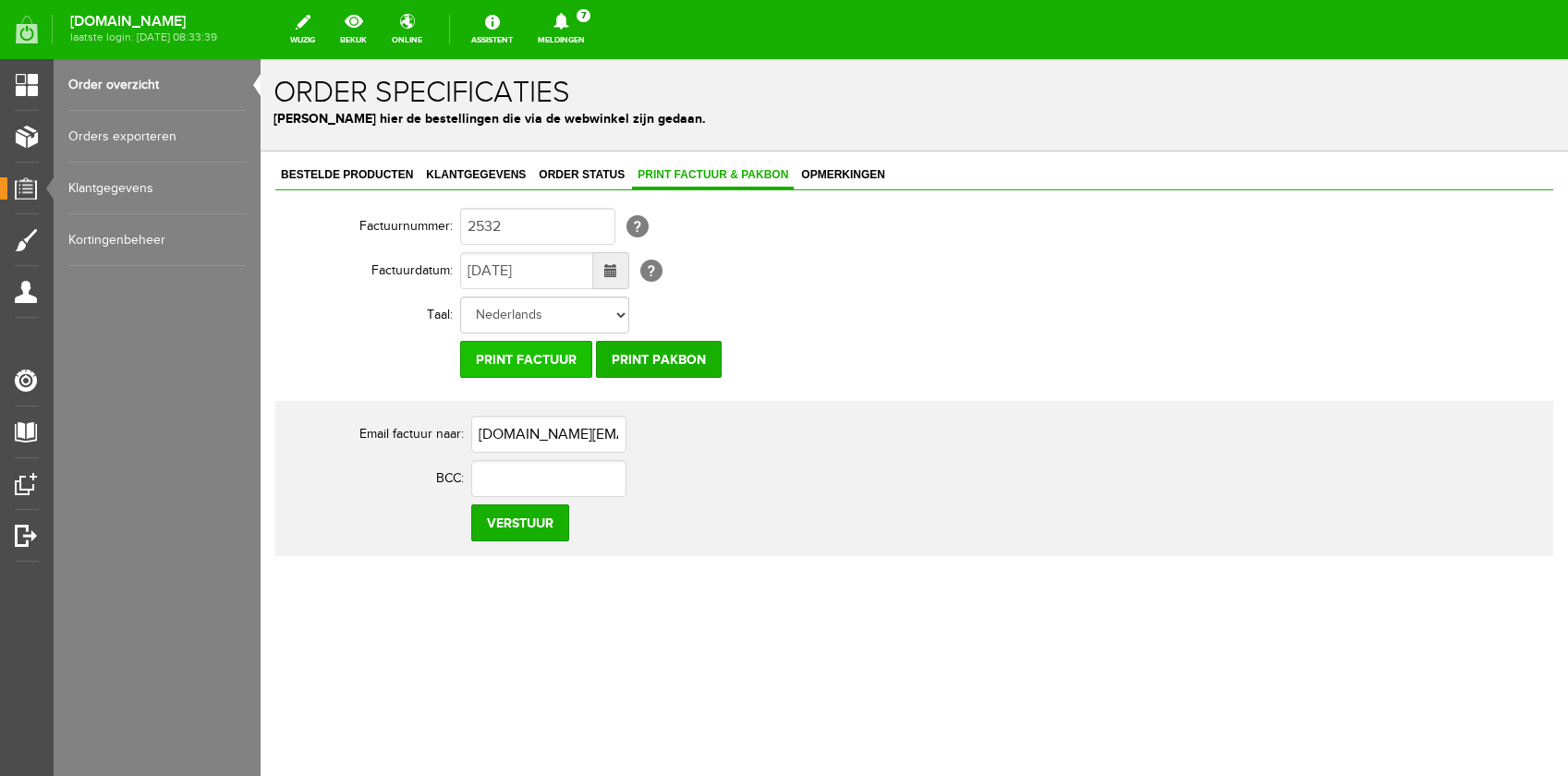
click at [524, 357] on input "Print factuur" at bounding box center [526, 359] width 132 height 37
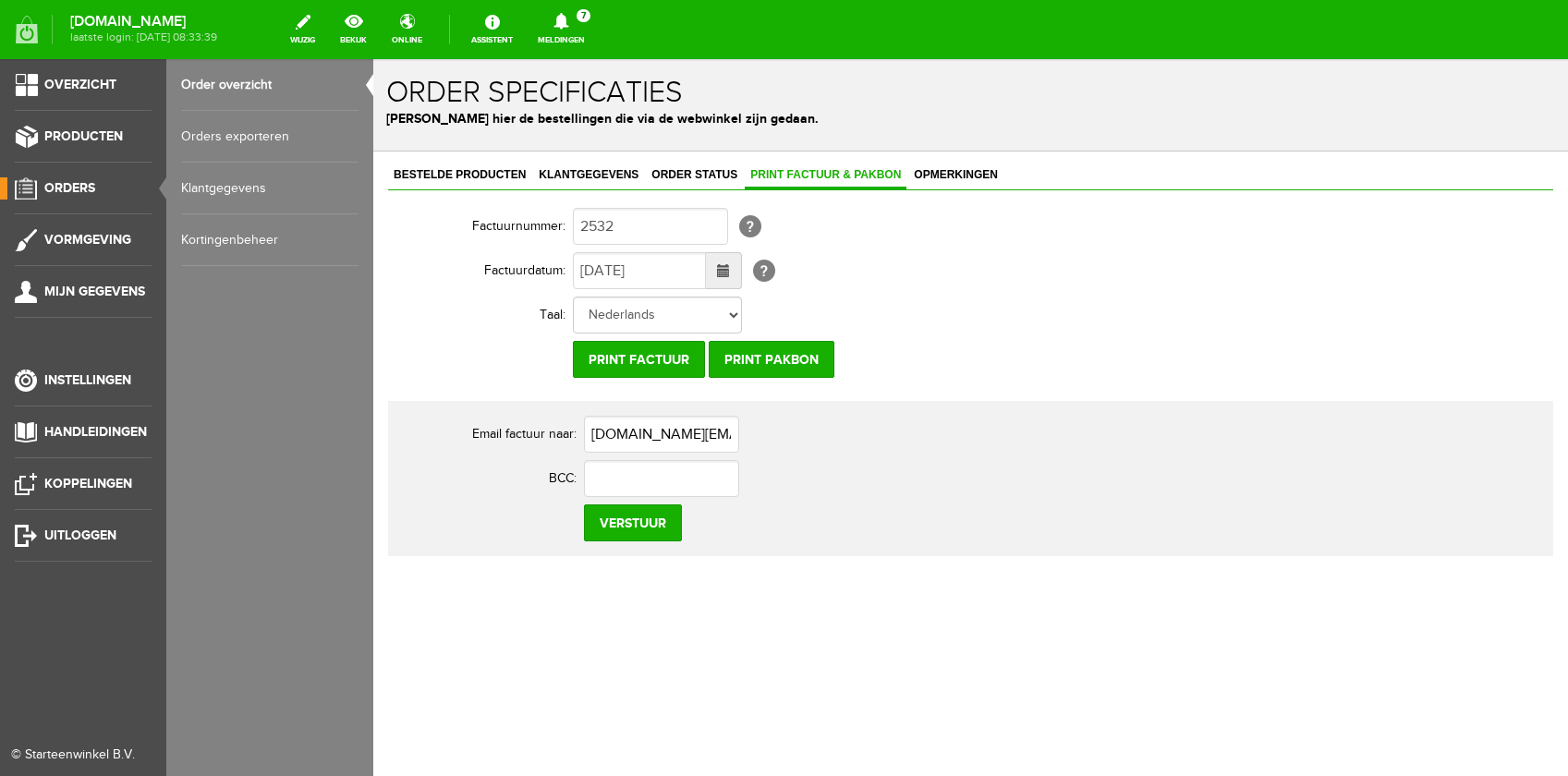
click at [87, 203] on li "Orders" at bounding box center [83, 195] width 136 height 37
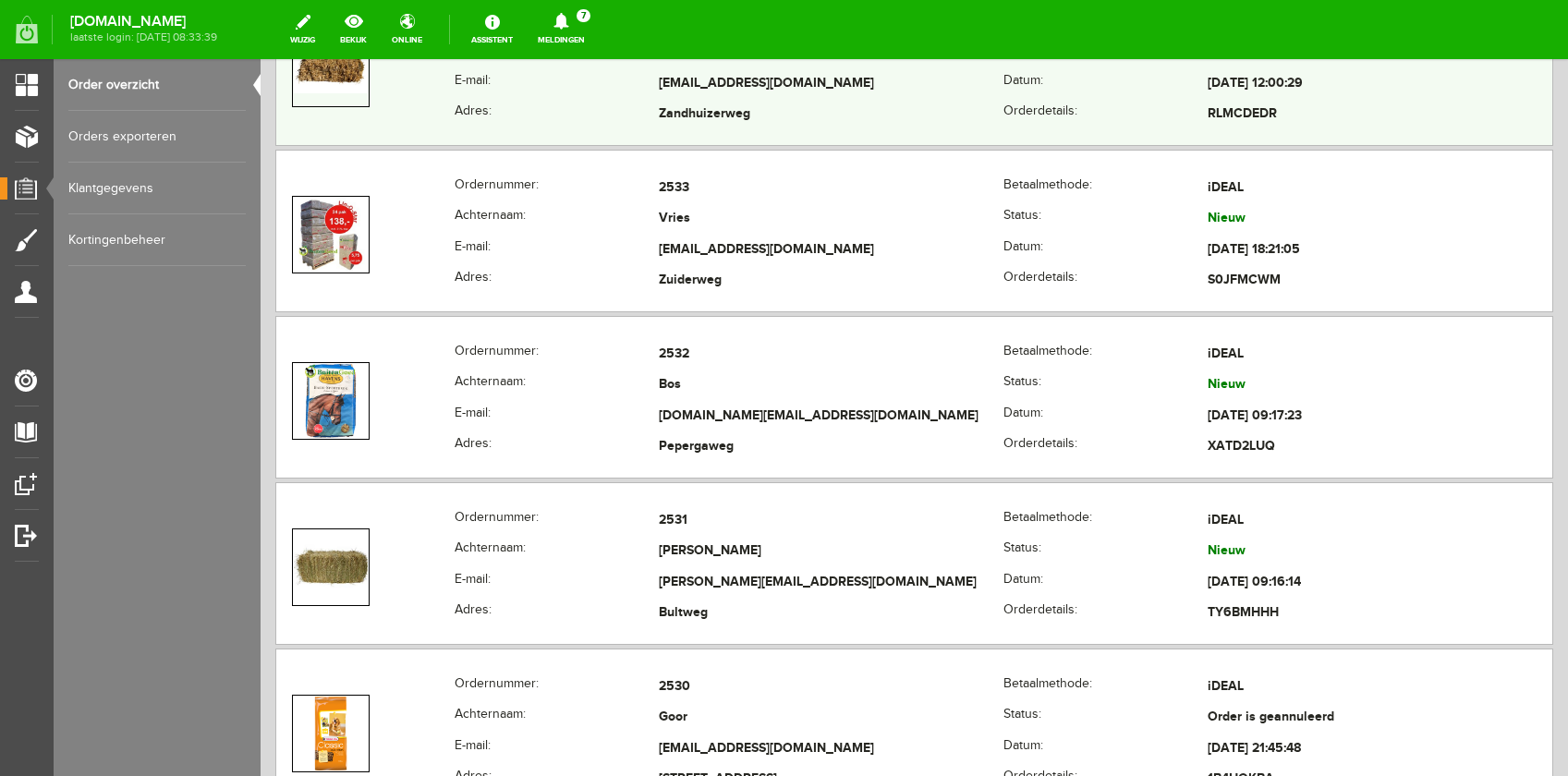
scroll to position [2509, 0]
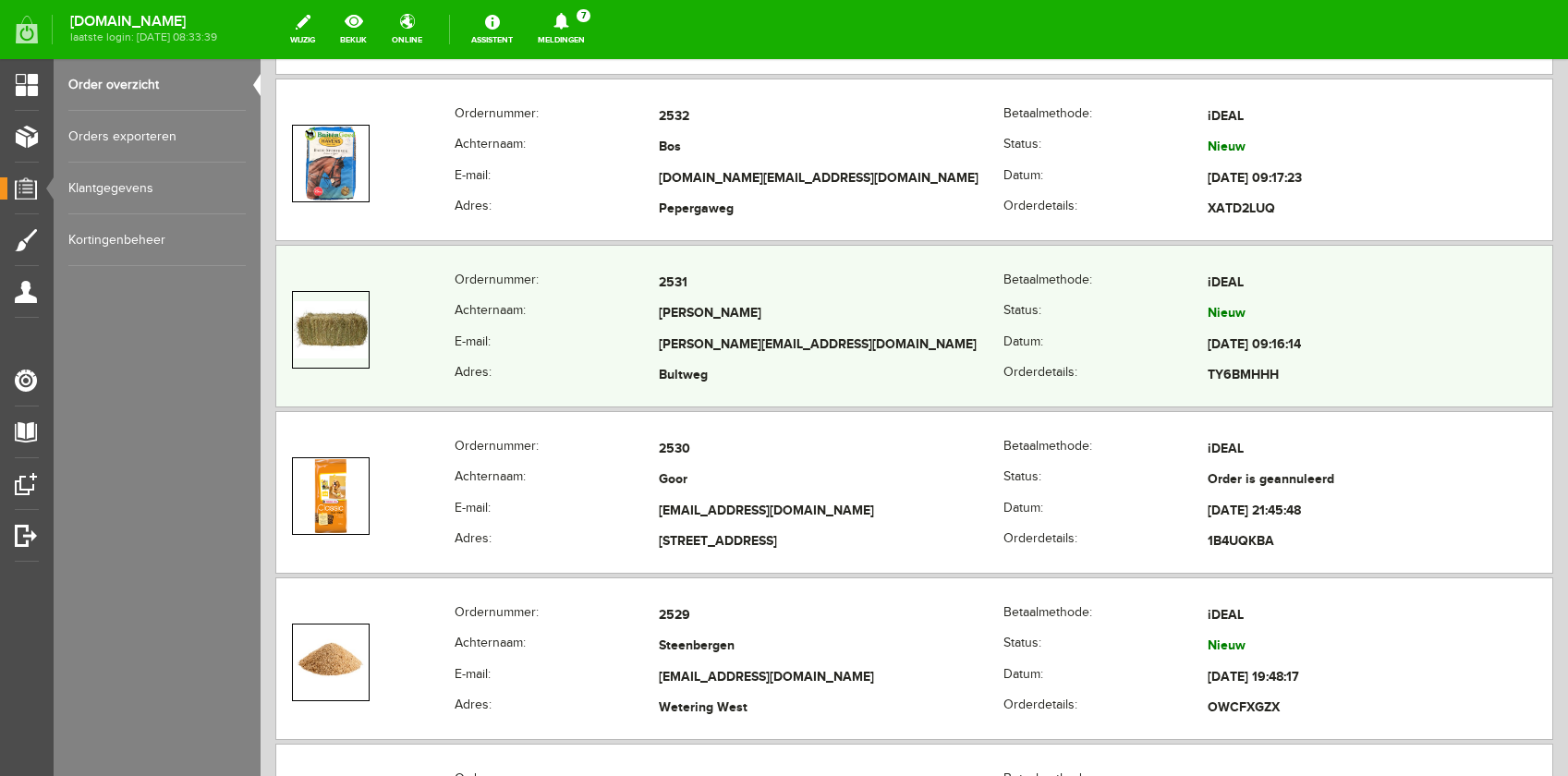
click at [610, 335] on th "E-mail:" at bounding box center [557, 345] width 204 height 31
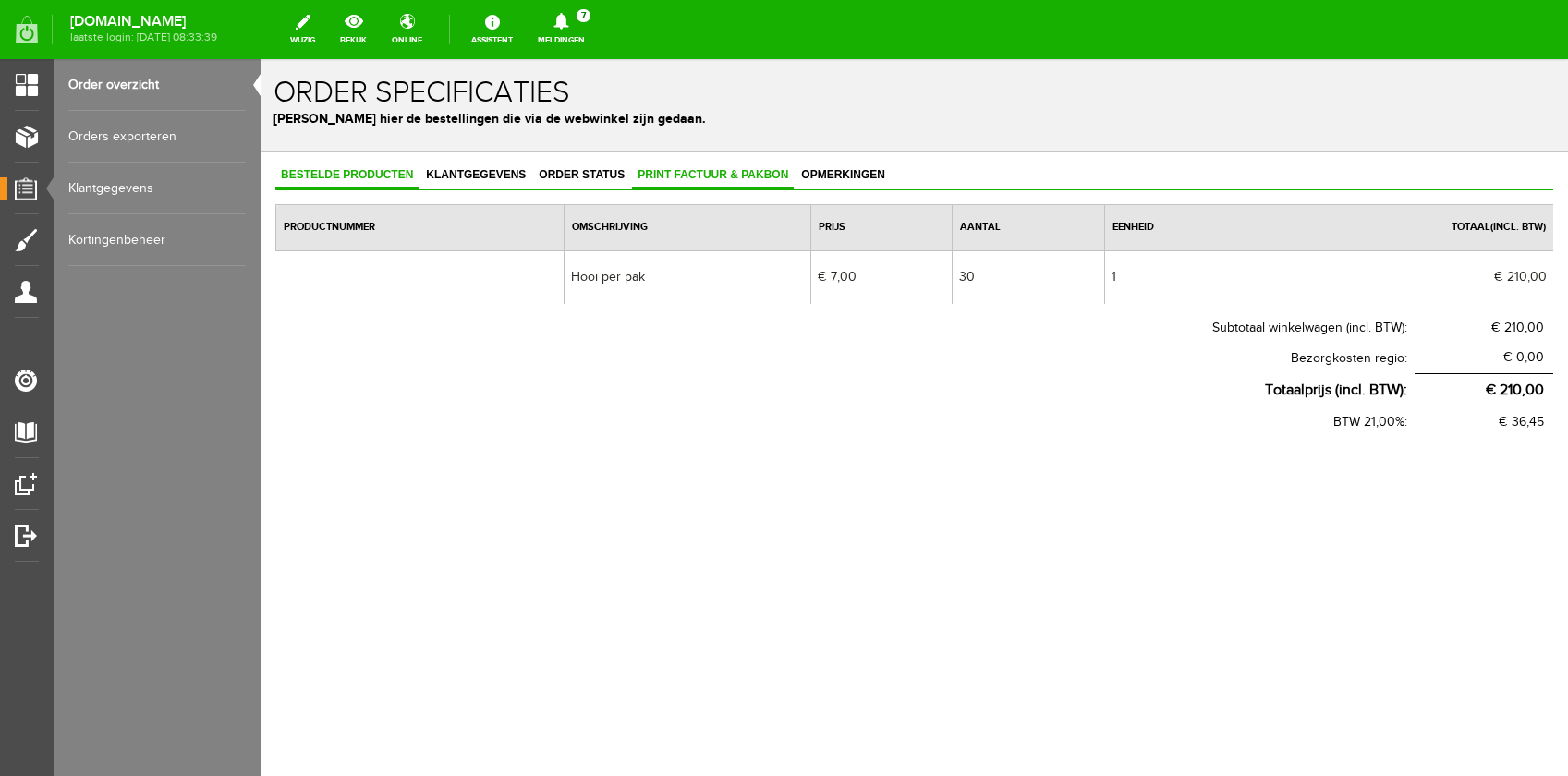
click at [682, 174] on span "Print factuur & pakbon" at bounding box center [713, 174] width 162 height 13
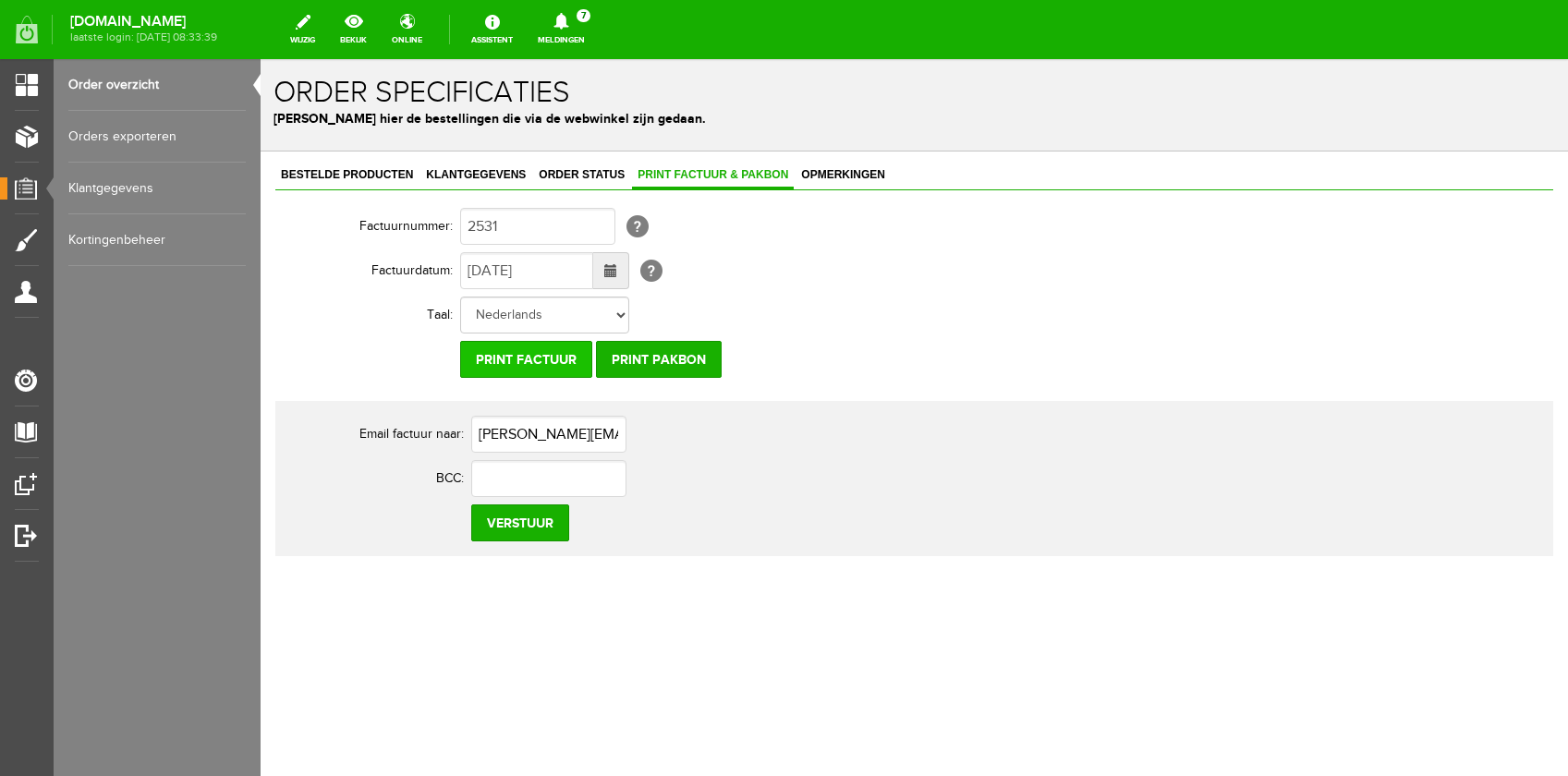
click at [533, 362] on input "Print factuur" at bounding box center [526, 359] width 132 height 37
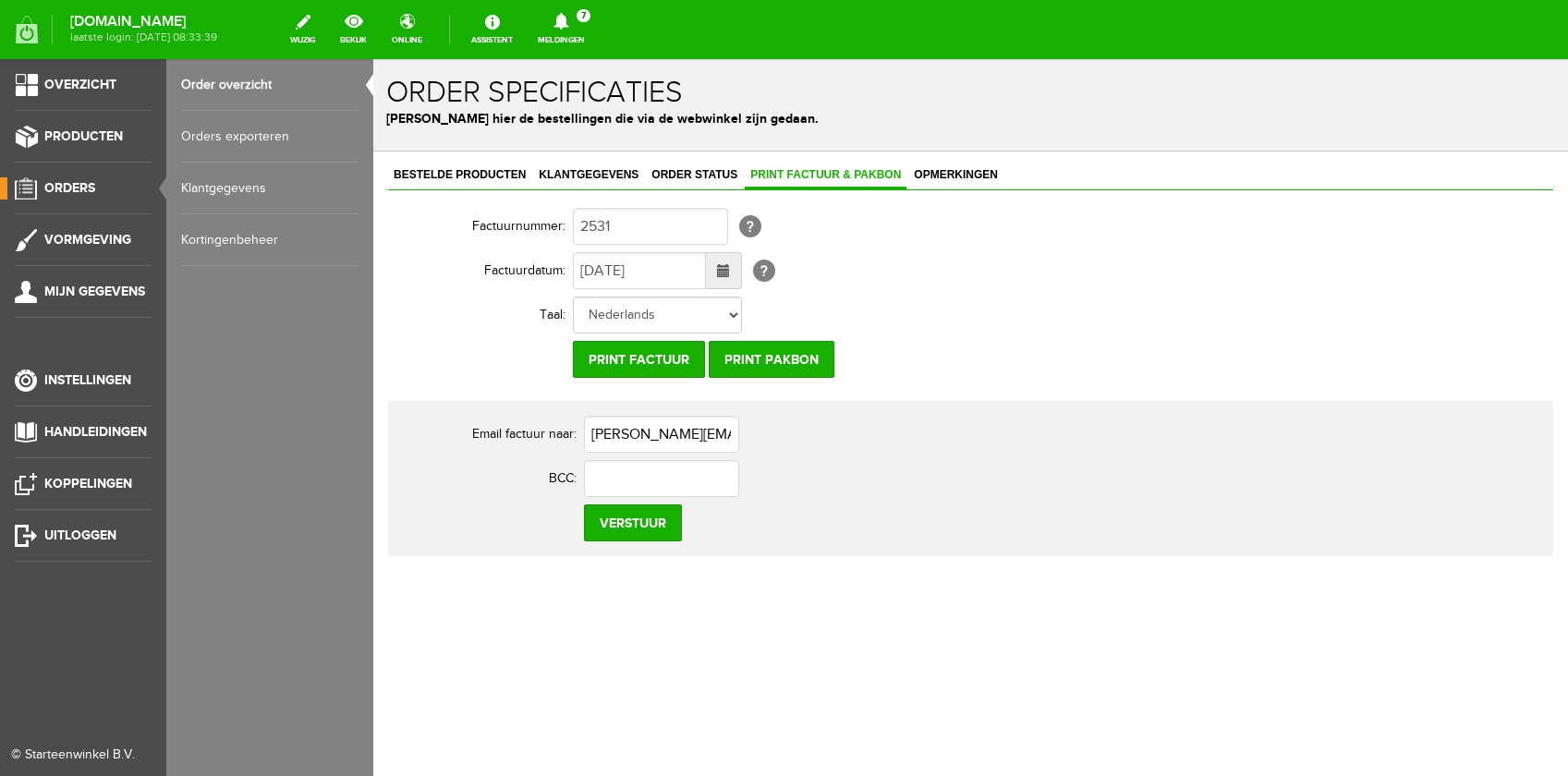
click at [71, 188] on span "Orders" at bounding box center [70, 188] width 51 height 15
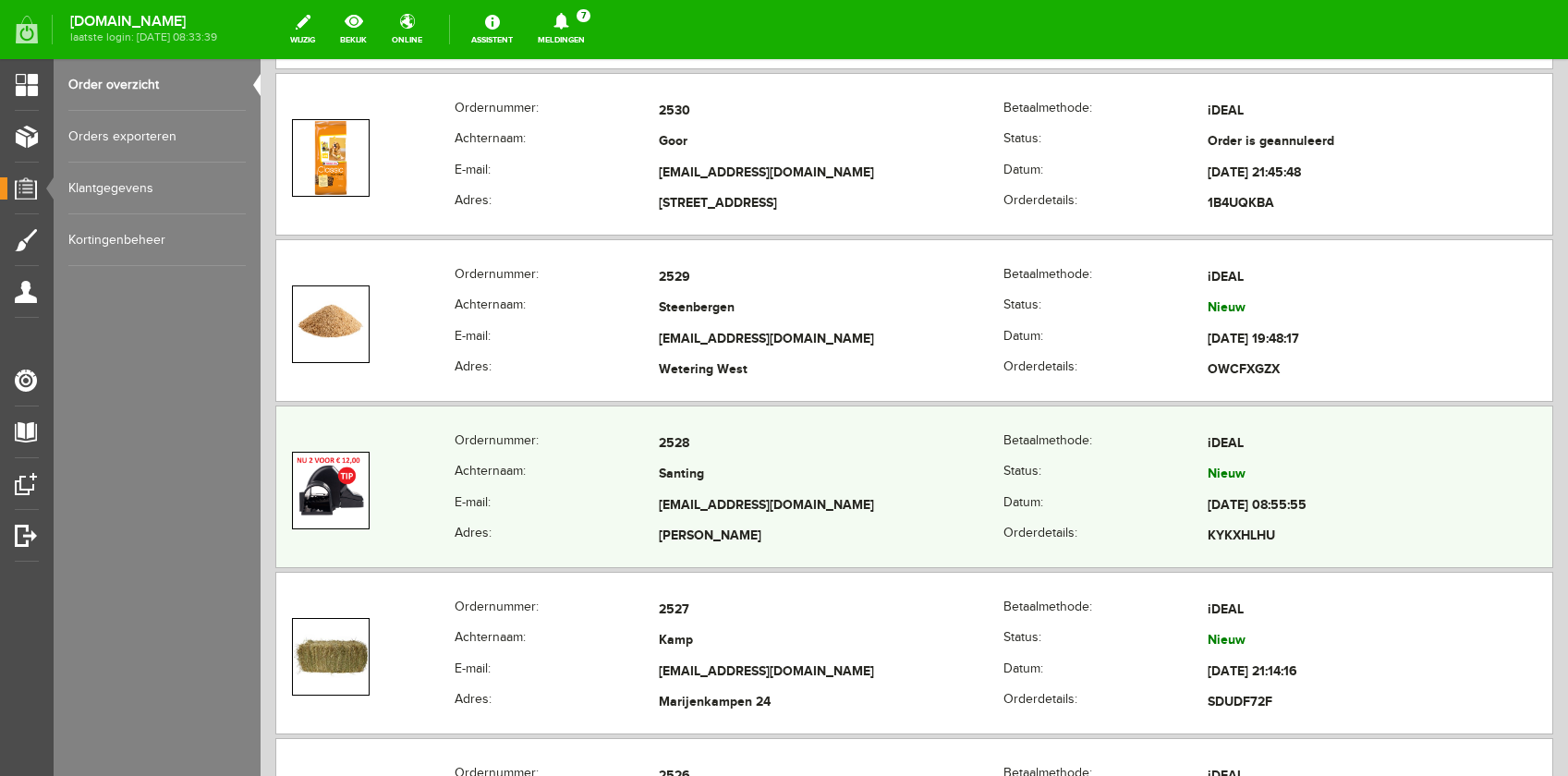
scroll to position [2735, 0]
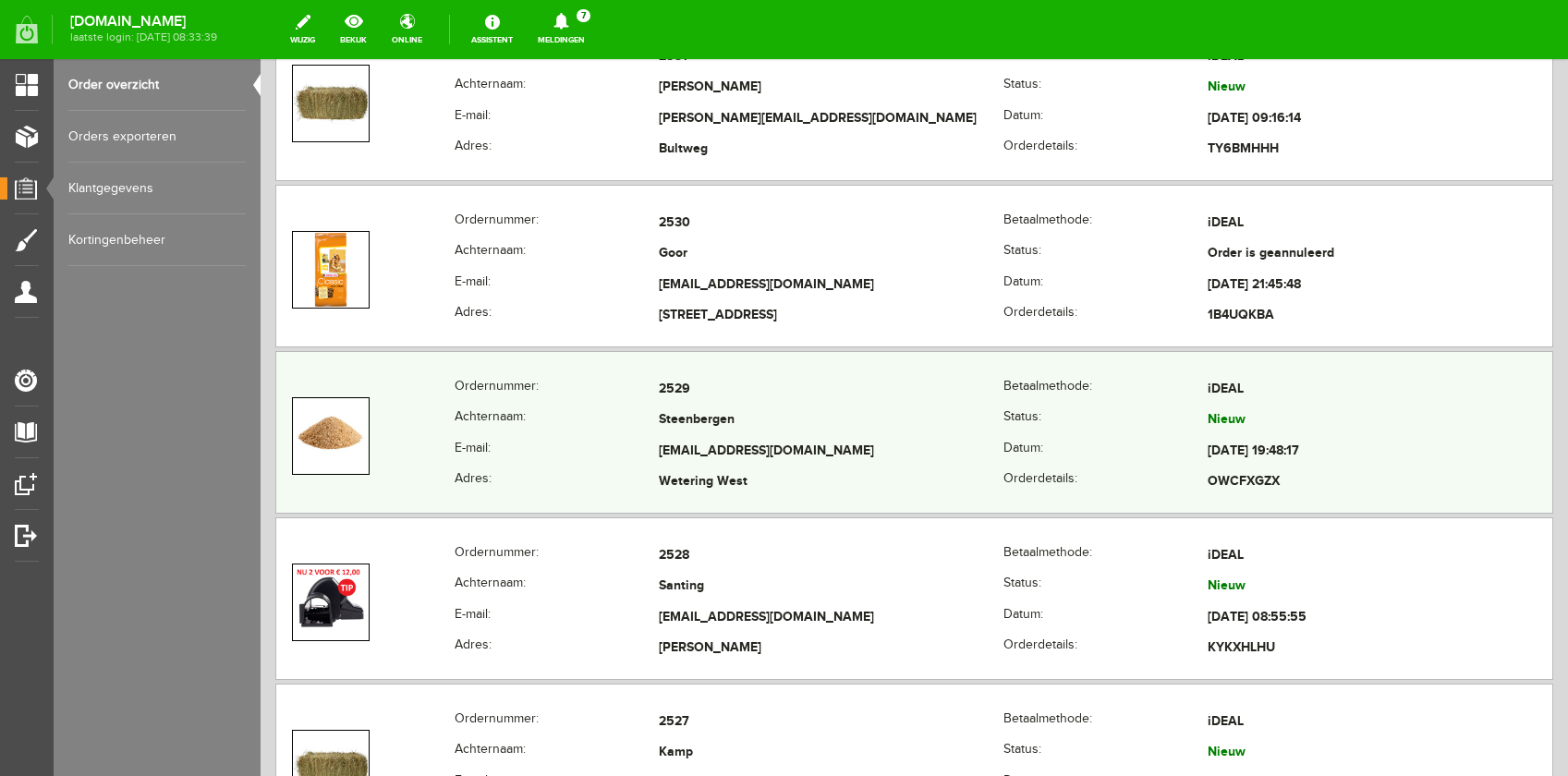
click at [620, 444] on th "E-mail:" at bounding box center [557, 452] width 204 height 31
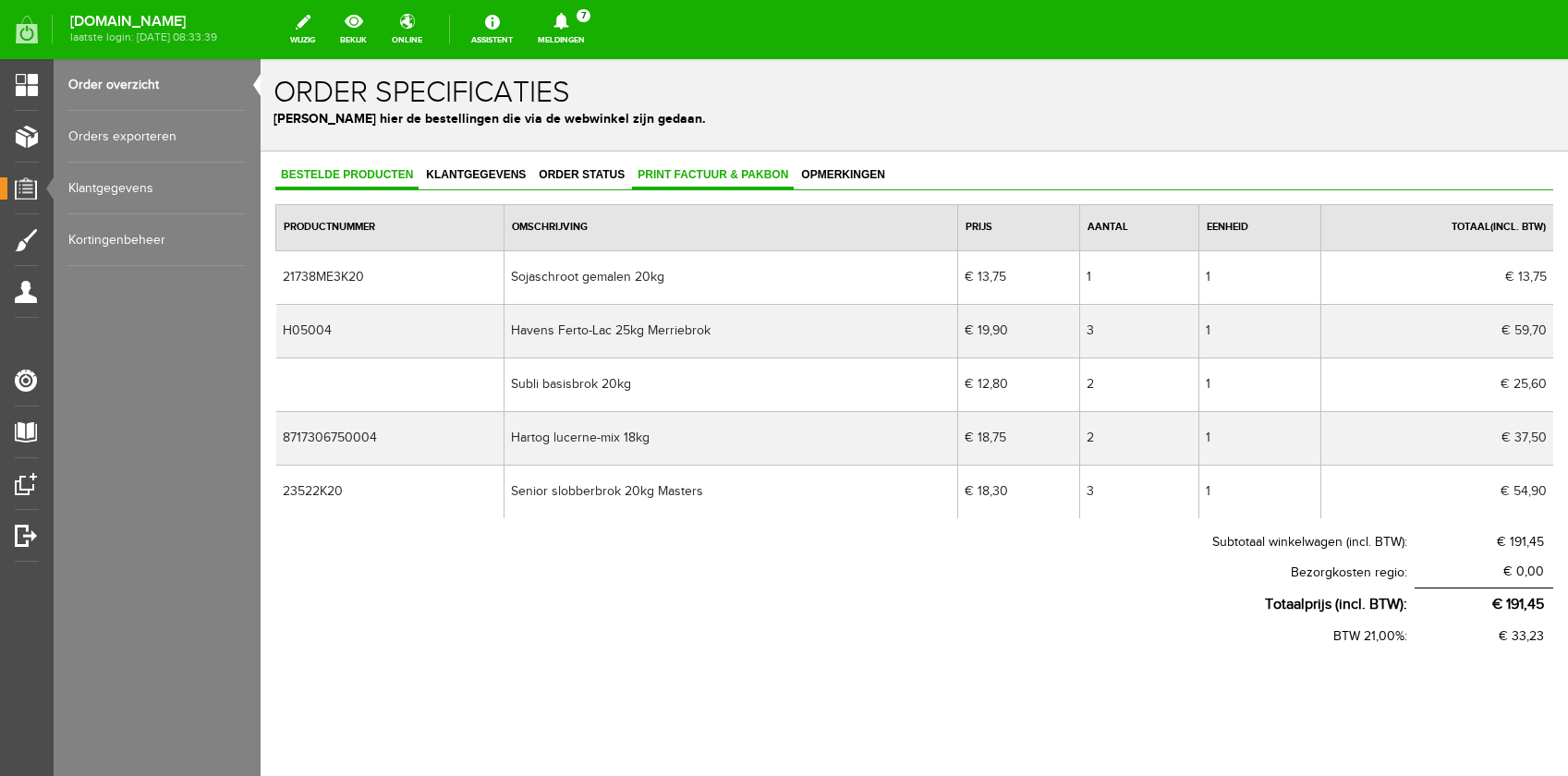
click at [694, 183] on link "Print factuur & pakbon" at bounding box center [713, 176] width 162 height 27
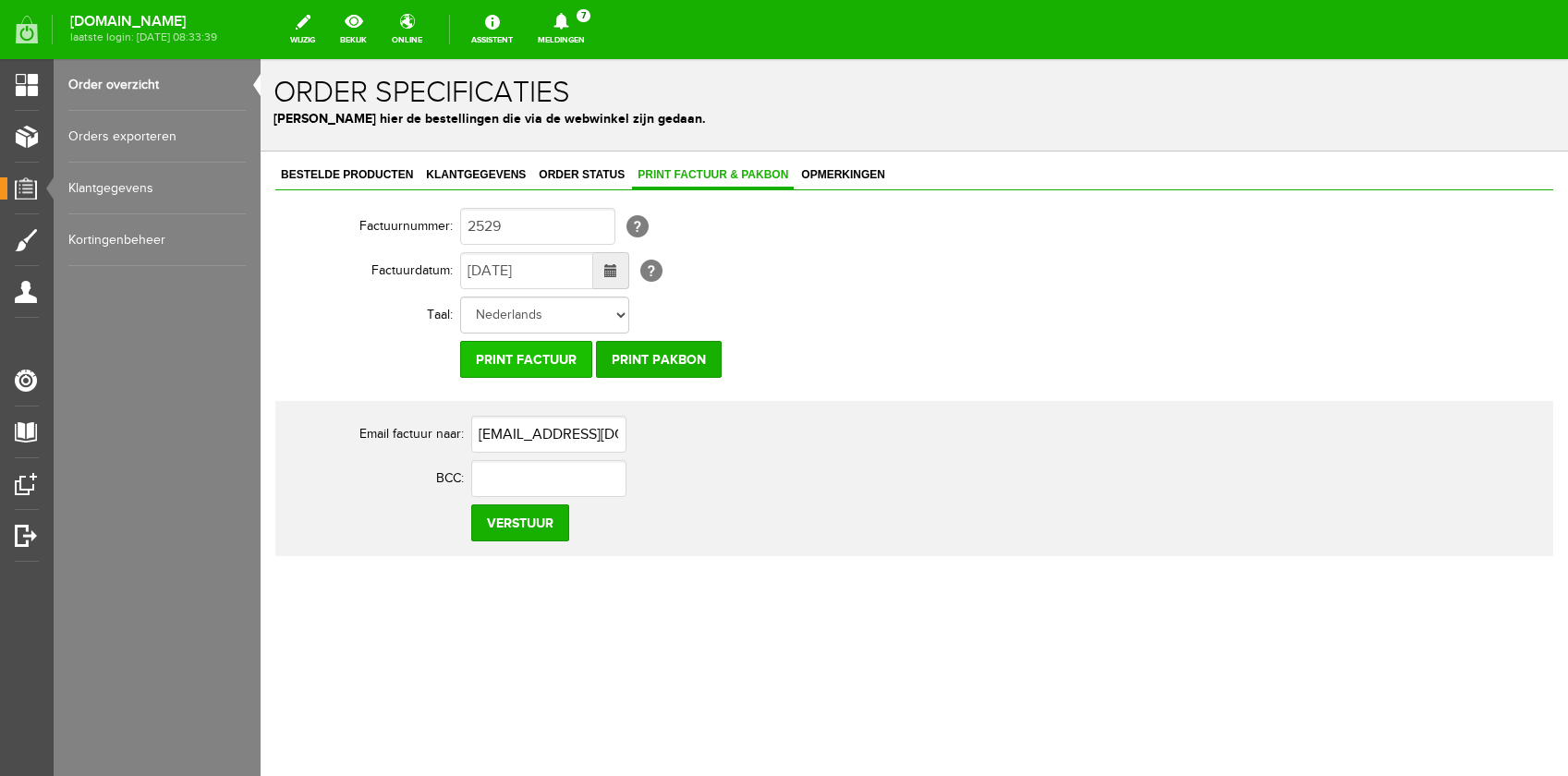
click at [515, 357] on input "Print factuur" at bounding box center [526, 359] width 132 height 37
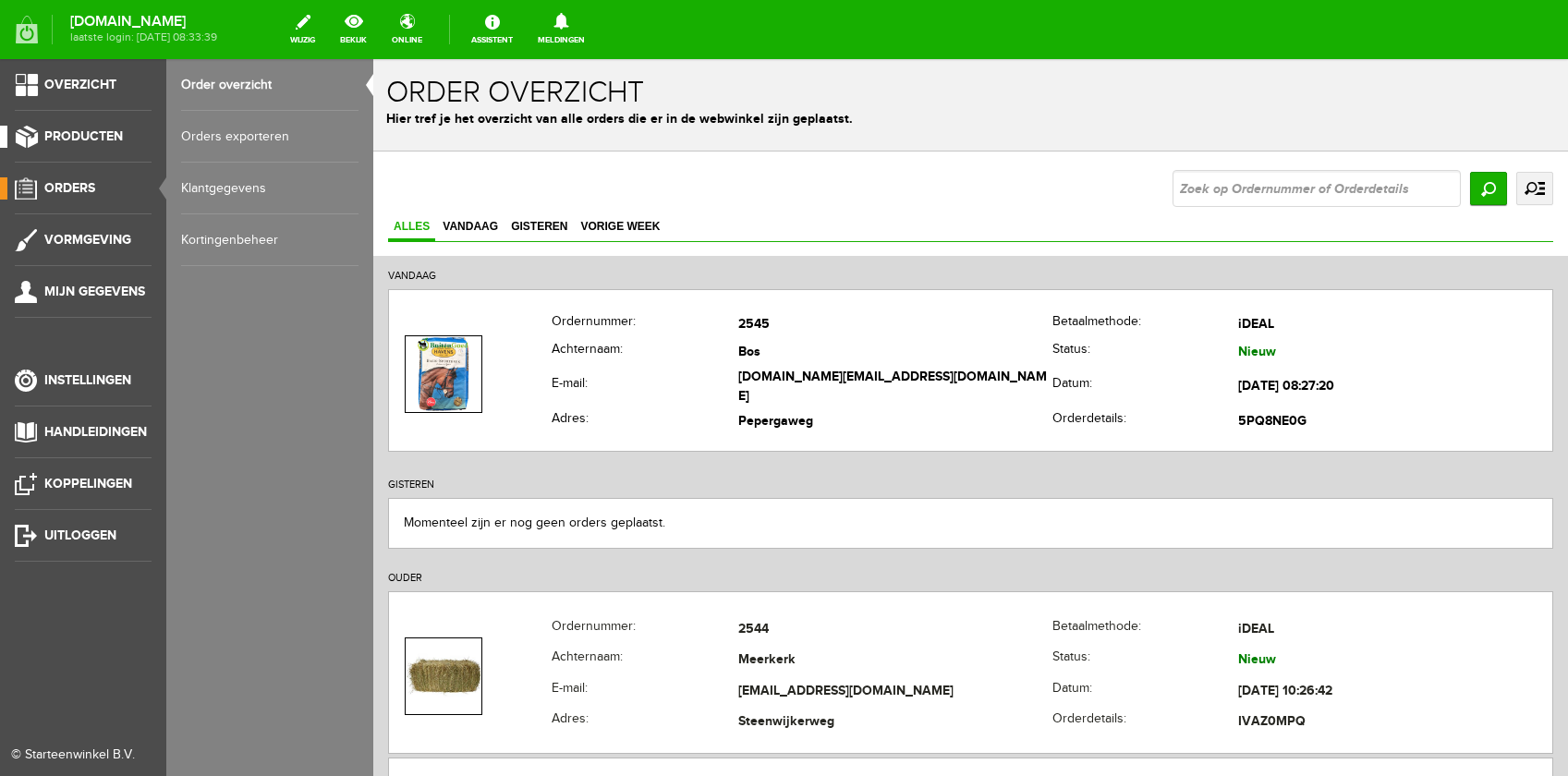
click at [92, 142] on span "Producten" at bounding box center [84, 136] width 78 height 15
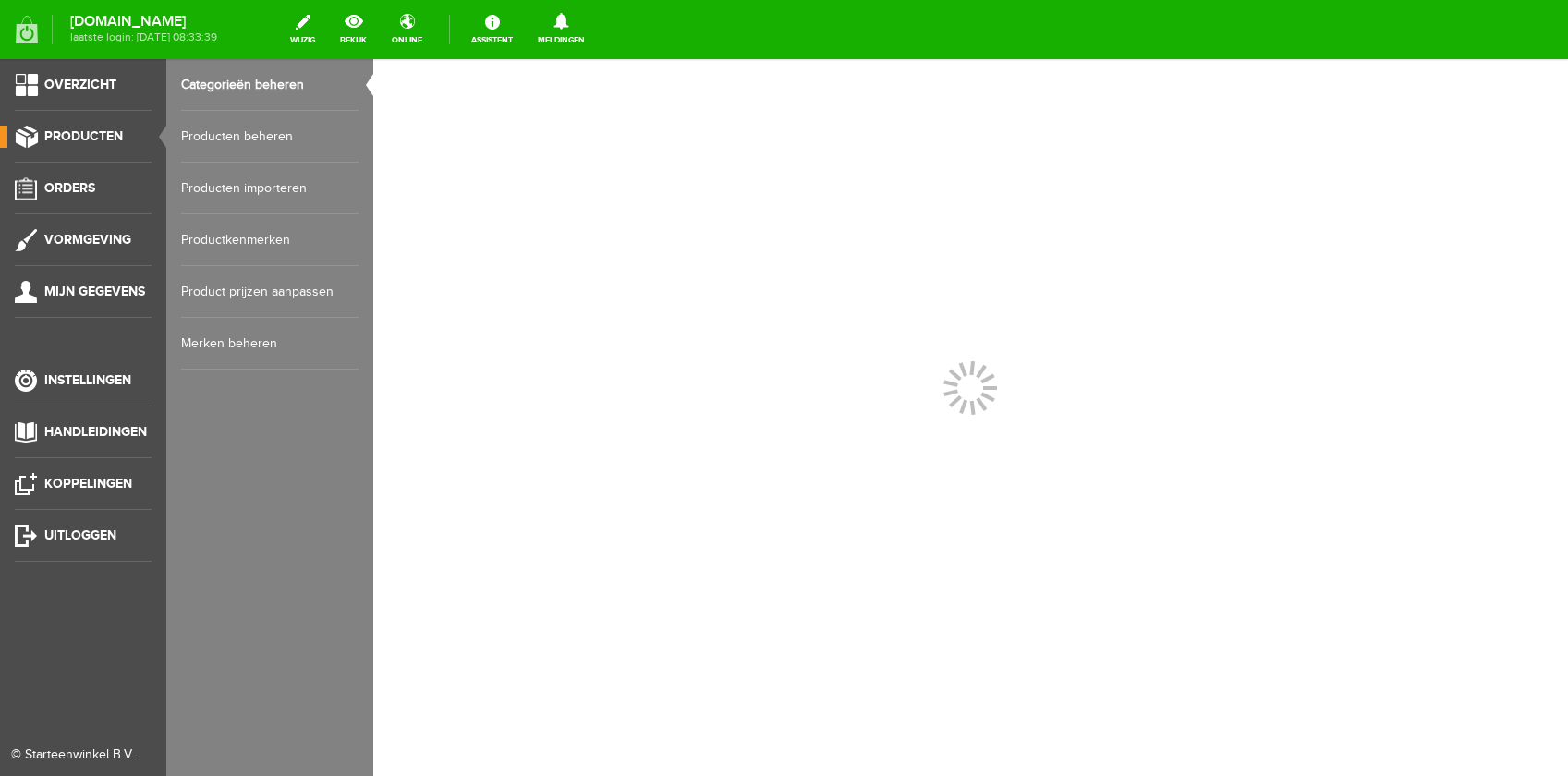
click at [207, 139] on link "Producten beheren" at bounding box center [270, 136] width 177 height 51
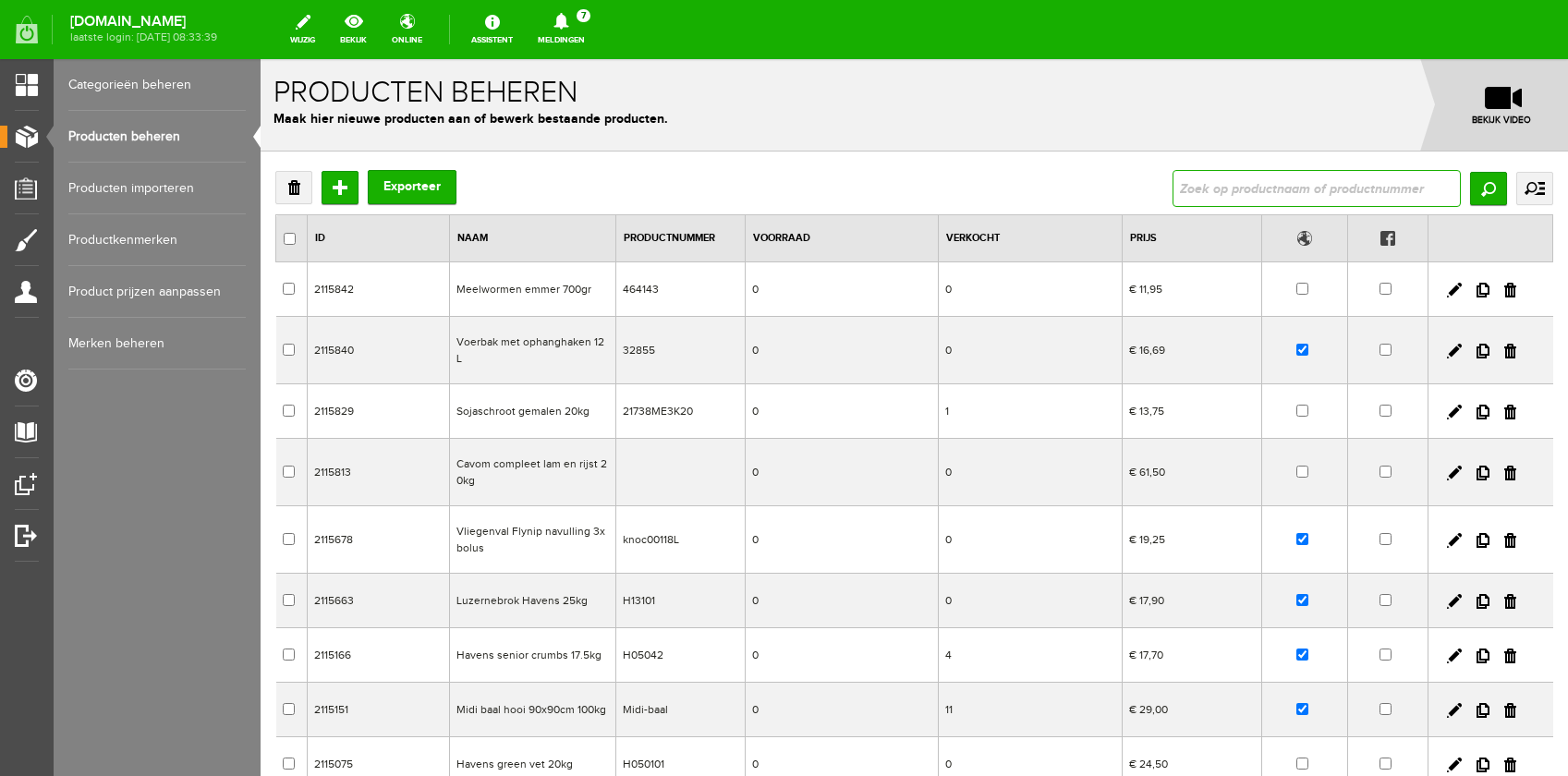
click at [1210, 190] on input "text" at bounding box center [1316, 188] width 288 height 37
type input "bolc"
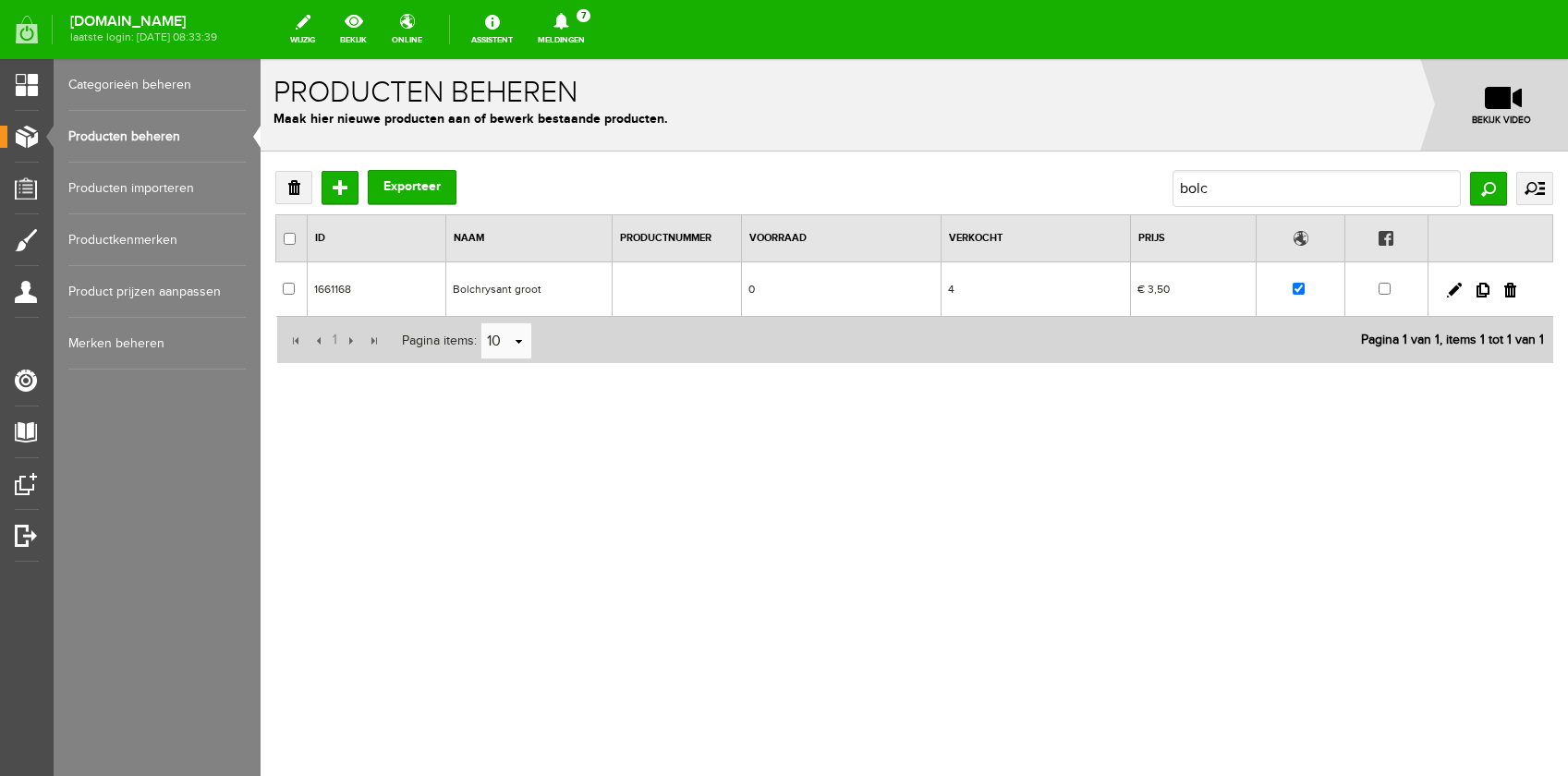
click at [1300, 289] on input "checkbox" at bounding box center [1298, 289] width 12 height 12
checkbox input "false"
click at [596, 33] on link "Meldingen 7 Nieuwe orders Er is een nieuwe order( #2545 ) geplaatst door [PERSO…" at bounding box center [561, 30] width 70 height 41
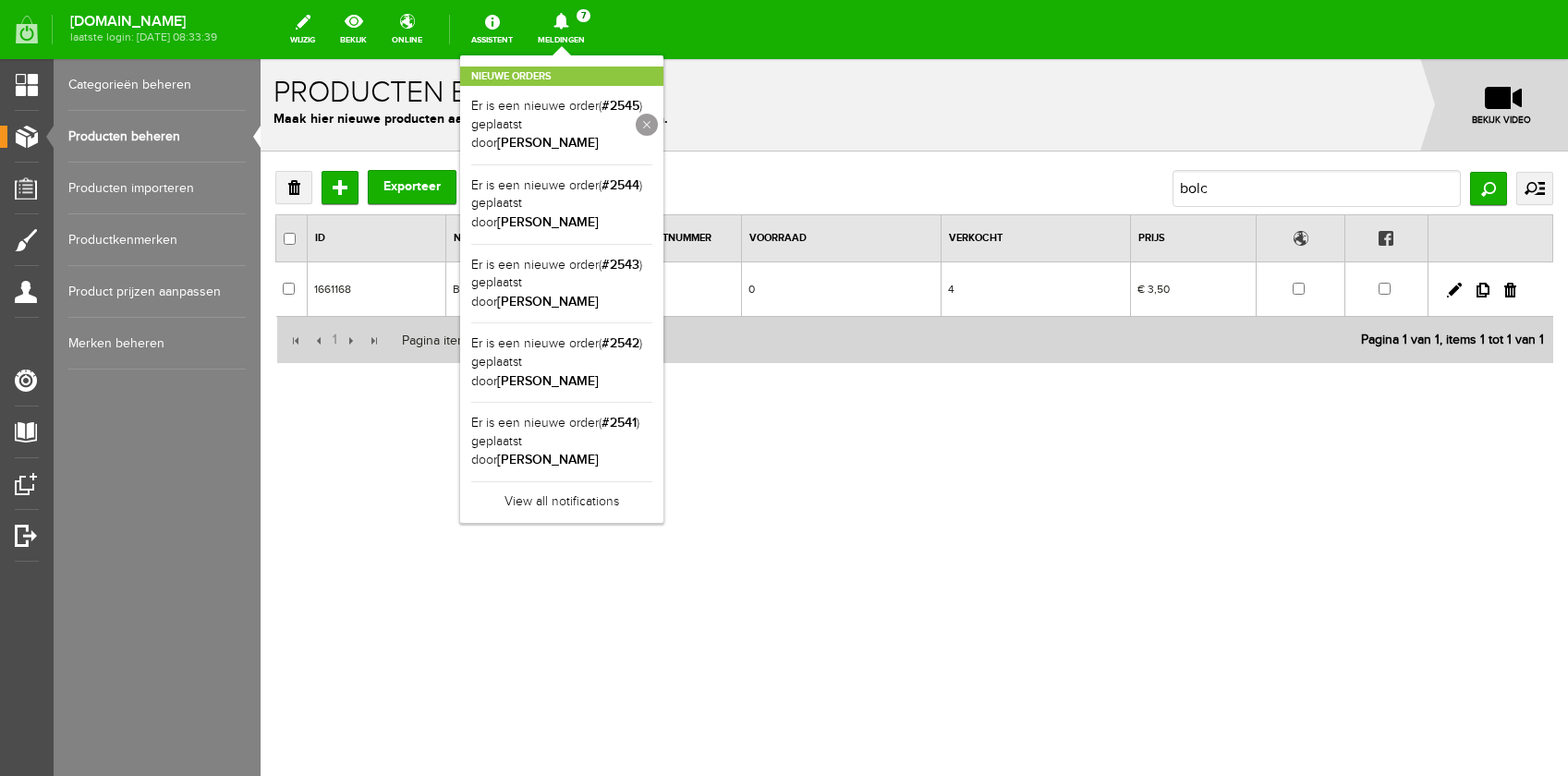
click at [658, 115] on link at bounding box center [646, 124] width 22 height 22
click at [658, 117] on link at bounding box center [646, 124] width 22 height 22
click at [0, 0] on link at bounding box center [0, 0] width 0 height 0
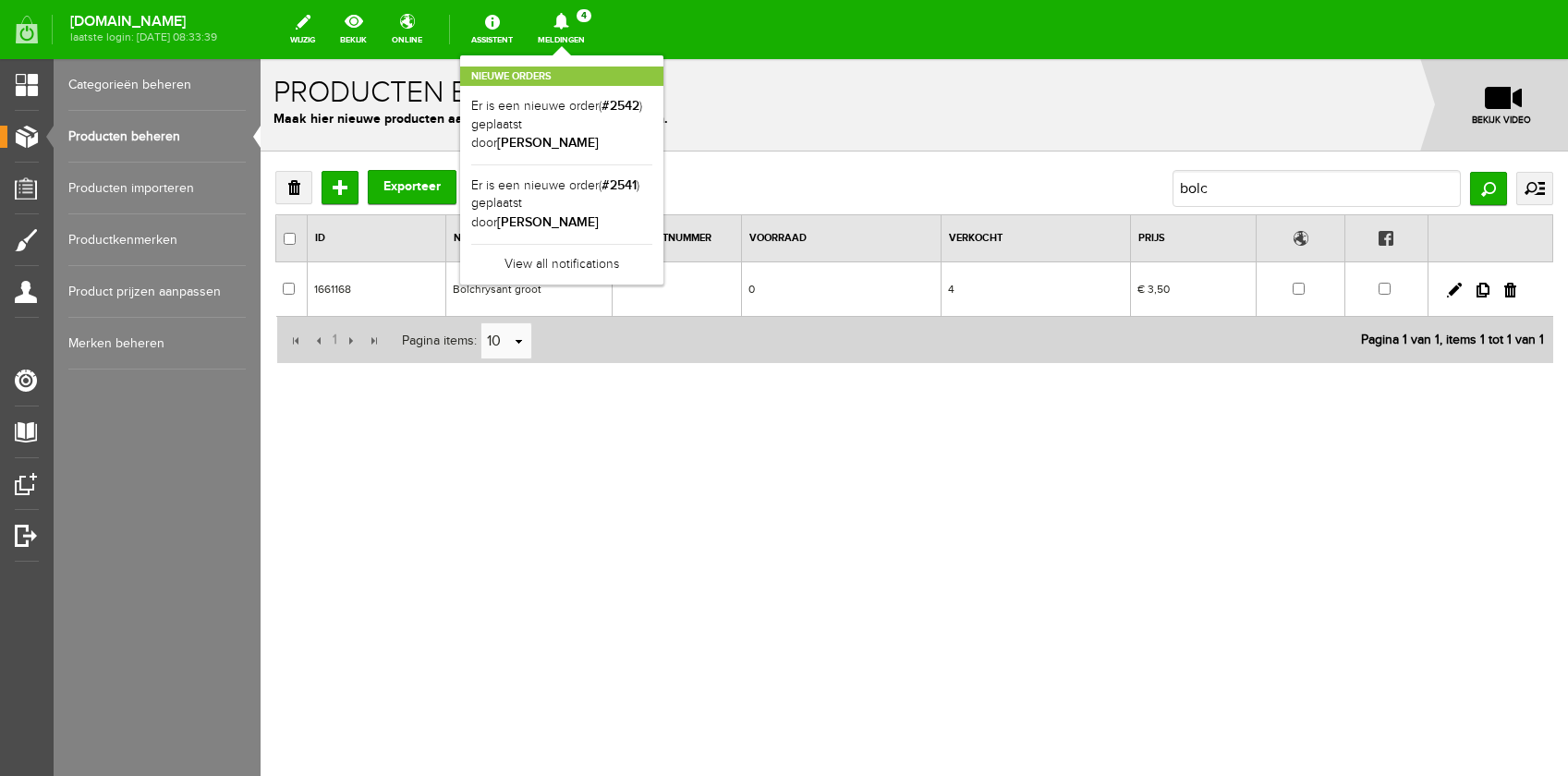
click at [0, 0] on link at bounding box center [0, 0] width 0 height 0
click at [658, 119] on link at bounding box center [646, 124] width 22 height 22
click at [658, 122] on link at bounding box center [646, 124] width 22 height 22
click at [658, 115] on link at bounding box center [646, 124] width 22 height 22
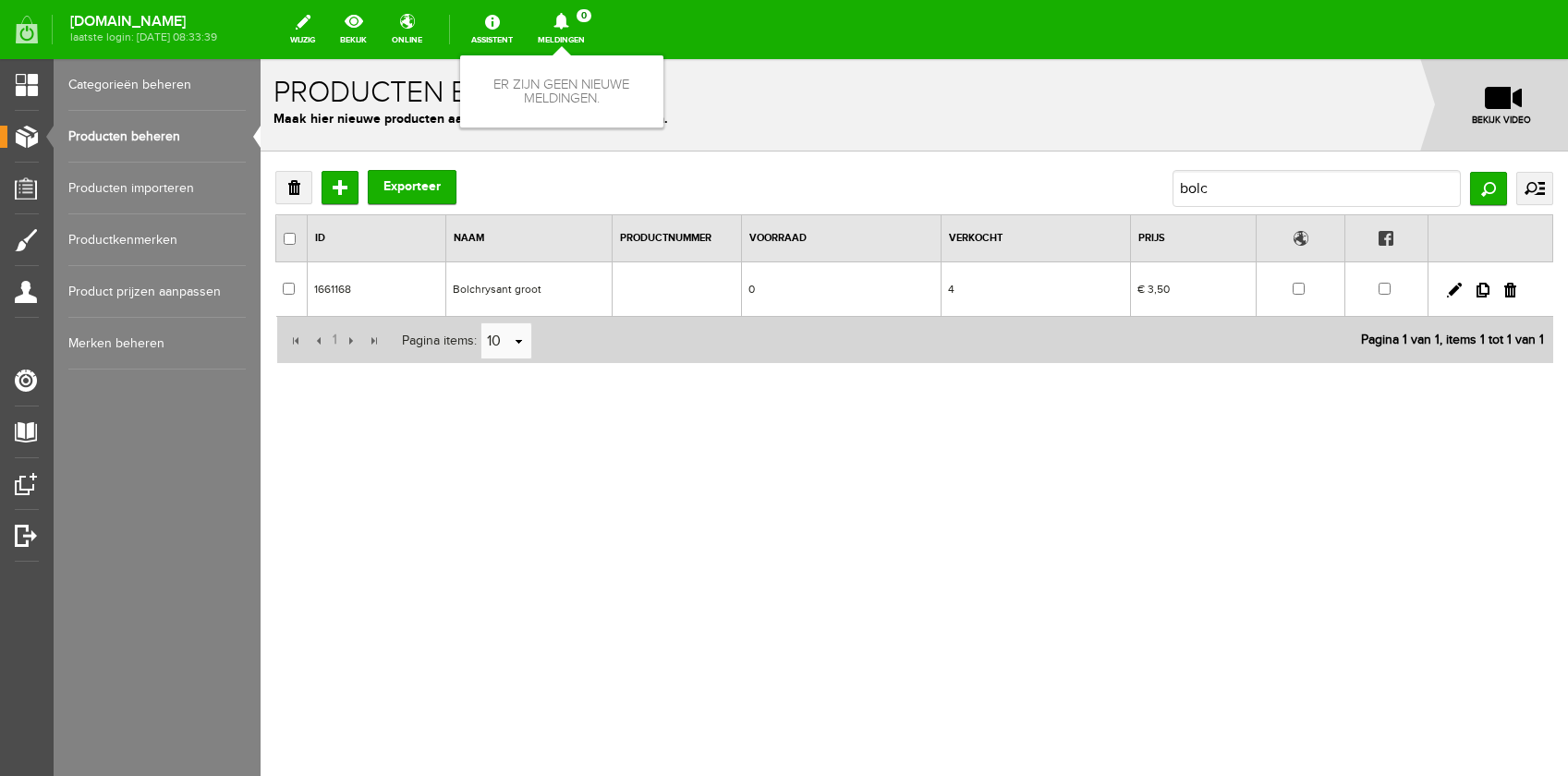
click at [140, 134] on link "Producten beheren" at bounding box center [157, 136] width 177 height 51
